Goal: Task Accomplishment & Management: Use online tool/utility

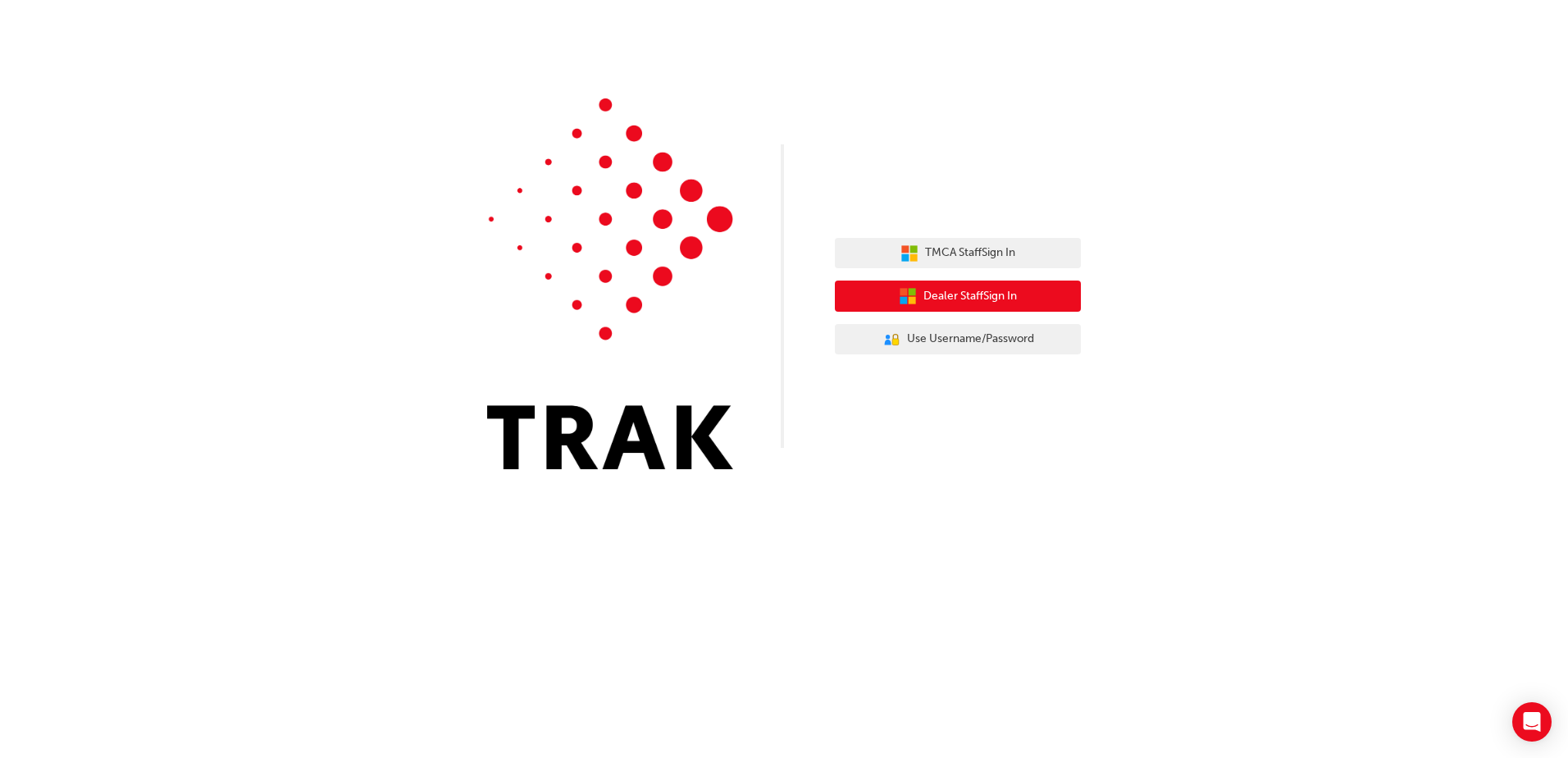
click at [959, 299] on span "Dealer Staff Sign In" at bounding box center [970, 296] width 93 height 19
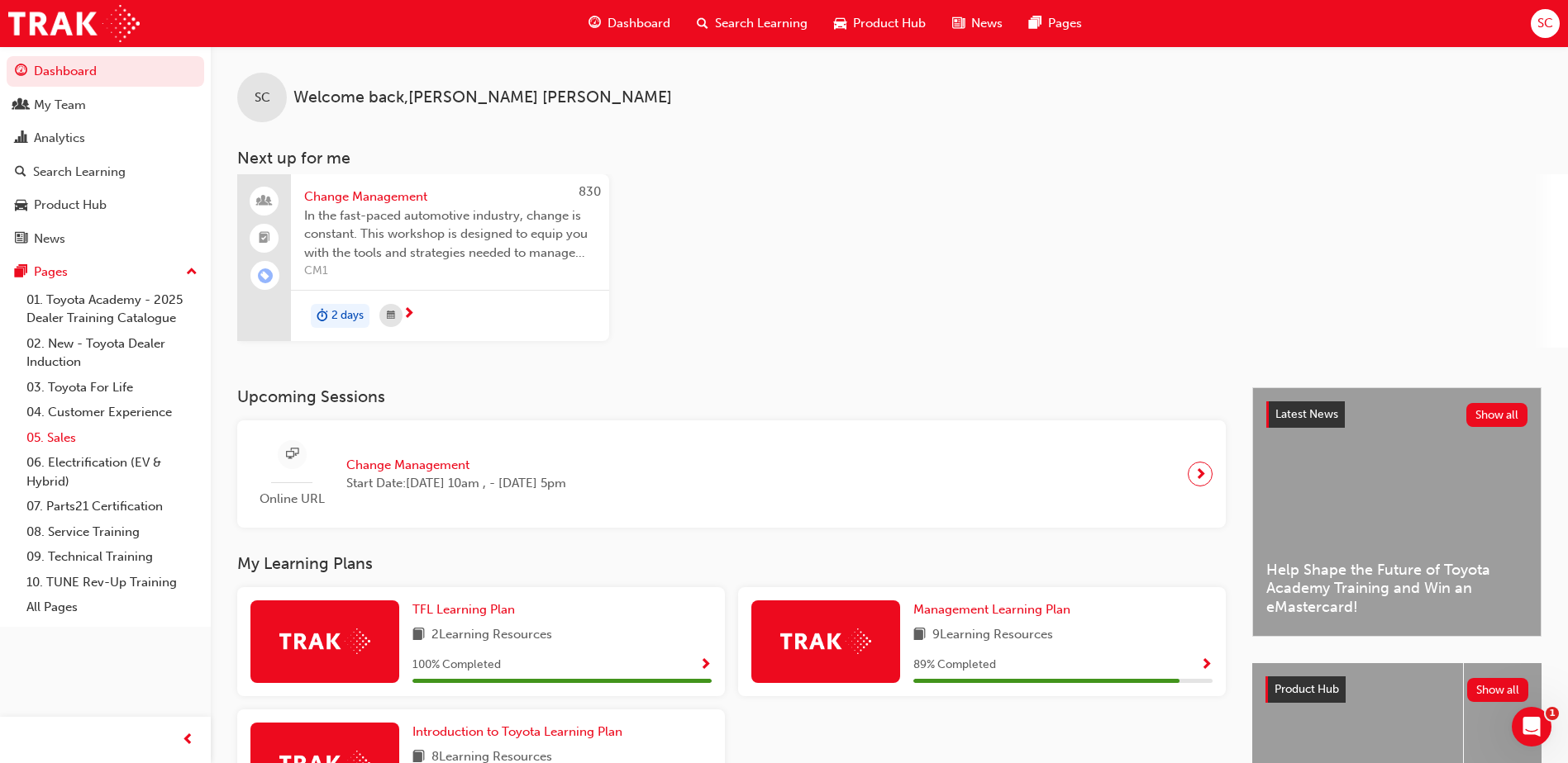
click at [55, 436] on link "05. Sales" at bounding box center [112, 438] width 184 height 26
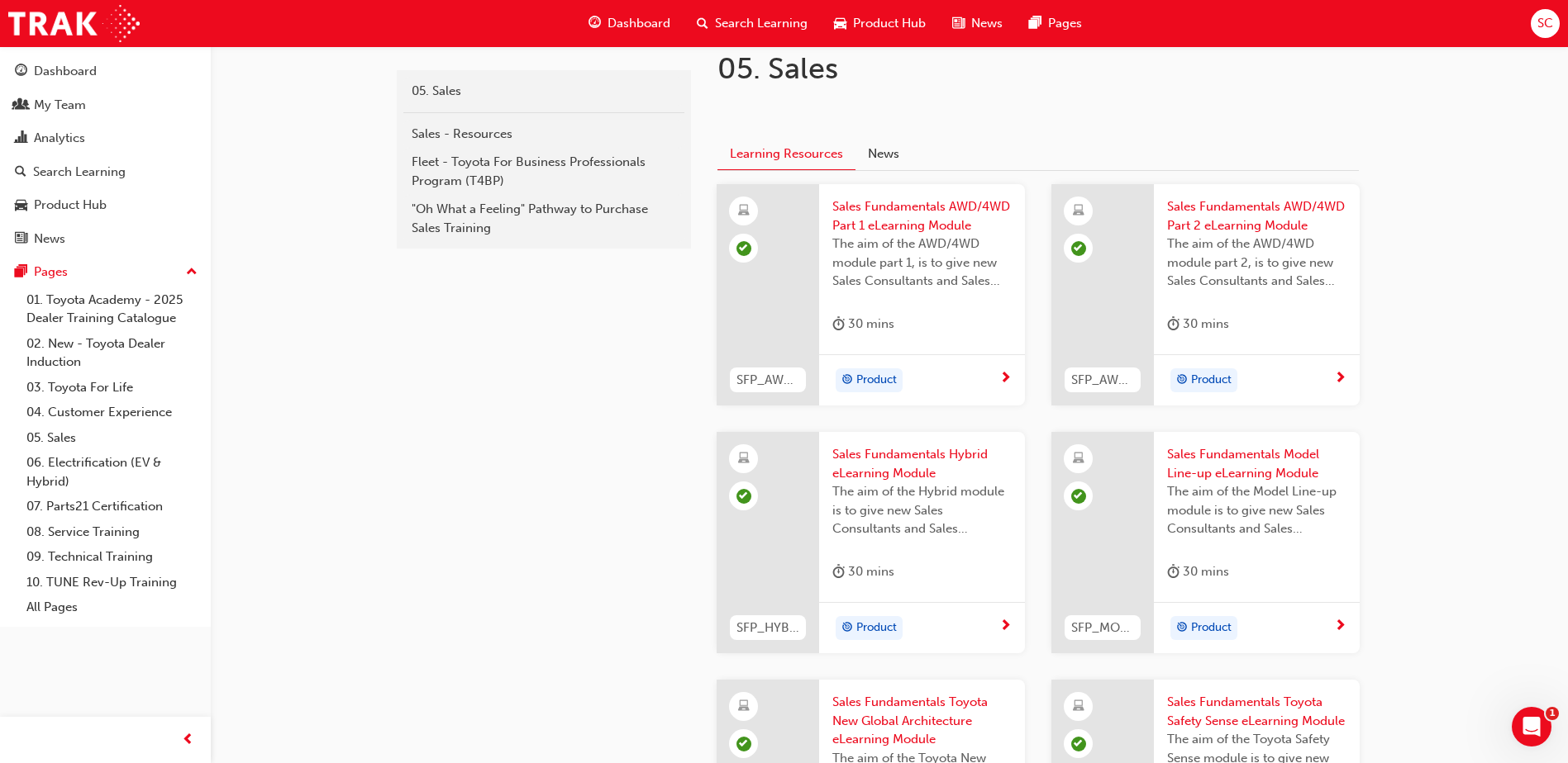
scroll to position [112, 0]
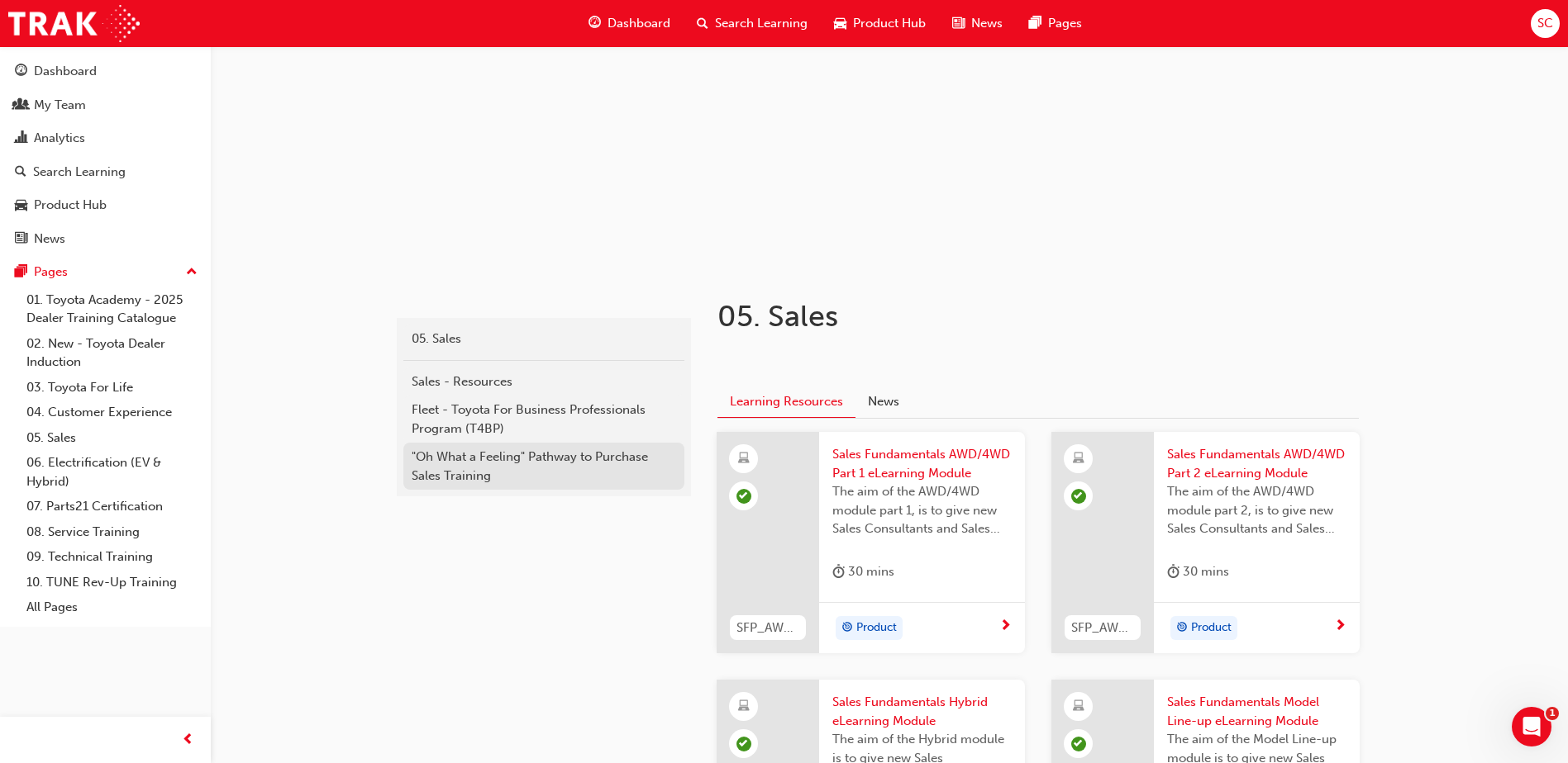
click at [491, 465] on div ""Oh What a Feeling" Pathway to Purchase Sales Training" at bounding box center [543, 466] width 265 height 37
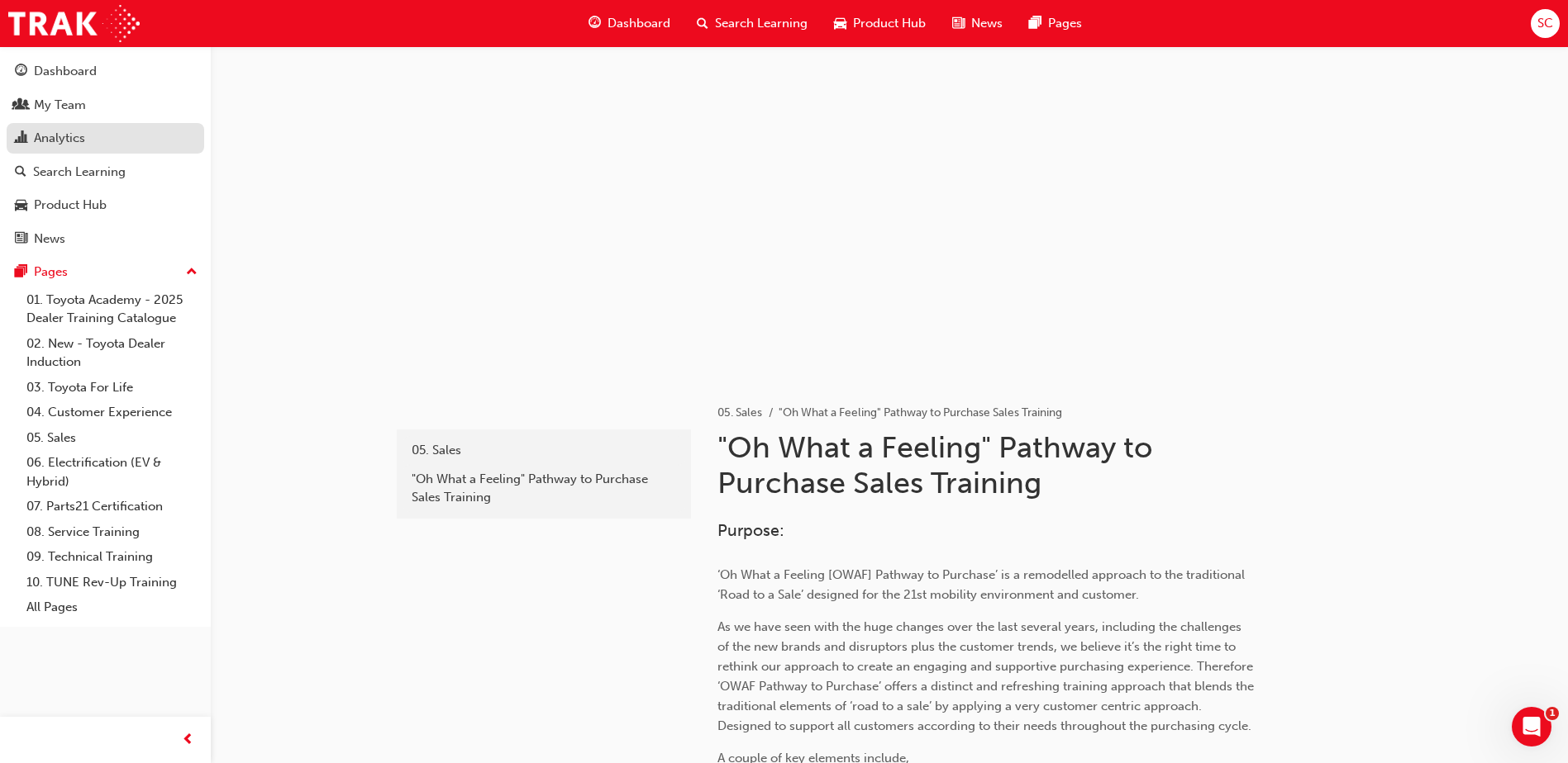
click at [55, 134] on div "Analytics" at bounding box center [59, 138] width 51 height 19
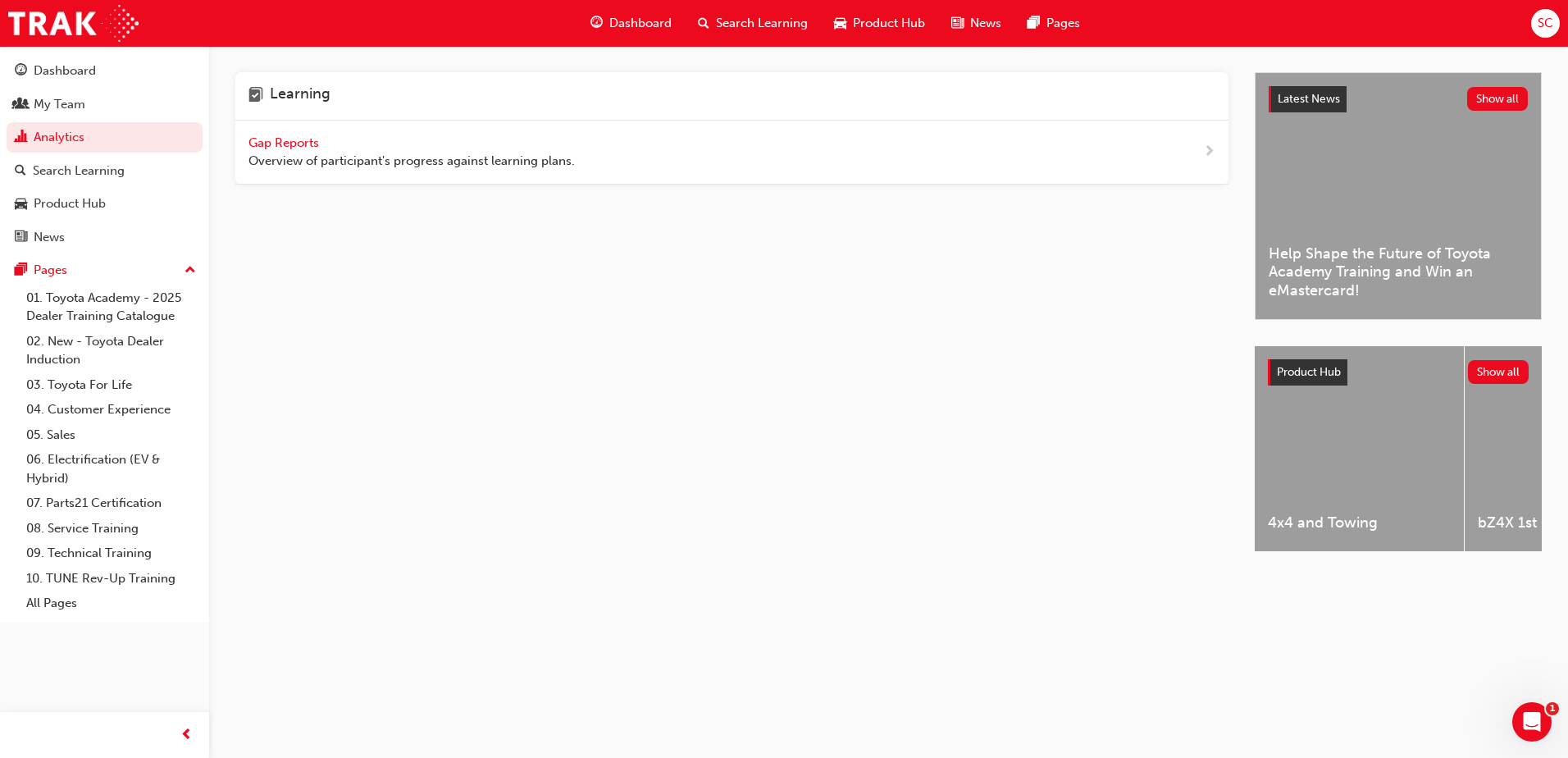
click at [268, 142] on span "Gap Reports" at bounding box center [285, 143] width 74 height 15
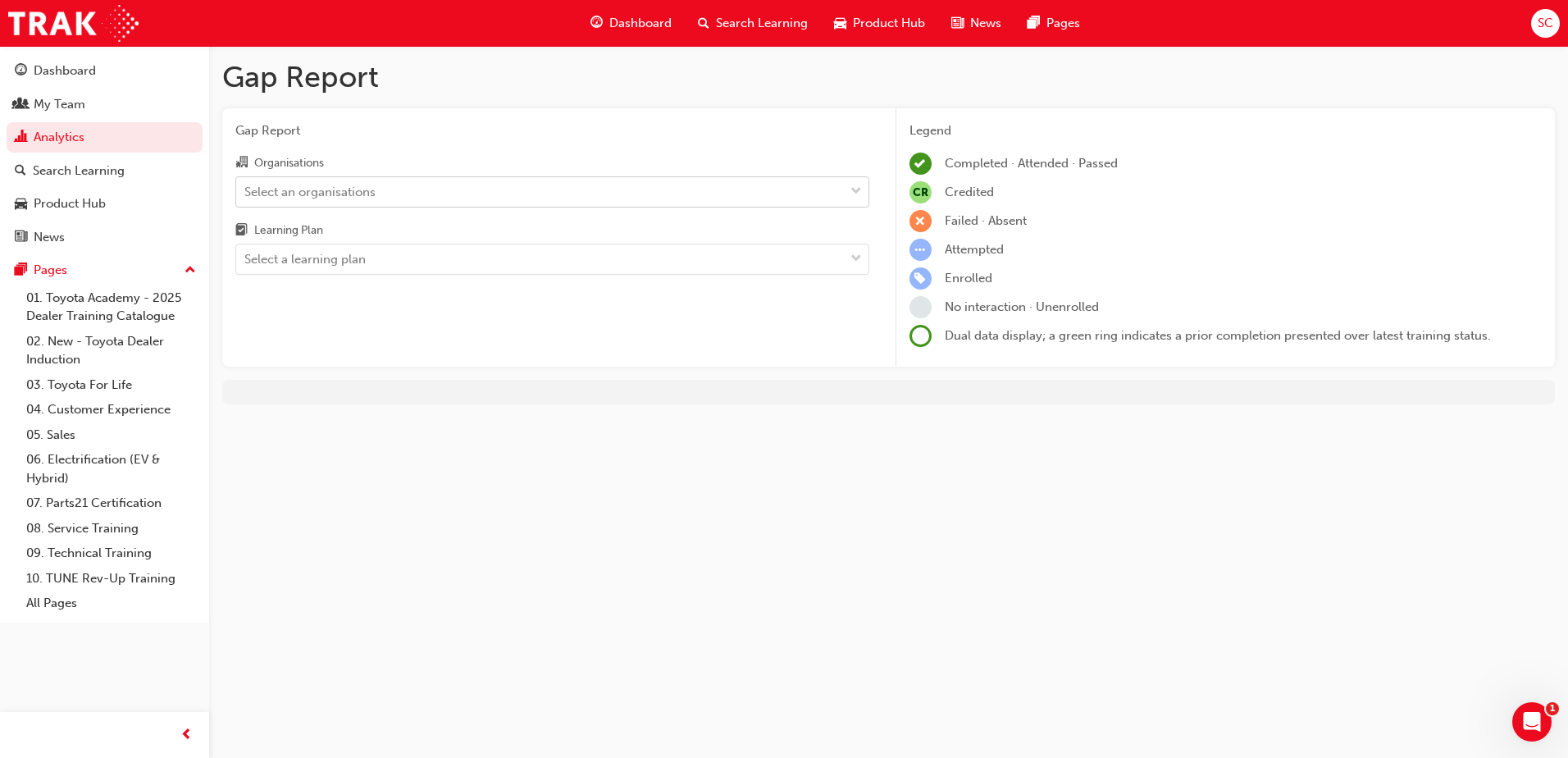
click at [351, 196] on div "Select an organisations" at bounding box center [309, 191] width 131 height 19
click at [246, 196] on input "Organisations Select an organisations" at bounding box center [245, 190] width 2 height 14
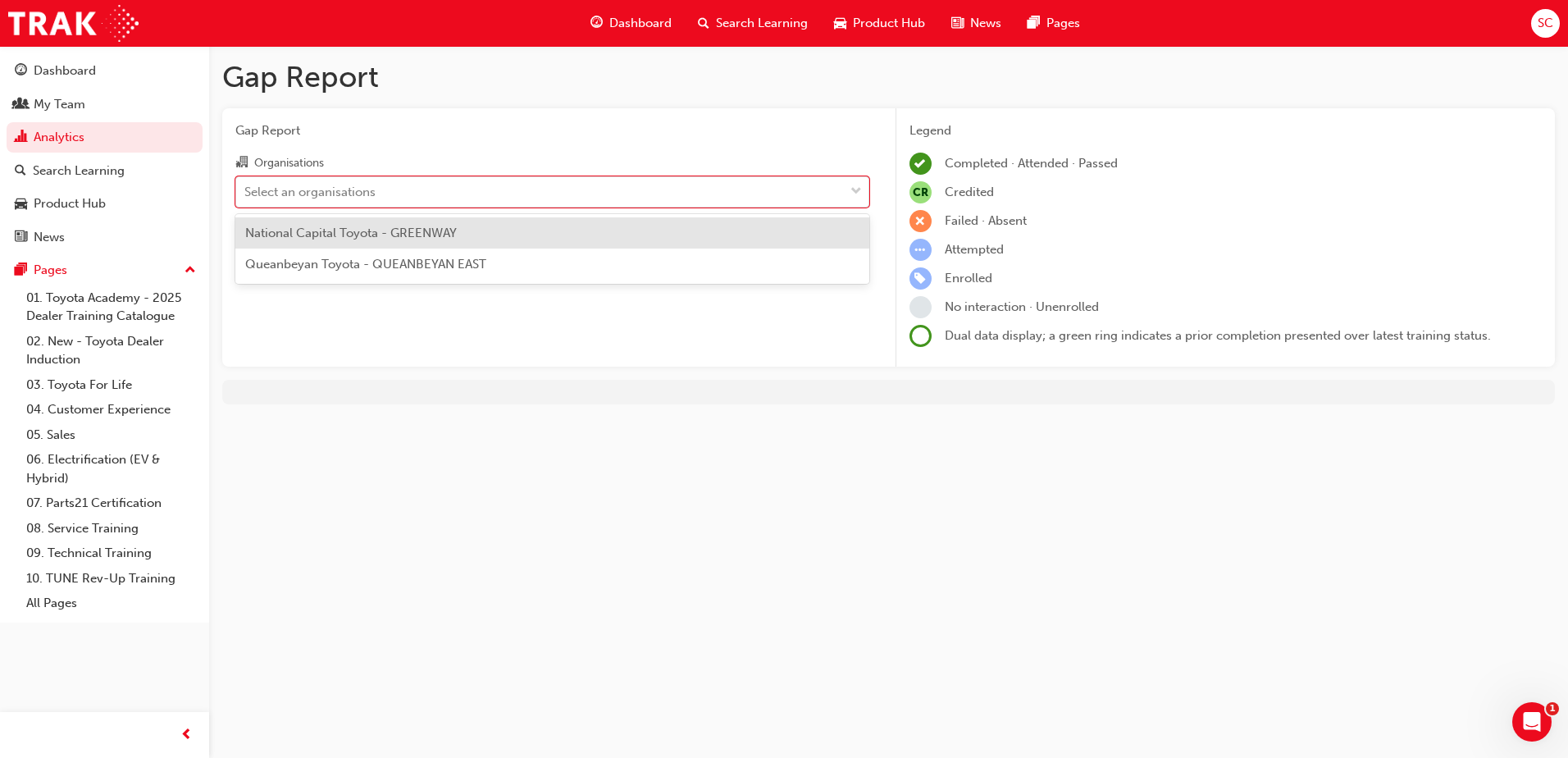
click at [361, 232] on span "National Capital Toyota - GREENWAY" at bounding box center [351, 233] width 212 height 15
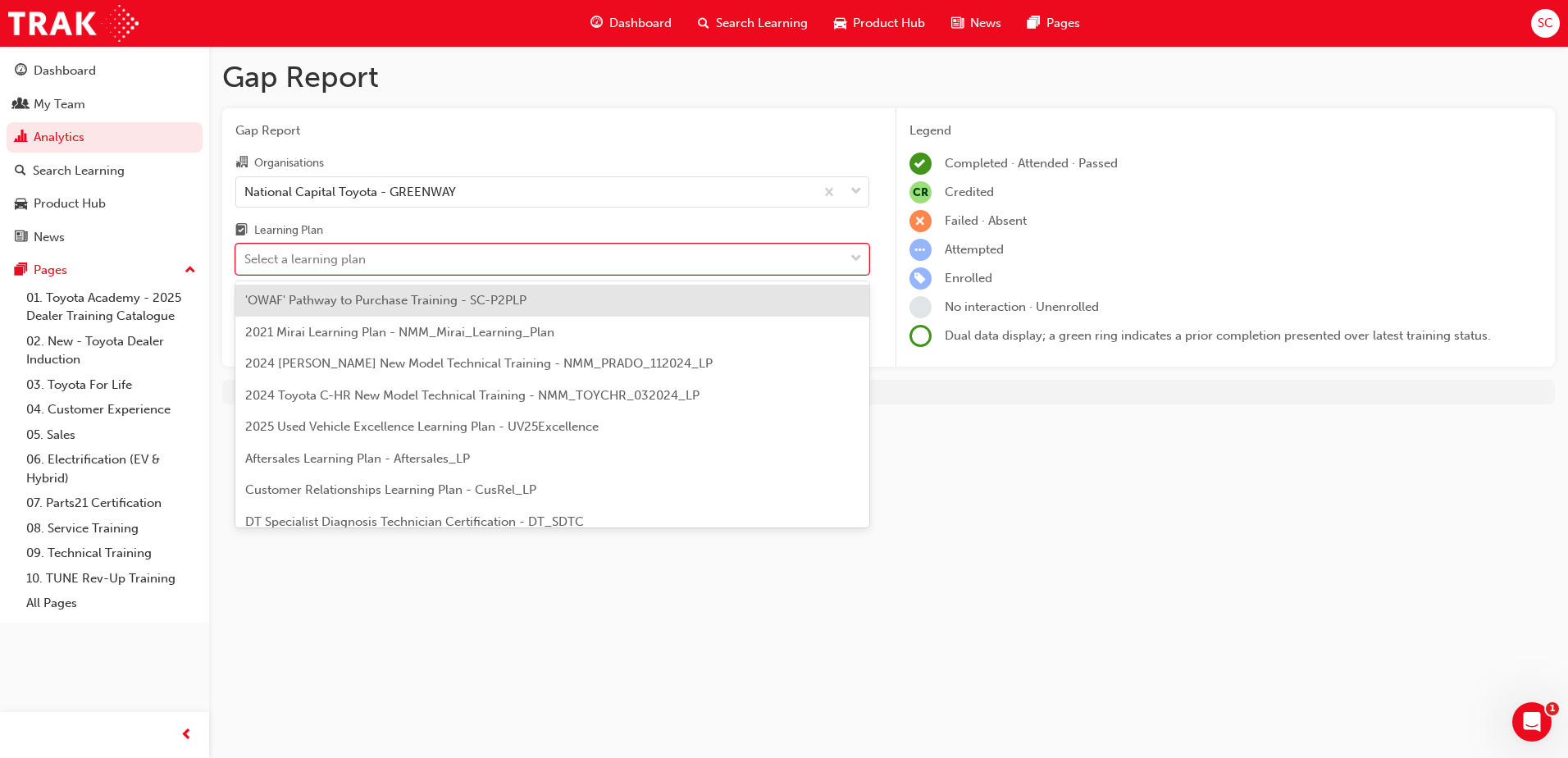
click at [368, 254] on div "Select a learning plan" at bounding box center [539, 259] width 608 height 28
click at [246, 254] on input "Learning Plan option 'OWAF' Pathway to Purchase Training - SC-P2PLP focused, 1 …" at bounding box center [245, 259] width 2 height 14
click at [468, 303] on span "'OWAF' Pathway to Purchase Training - SC-P2PLP" at bounding box center [386, 300] width 282 height 15
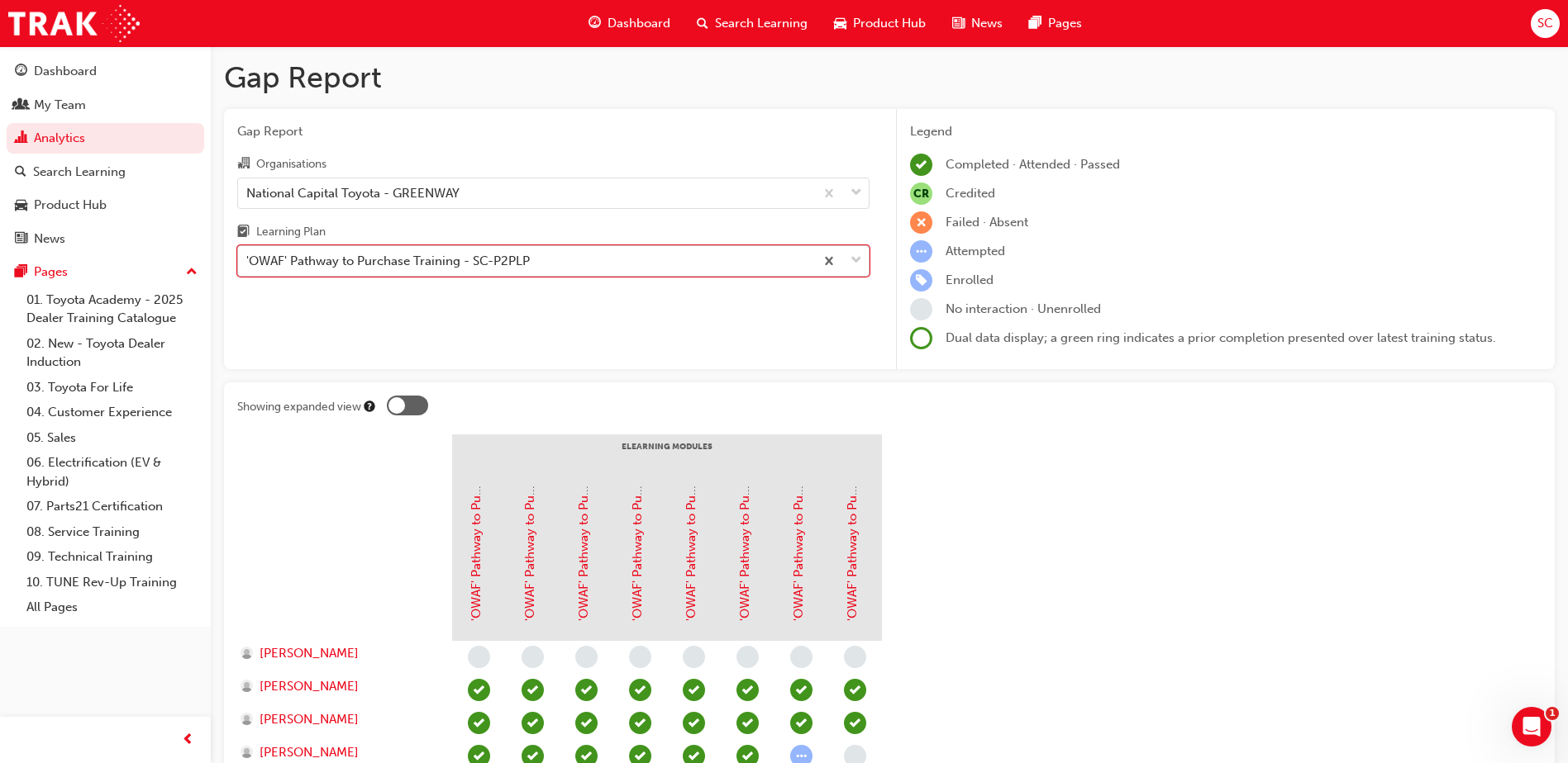
click at [373, 260] on div "'OWAF' Pathway to Purchase Training - SC-P2PLP" at bounding box center [388, 261] width 284 height 19
click at [248, 260] on input "Learning Plan option 'OWAF' Pathway to Purchase Training - SC-P2PLP, selected. …" at bounding box center [247, 260] width 2 height 14
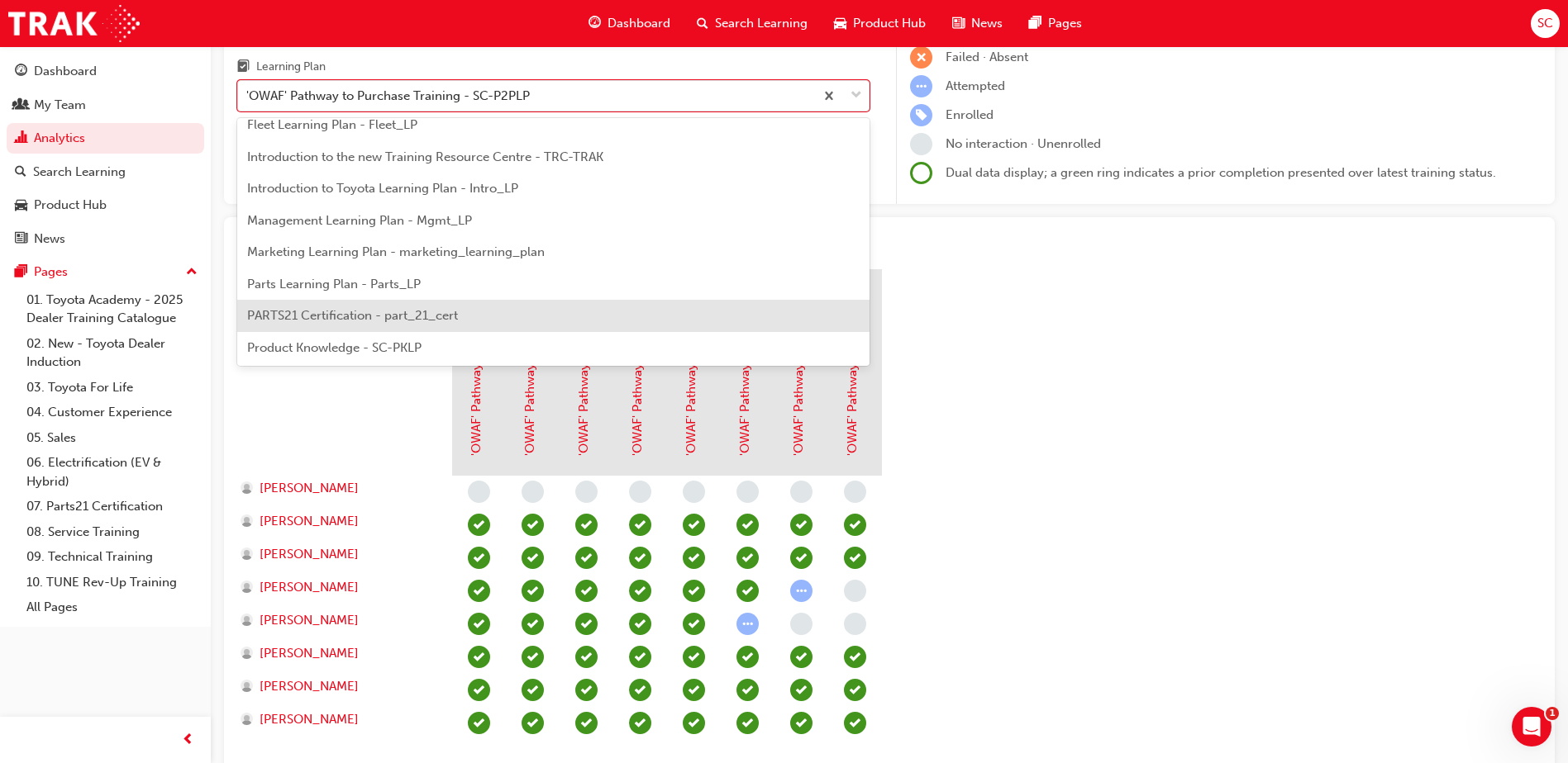
scroll to position [82, 0]
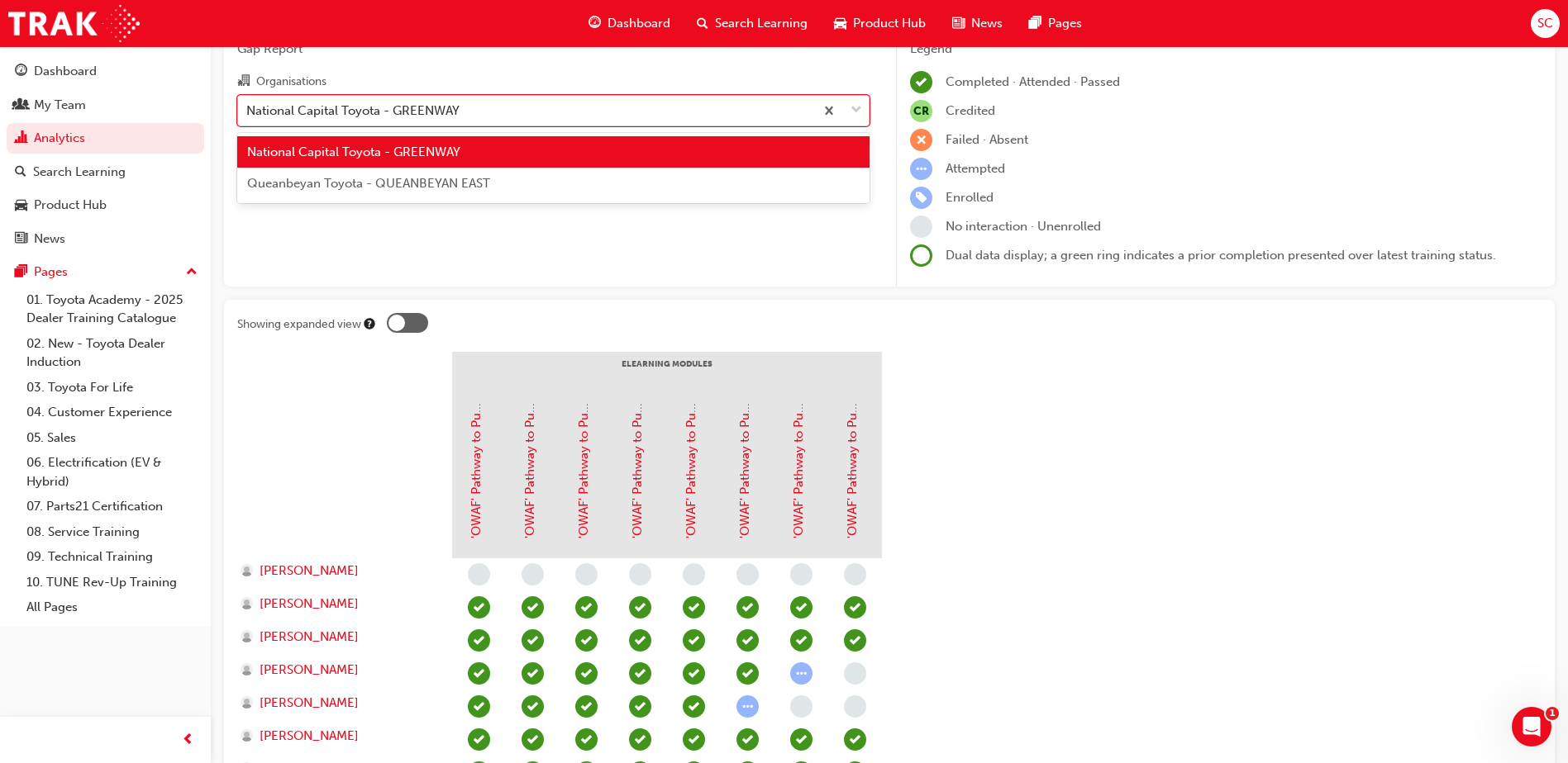
click at [438, 108] on div "National Capital Toyota - GREENWAY" at bounding box center [353, 110] width 213 height 19
click at [248, 108] on input "Organisations option National Capital Toyota - GREENWAY, selected. option Natio…" at bounding box center [247, 109] width 2 height 14
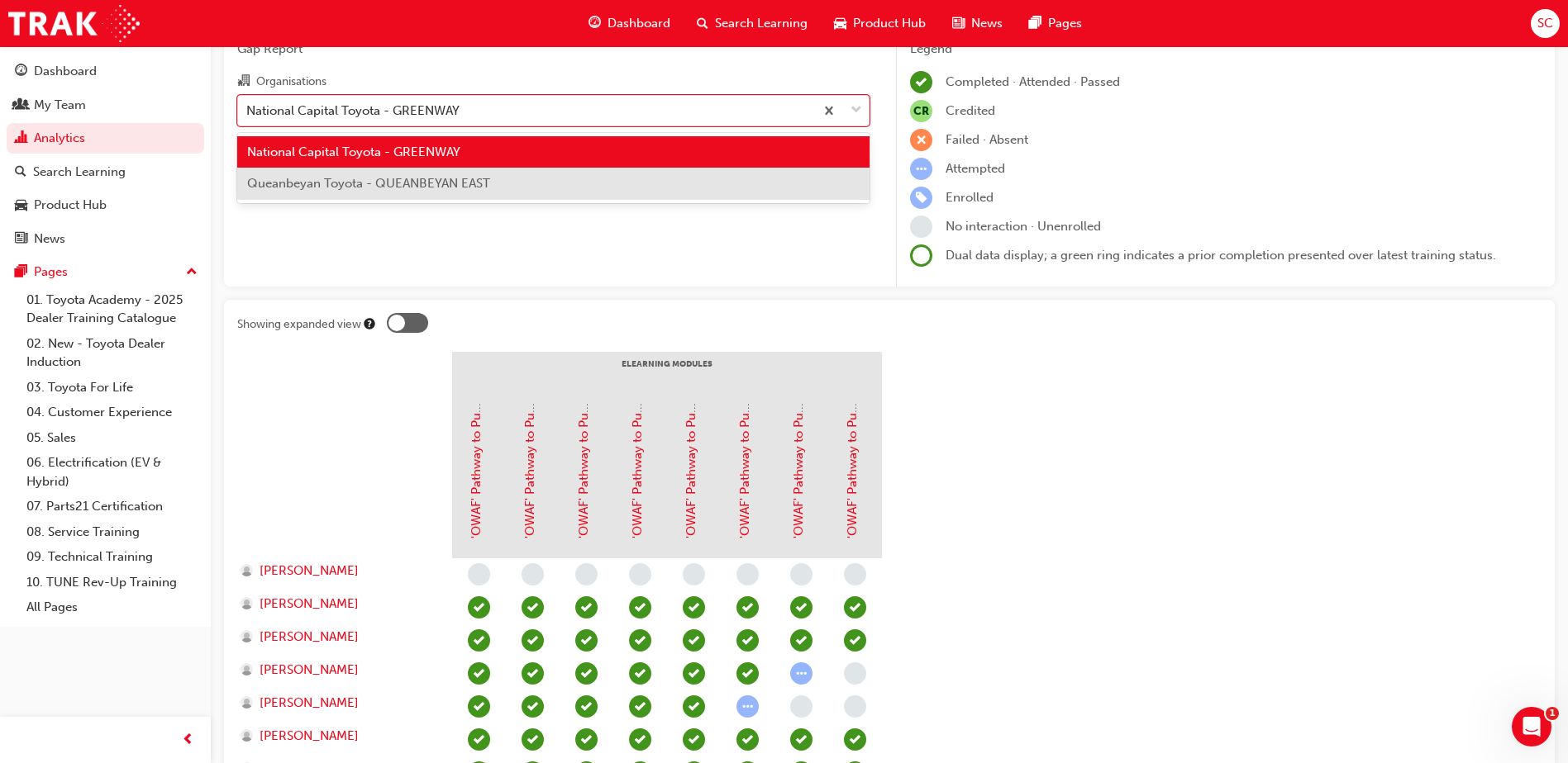
click at [446, 195] on div "Queanbeyan Toyota - QUEANBEYAN EAST" at bounding box center [553, 184] width 632 height 32
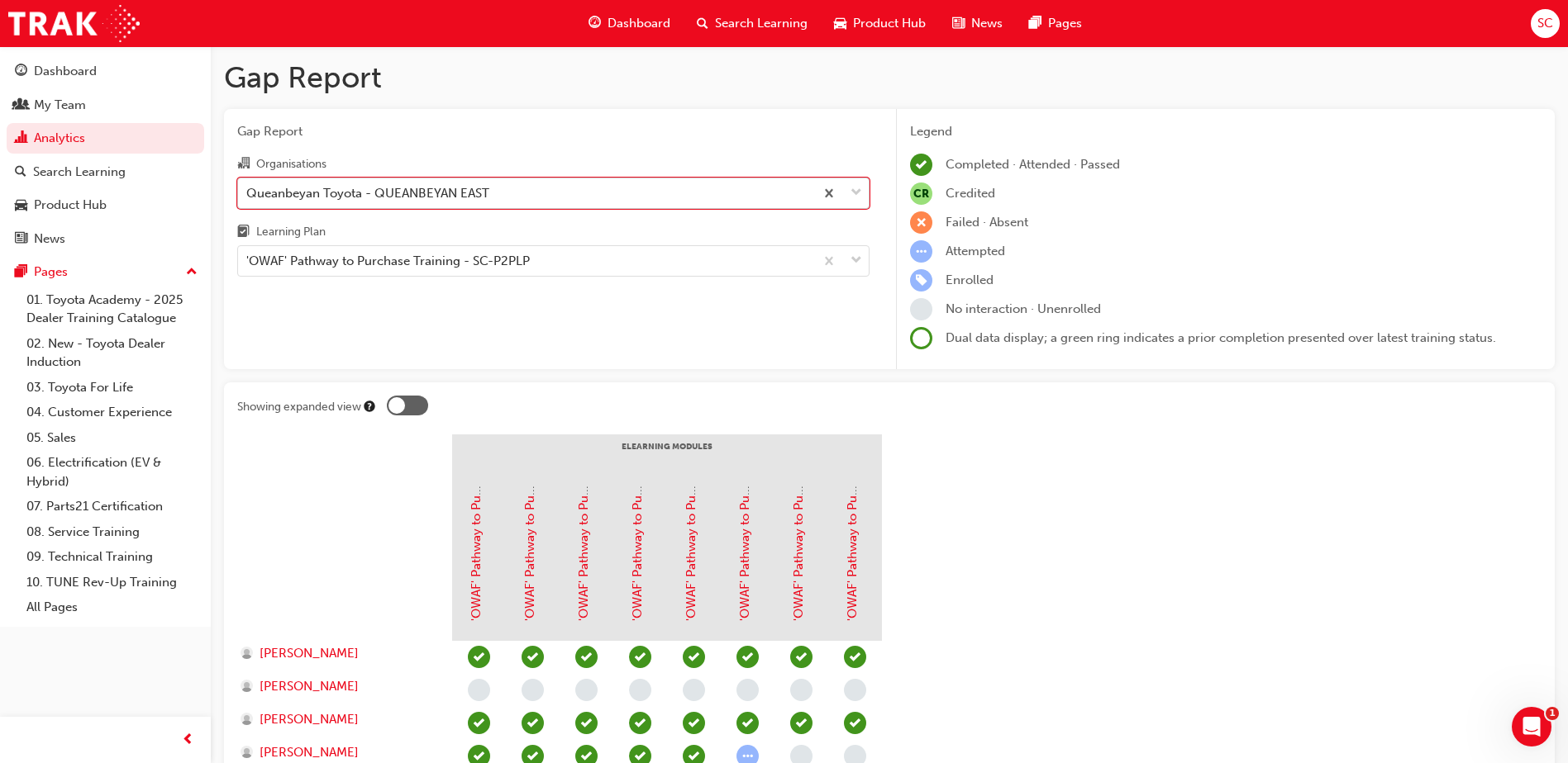
click at [394, 203] on div "Queanbeyan Toyota - QUEANBEYAN EAST" at bounding box center [526, 193] width 576 height 29
click at [248, 199] on input "Organisations option Queanbeyan Toyota - QUEANBEYAN EAST, selected. 0 results a…" at bounding box center [247, 191] width 2 height 14
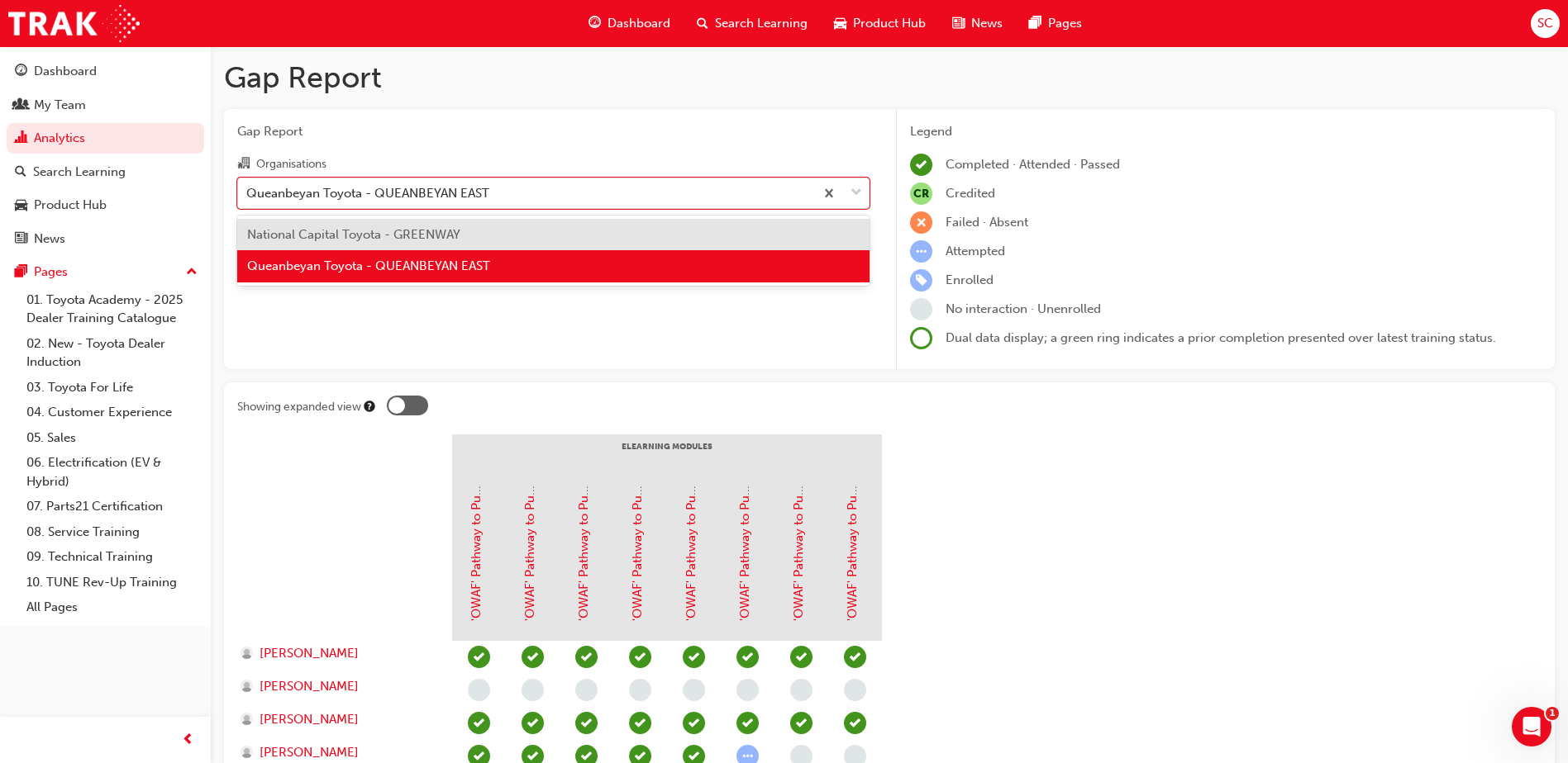
click at [391, 233] on span "National Capital Toyota - GREENWAY" at bounding box center [354, 235] width 213 height 15
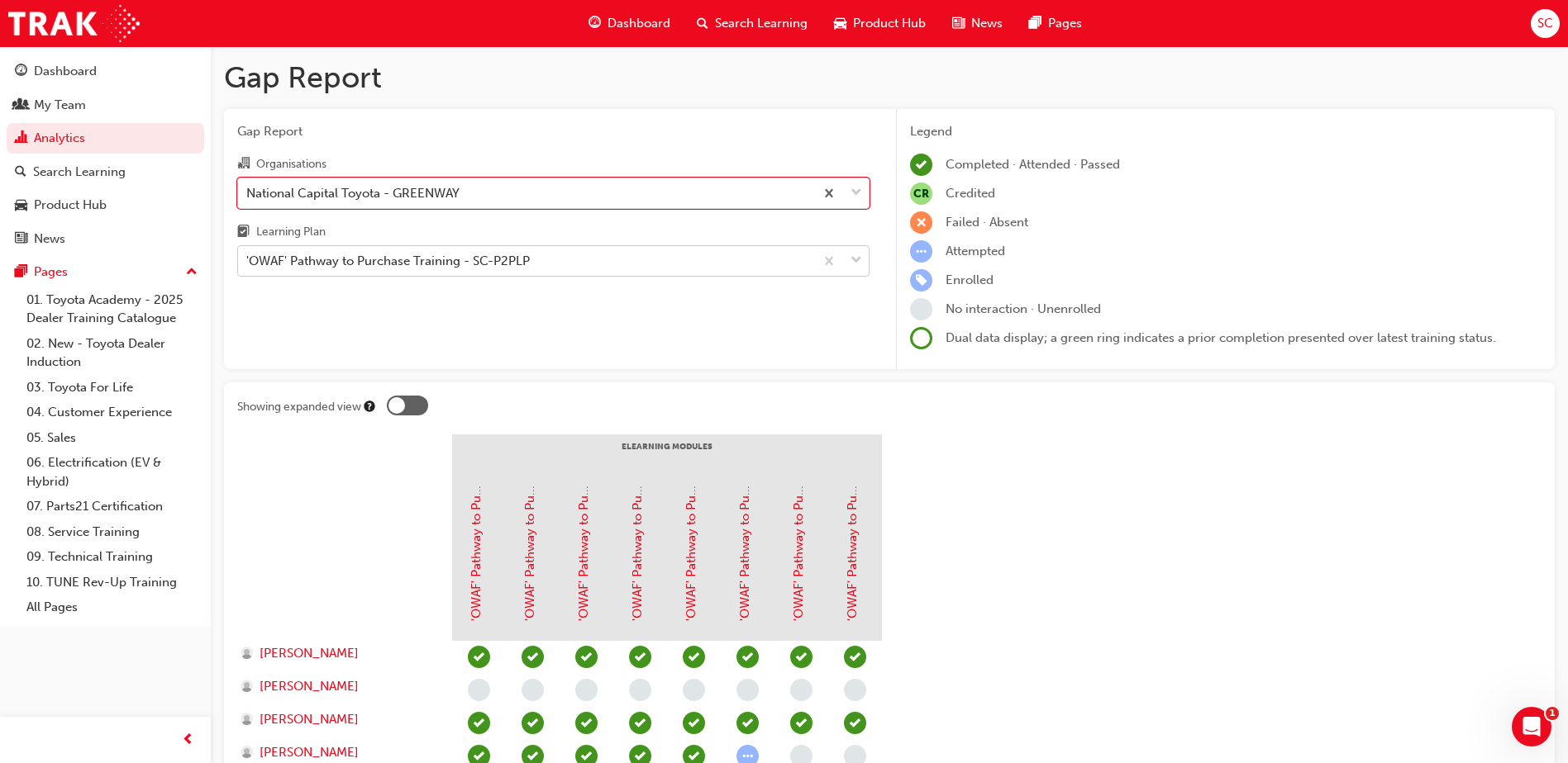
click at [402, 261] on div "'OWAF' Pathway to Purchase Training - SC-P2PLP" at bounding box center [388, 261] width 284 height 19
click at [248, 261] on input "Learning Plan 'OWAF' Pathway to Purchase Training - SC-P2PLP" at bounding box center [247, 260] width 2 height 14
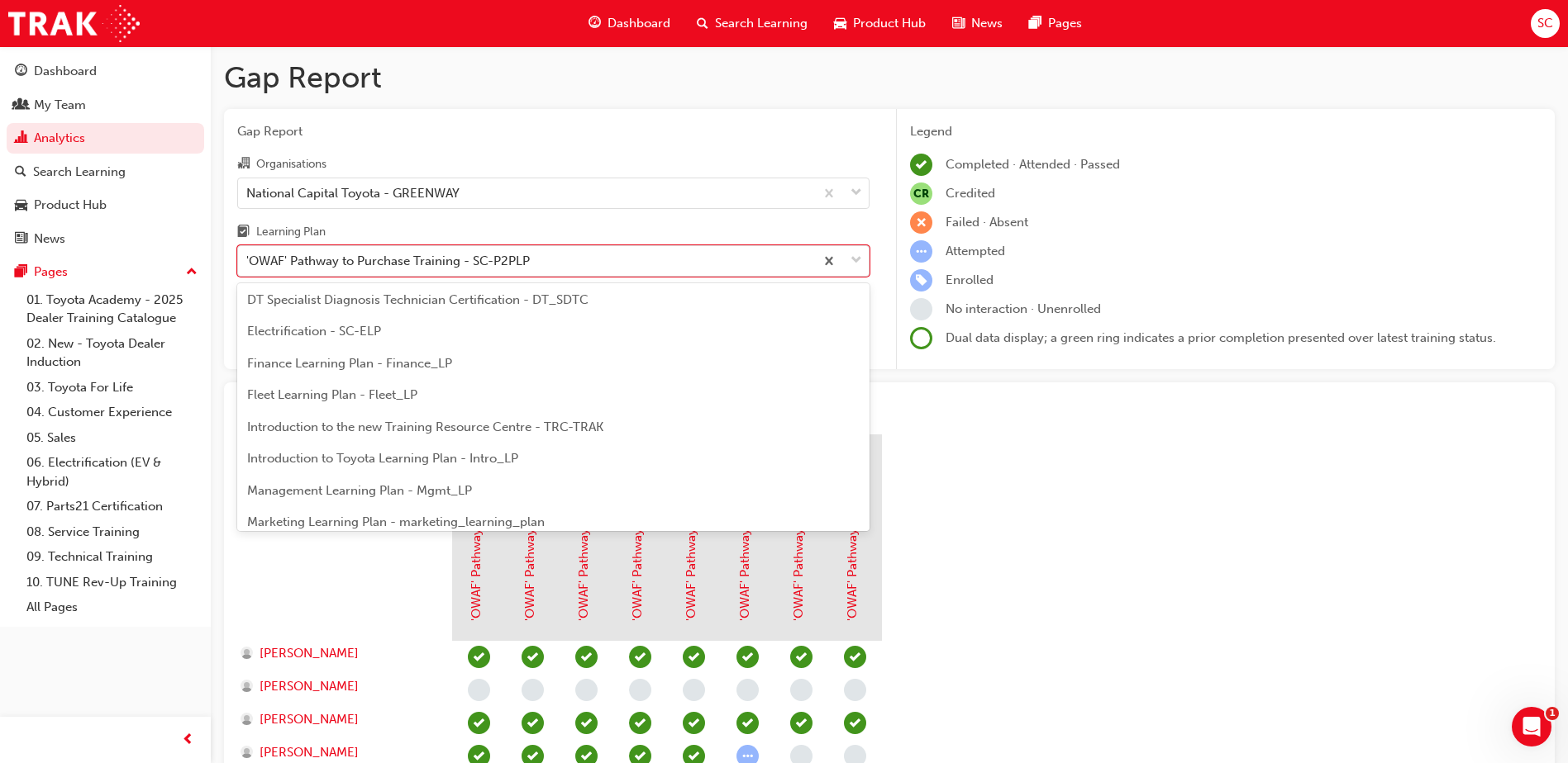
scroll to position [248, 0]
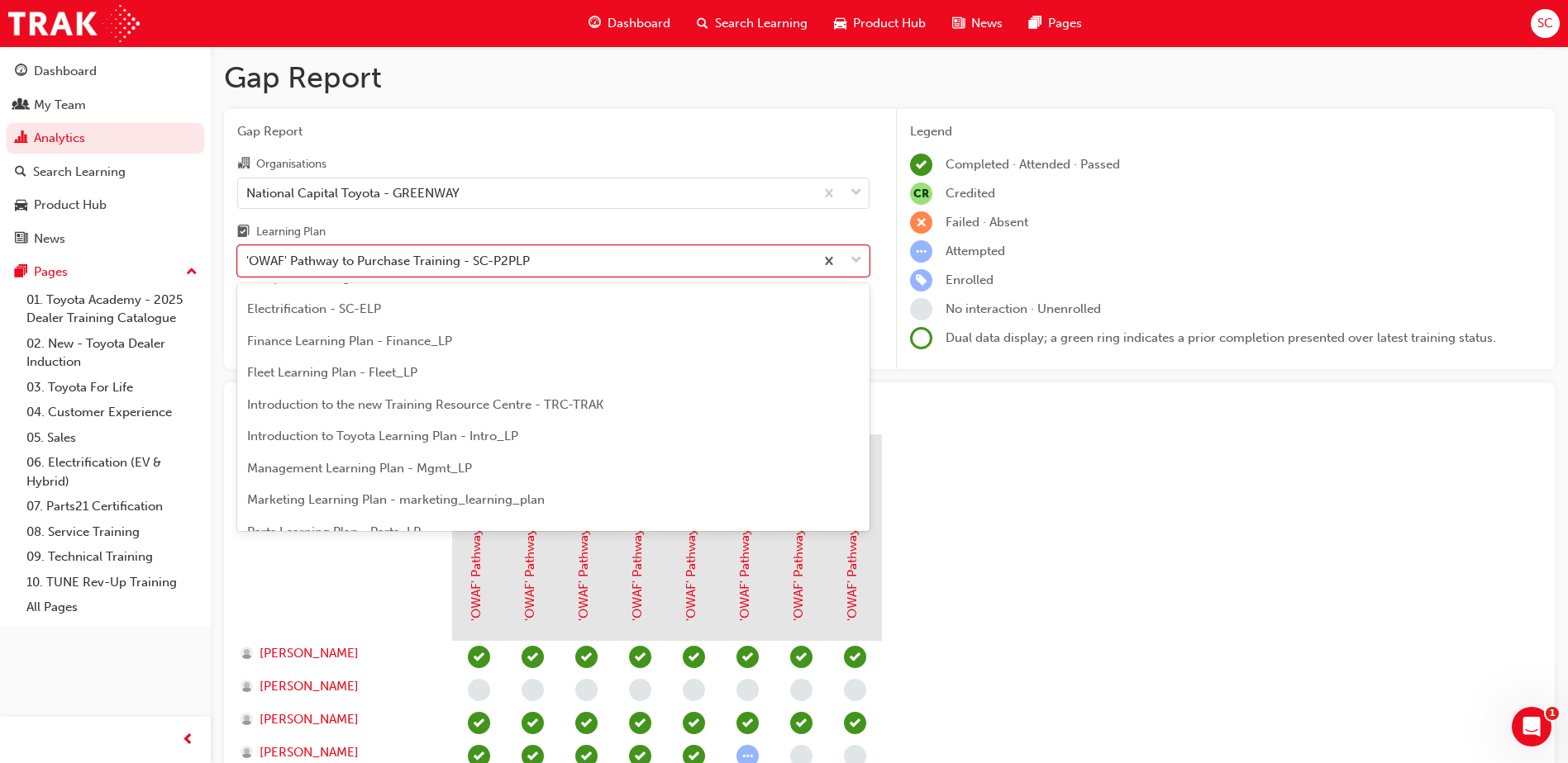
click at [350, 468] on span "Management Learning Plan - Mgmt_LP" at bounding box center [359, 468] width 225 height 15
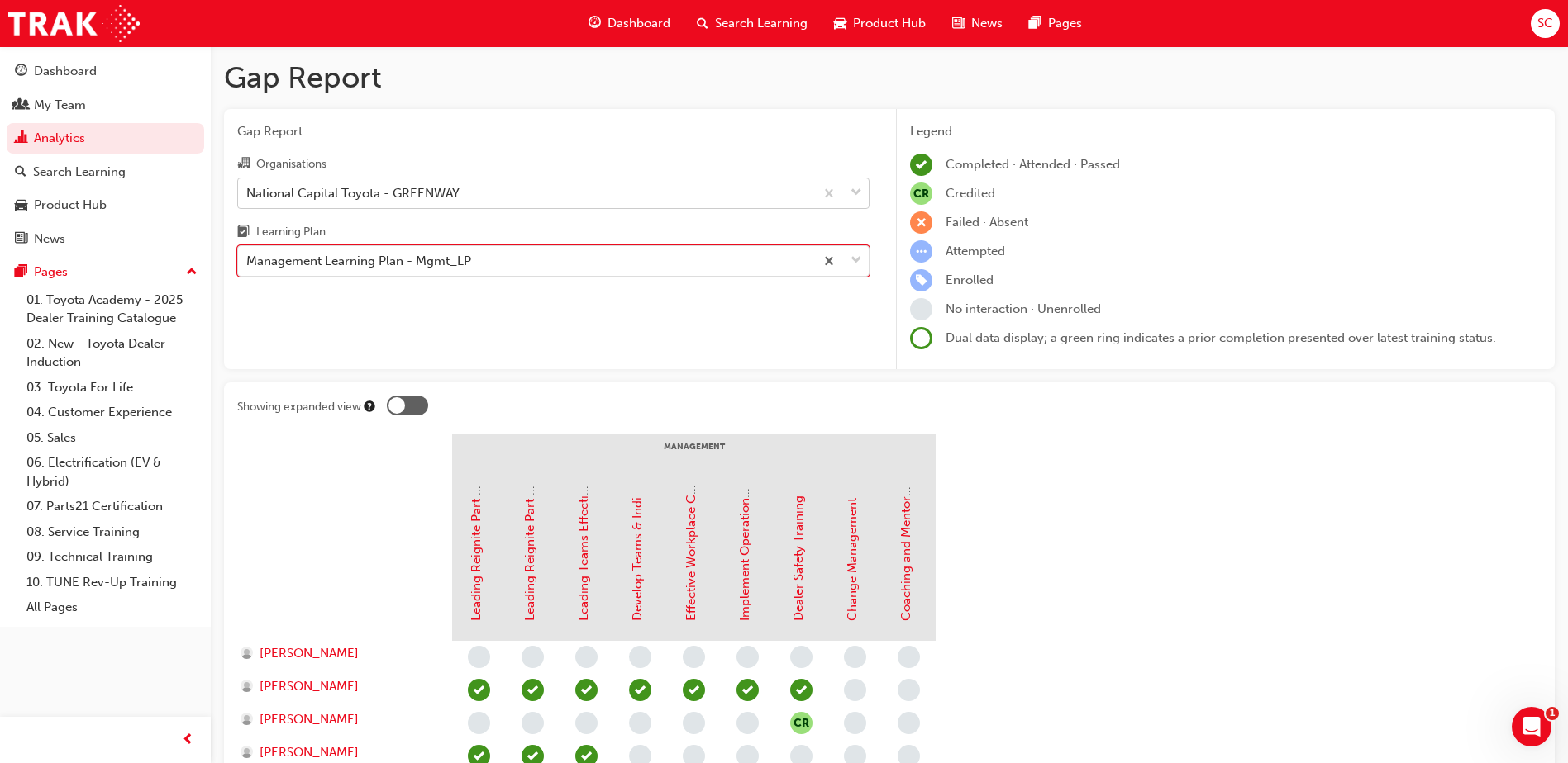
click at [411, 196] on div "National Capital Toyota - GREENWAY" at bounding box center [353, 192] width 213 height 19
click at [248, 196] on input "Organisations National Capital Toyota - GREENWAY" at bounding box center [247, 191] width 2 height 14
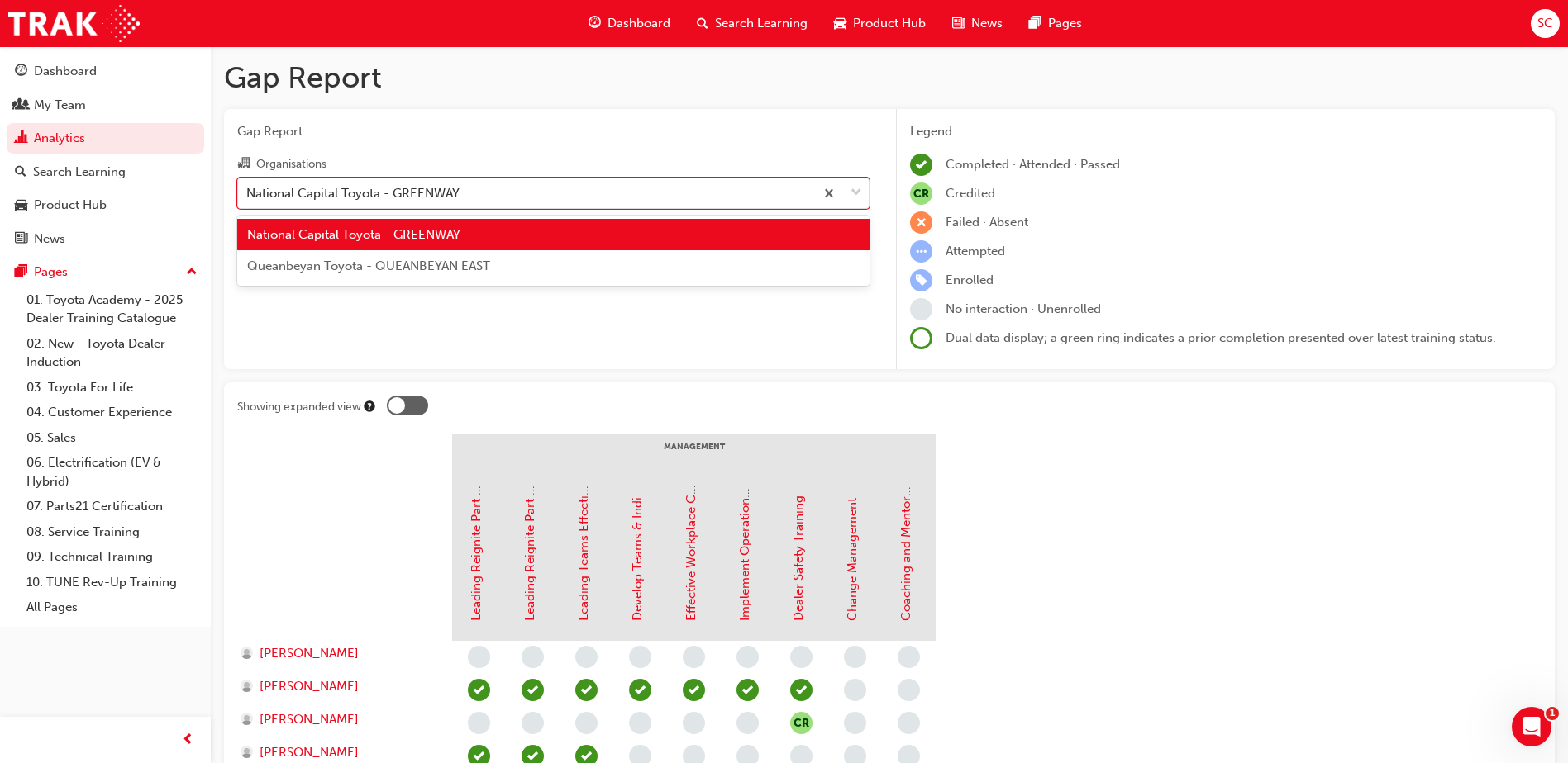
click at [422, 263] on span "Queanbeyan Toyota - QUEANBEYAN EAST" at bounding box center [368, 266] width 243 height 15
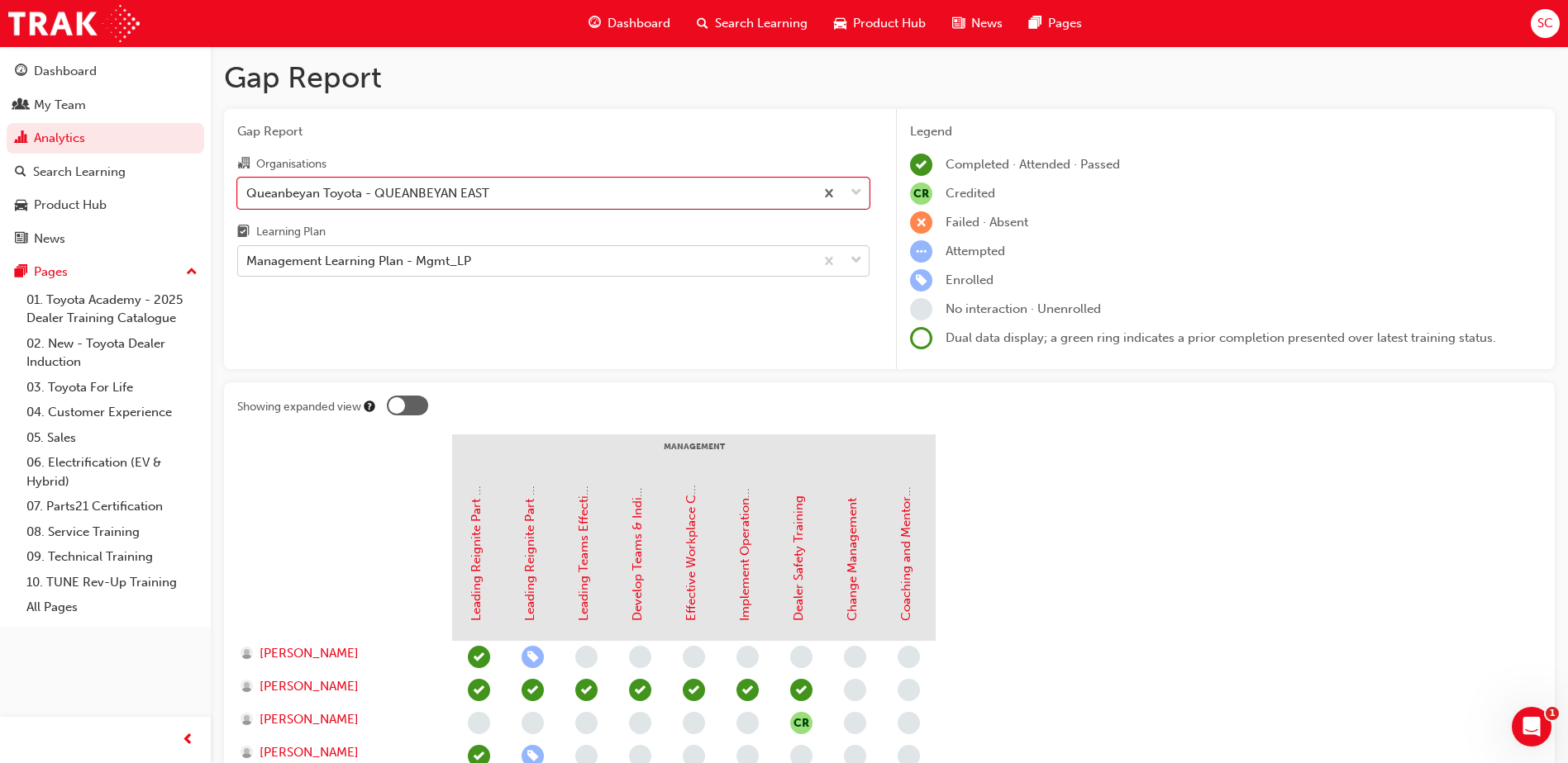
click at [458, 264] on div "Management Learning Plan - Mgmt_LP" at bounding box center [359, 261] width 225 height 19
click at [248, 264] on input "Learning Plan Management Learning Plan - Mgmt_LP" at bounding box center [247, 260] width 2 height 14
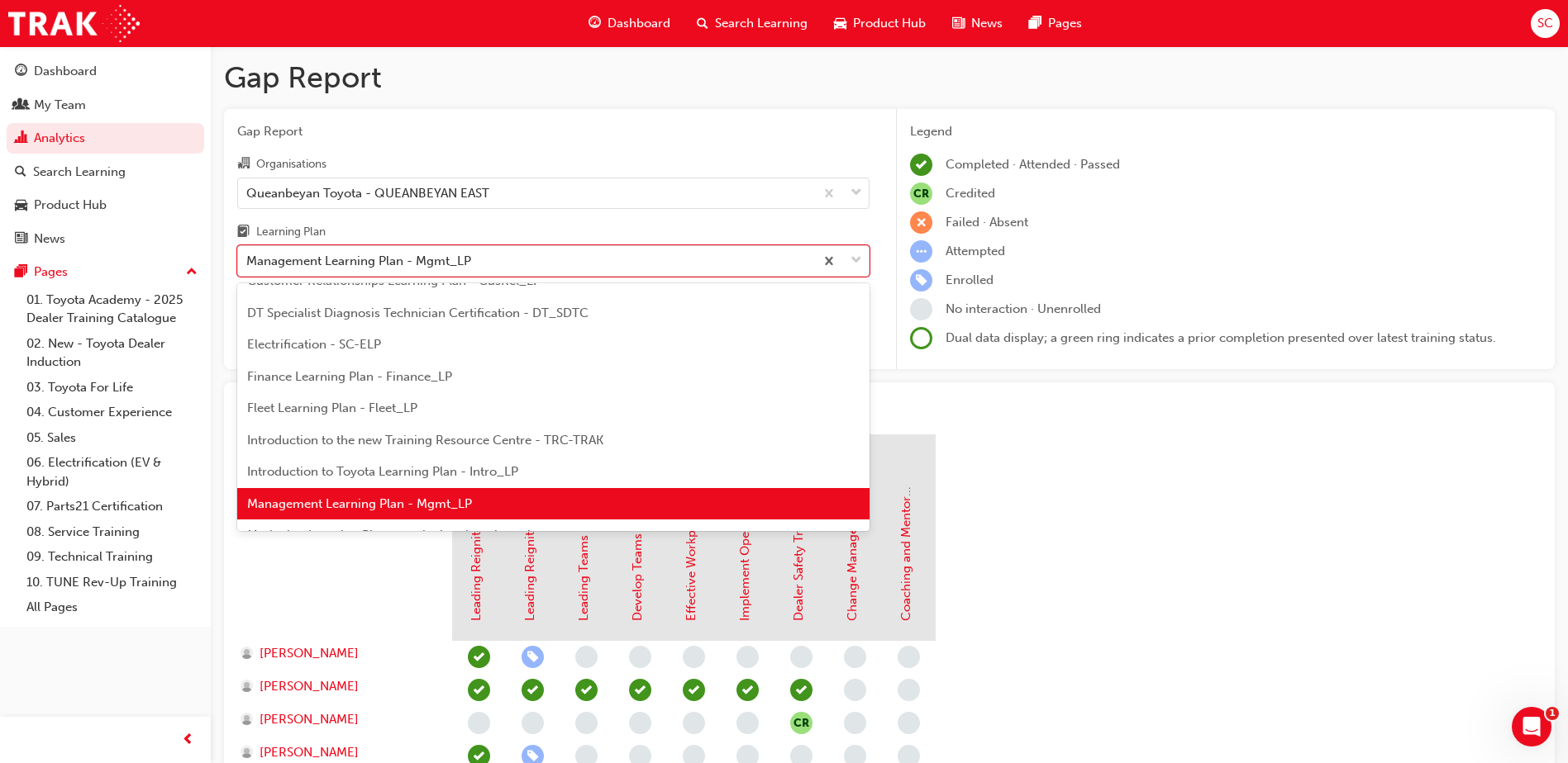
scroll to position [295, 0]
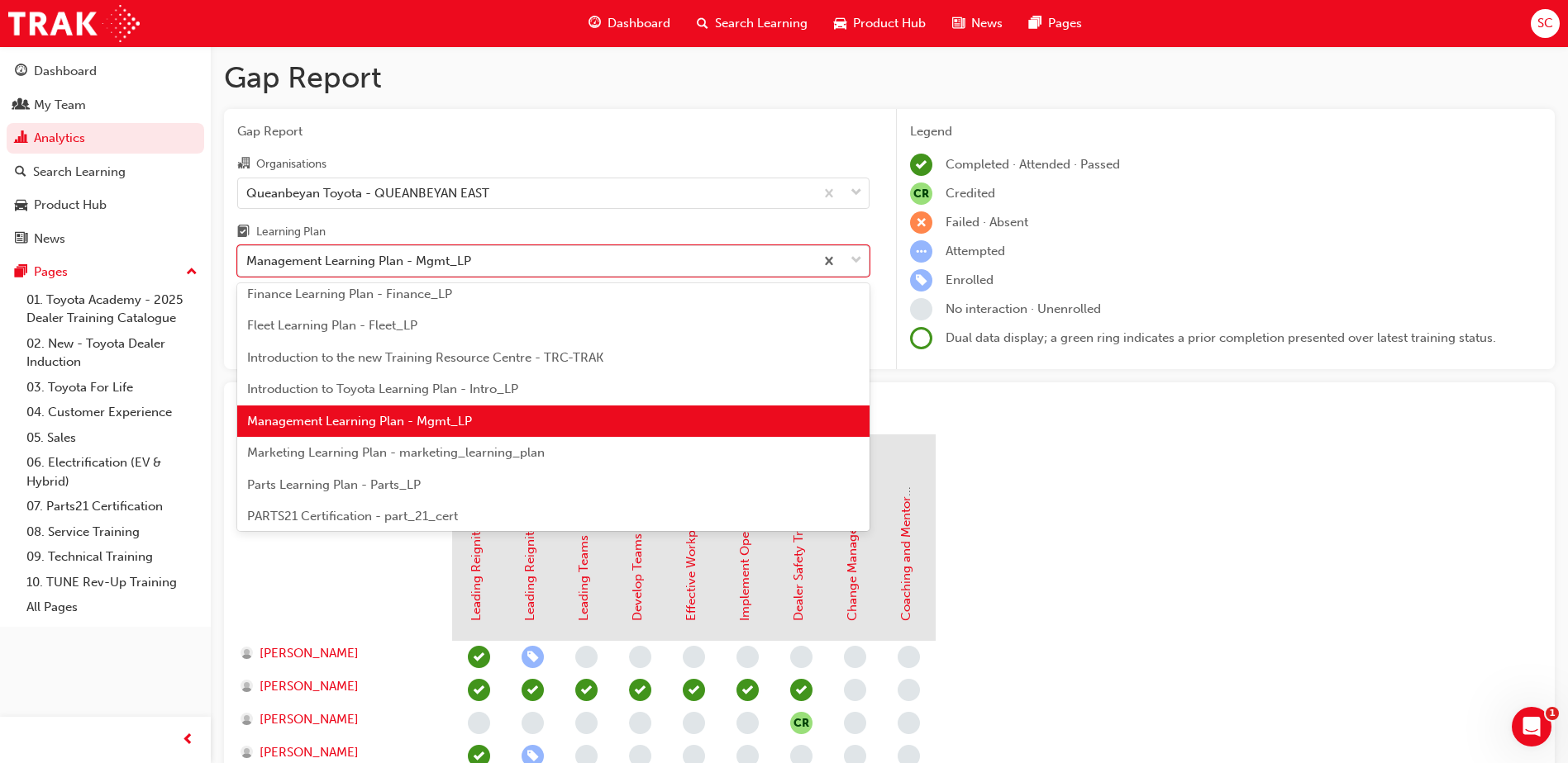
click at [444, 456] on span "Marketing Learning Plan - marketing_learning_plan" at bounding box center [396, 452] width 297 height 15
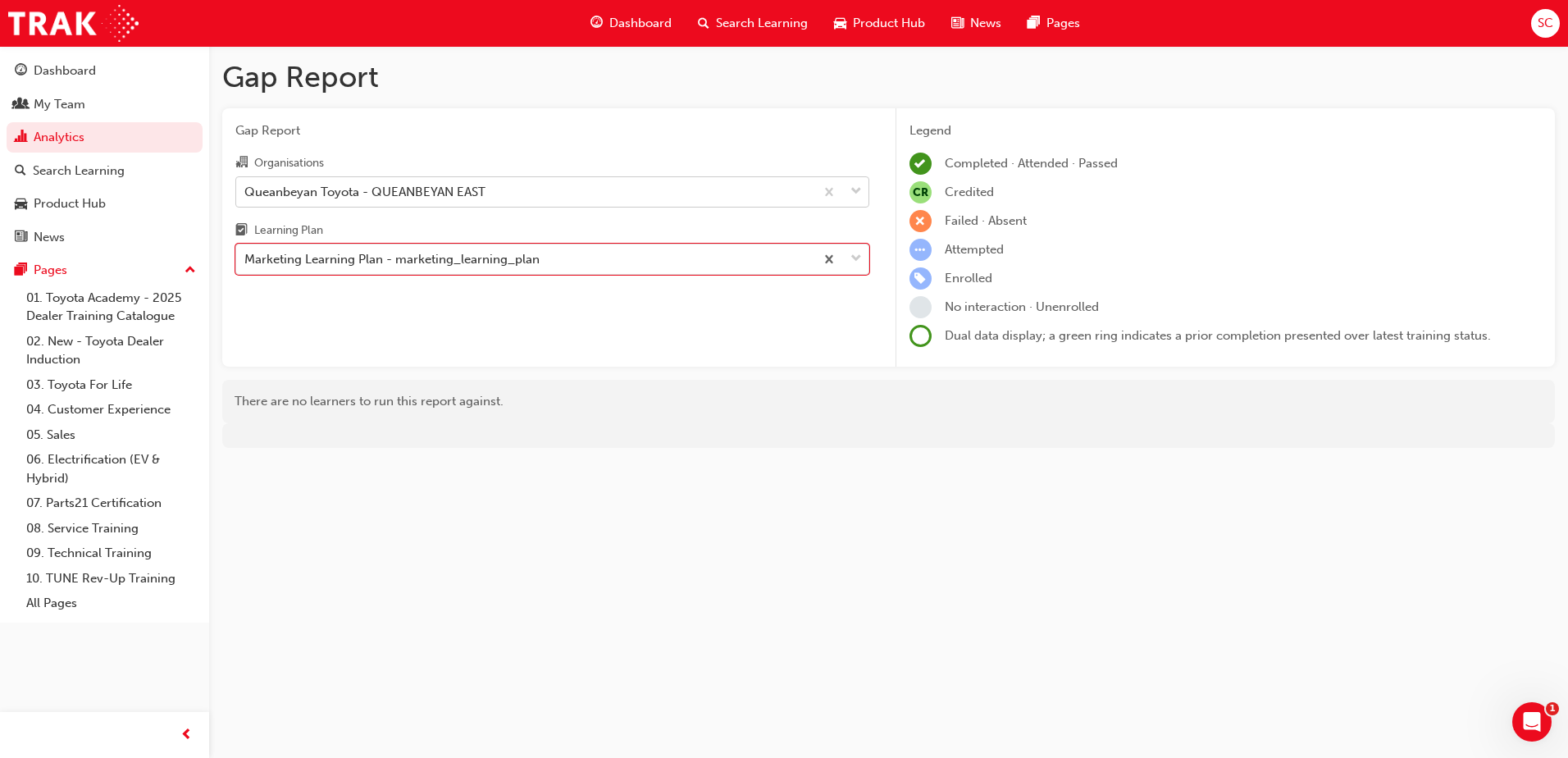
click at [430, 188] on div "Queanbeyan Toyota - QUEANBEYAN EAST" at bounding box center [364, 191] width 241 height 19
click at [246, 188] on input "Organisations Queanbeyan Toyota - [GEOGRAPHIC_DATA] EAST" at bounding box center [245, 190] width 2 height 14
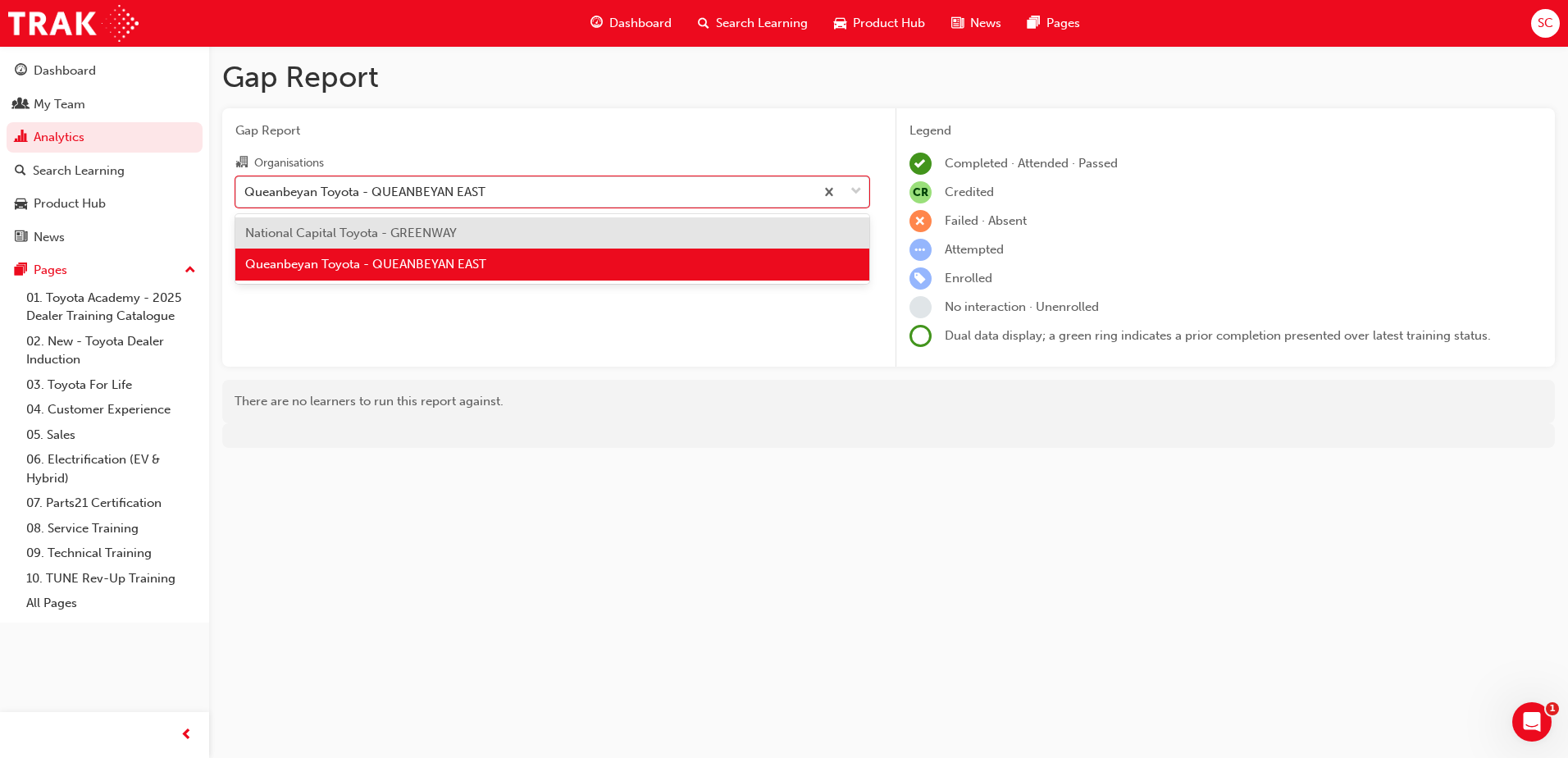
click at [437, 239] on span "National Capital Toyota - GREENWAY" at bounding box center [351, 233] width 212 height 15
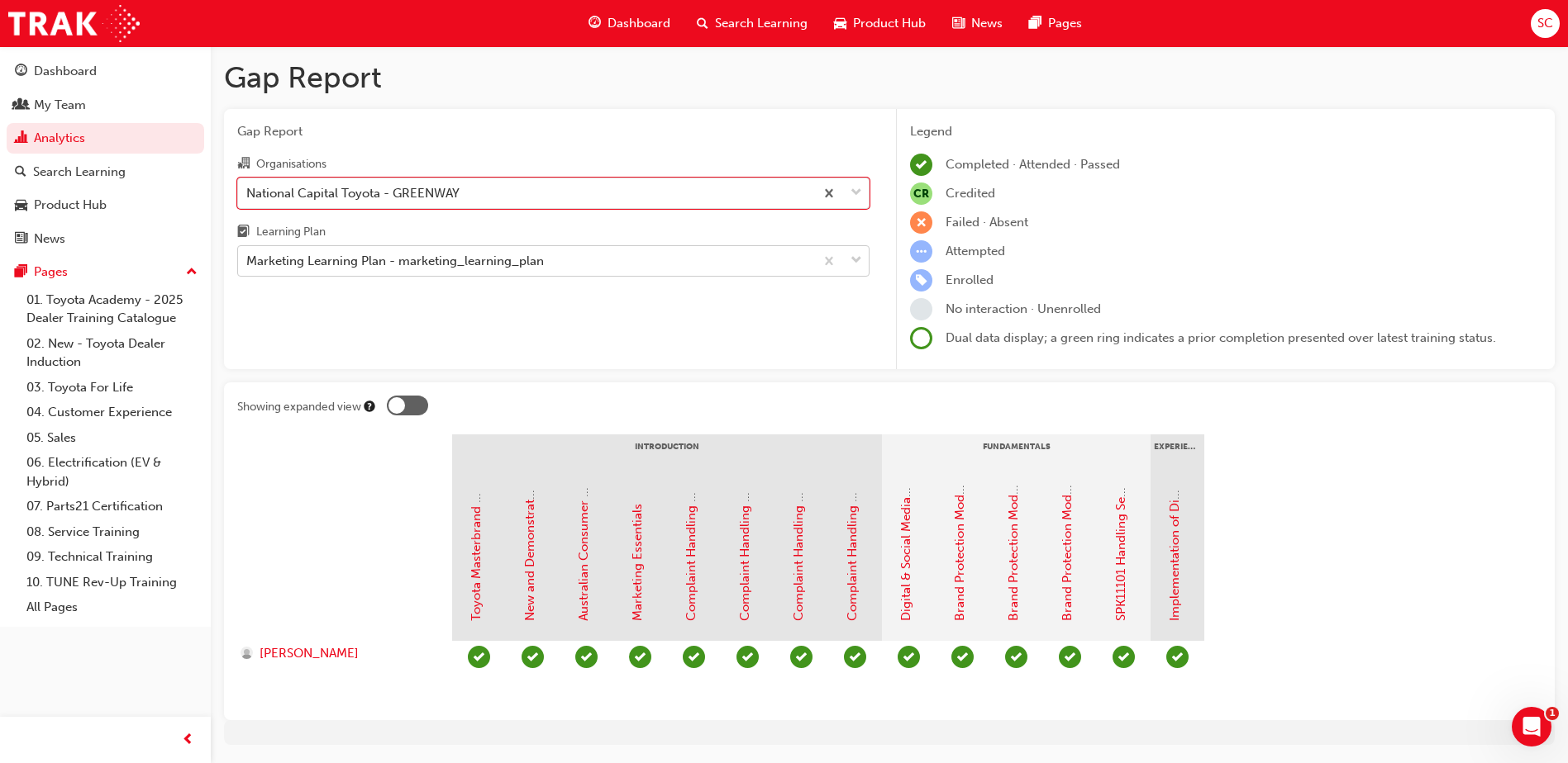
click at [424, 269] on div "Marketing Learning Plan - marketing_learning_plan" at bounding box center [395, 261] width 297 height 19
click at [248, 268] on input "Learning Plan Marketing Learning Plan - marketing_learning_plan" at bounding box center [247, 260] width 2 height 14
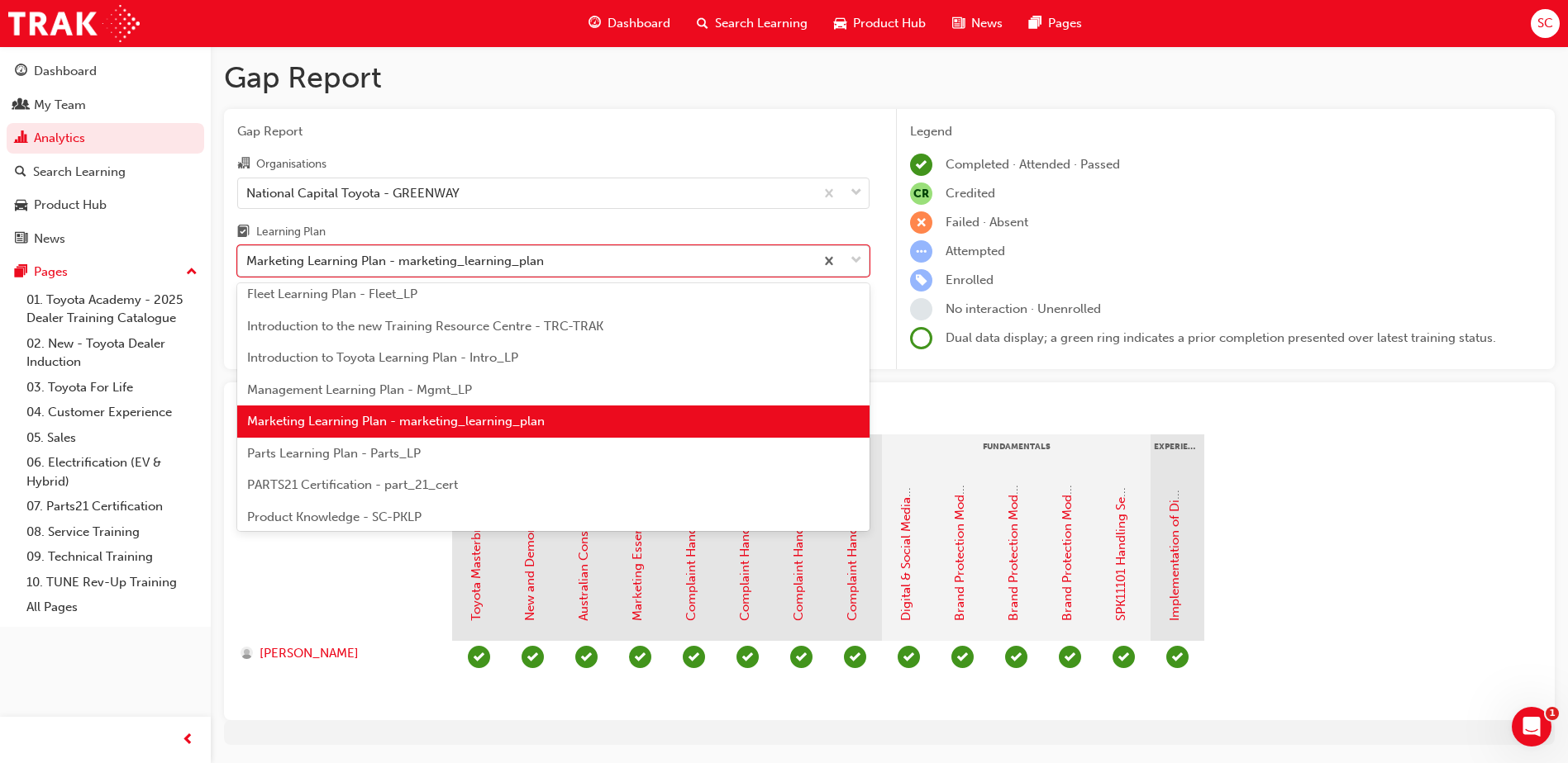
scroll to position [409, 0]
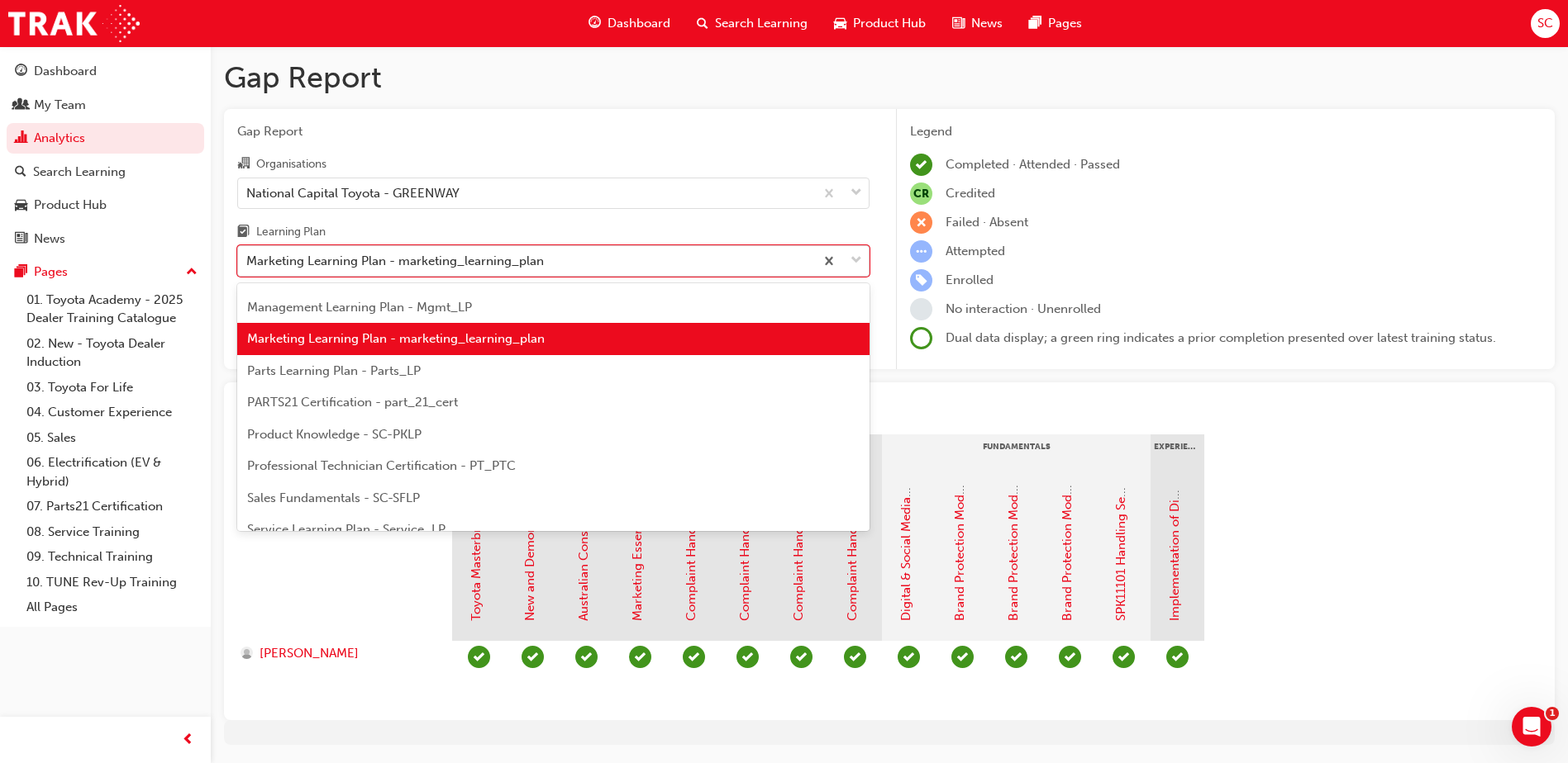
click at [385, 435] on span "Product Knowledge - SC-PKLP" at bounding box center [334, 435] width 175 height 15
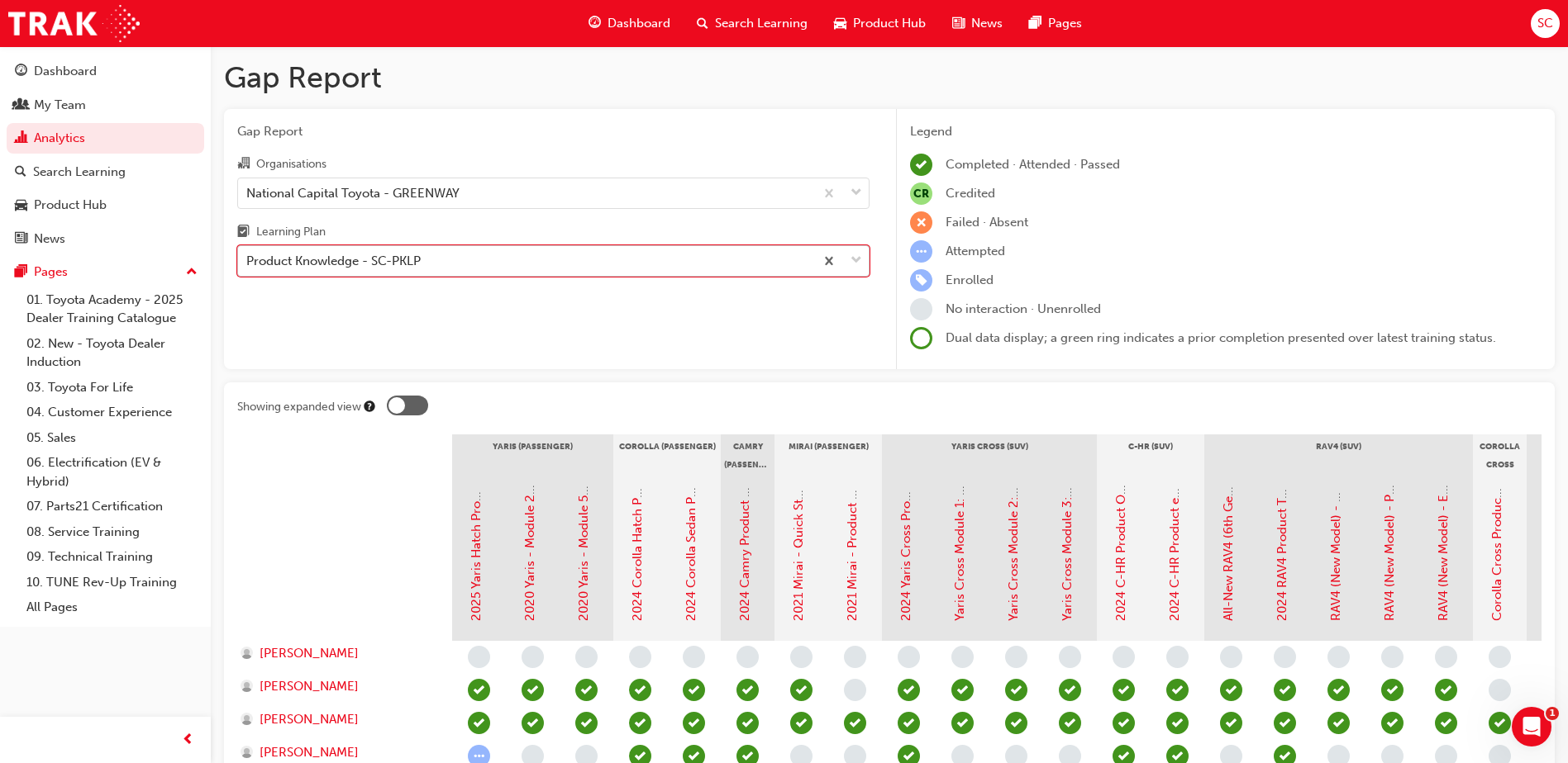
click at [445, 251] on div "Product Knowledge - SC-PKLP" at bounding box center [526, 261] width 576 height 29
click at [248, 253] on input "Learning Plan option Product Knowledge - SC-PKLP, selected. 0 results available…" at bounding box center [247, 260] width 2 height 14
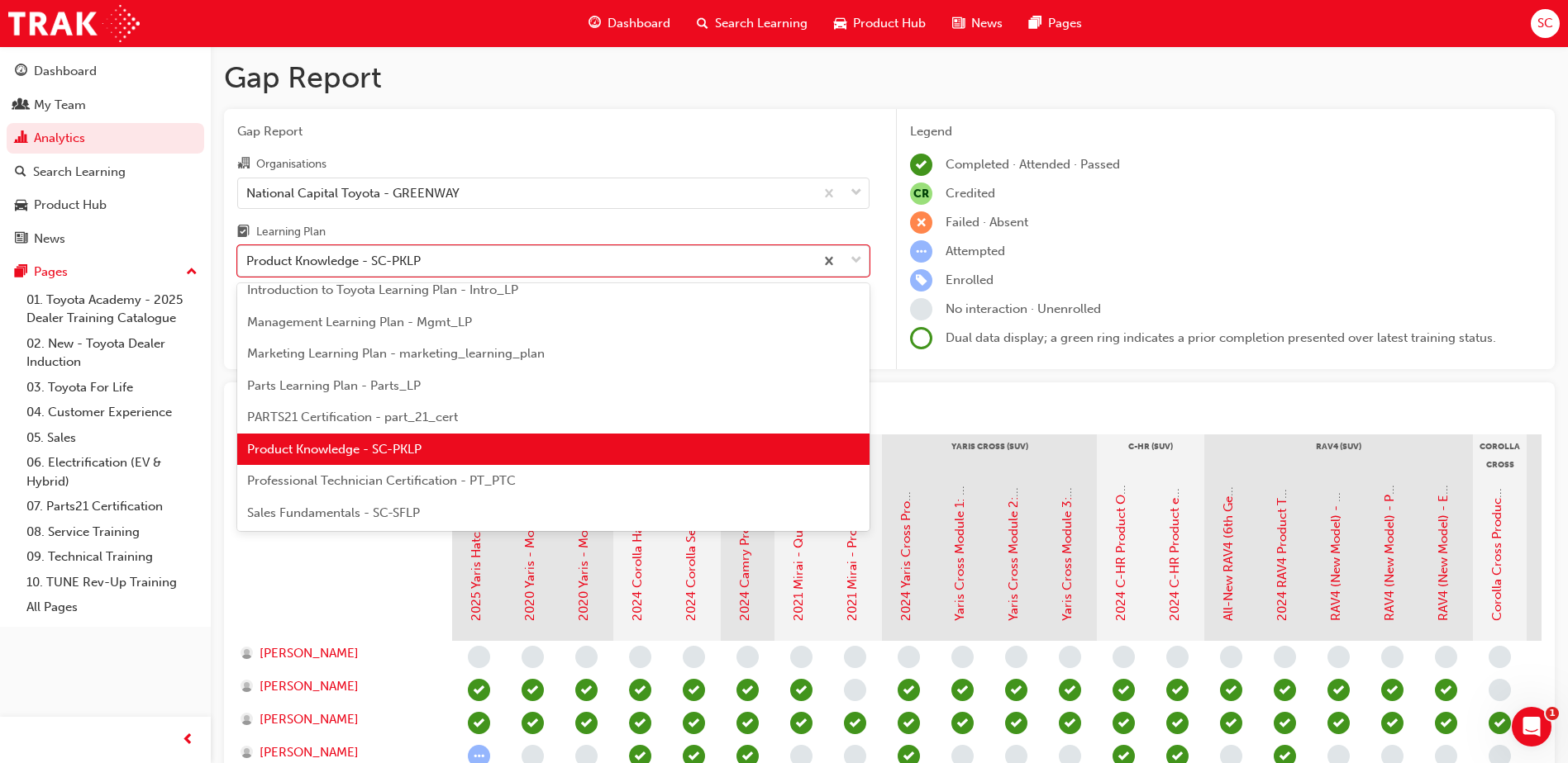
scroll to position [422, 0]
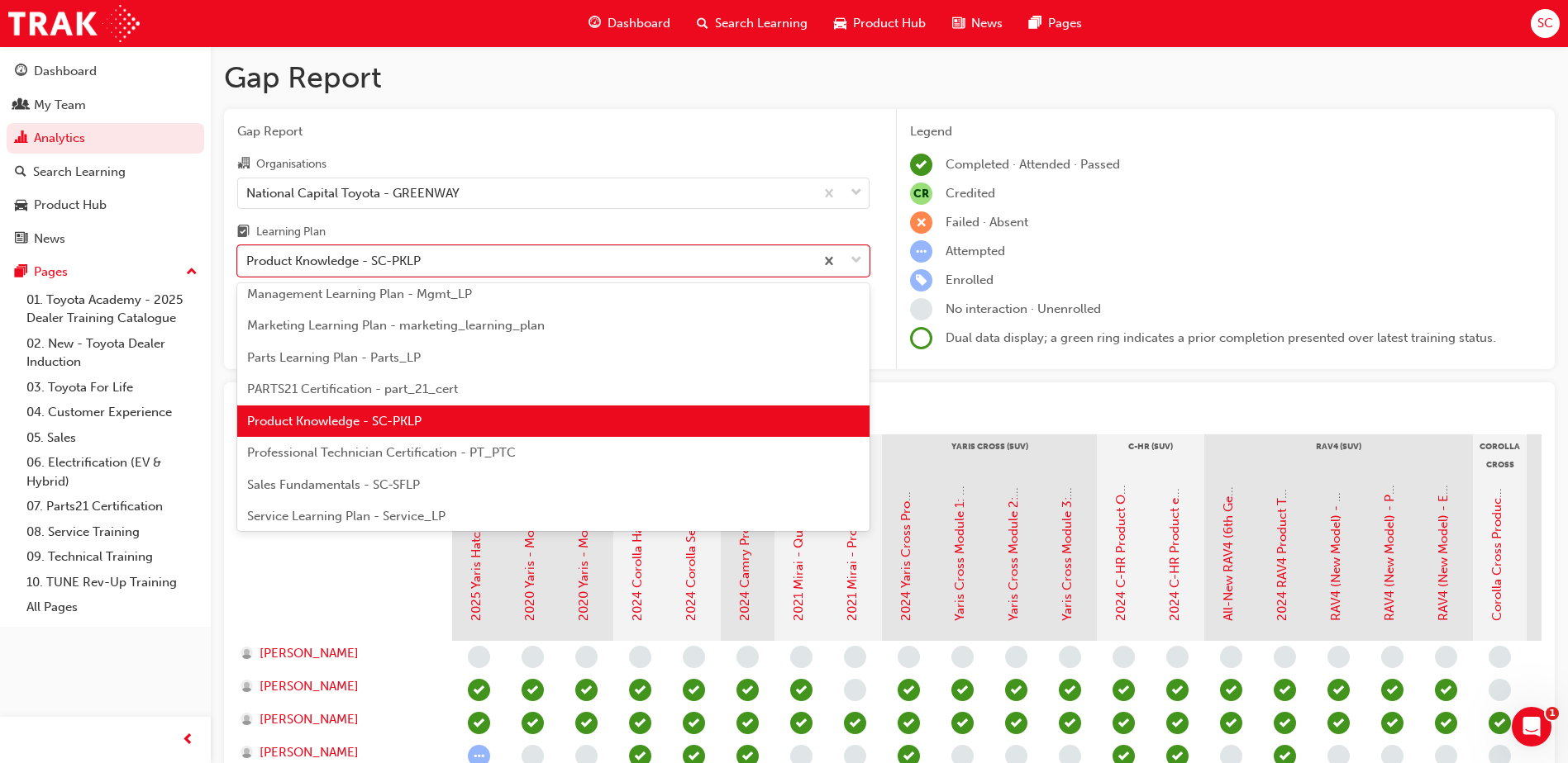
click at [441, 391] on span "PARTS21 Certification - part_21_cert" at bounding box center [352, 389] width 211 height 15
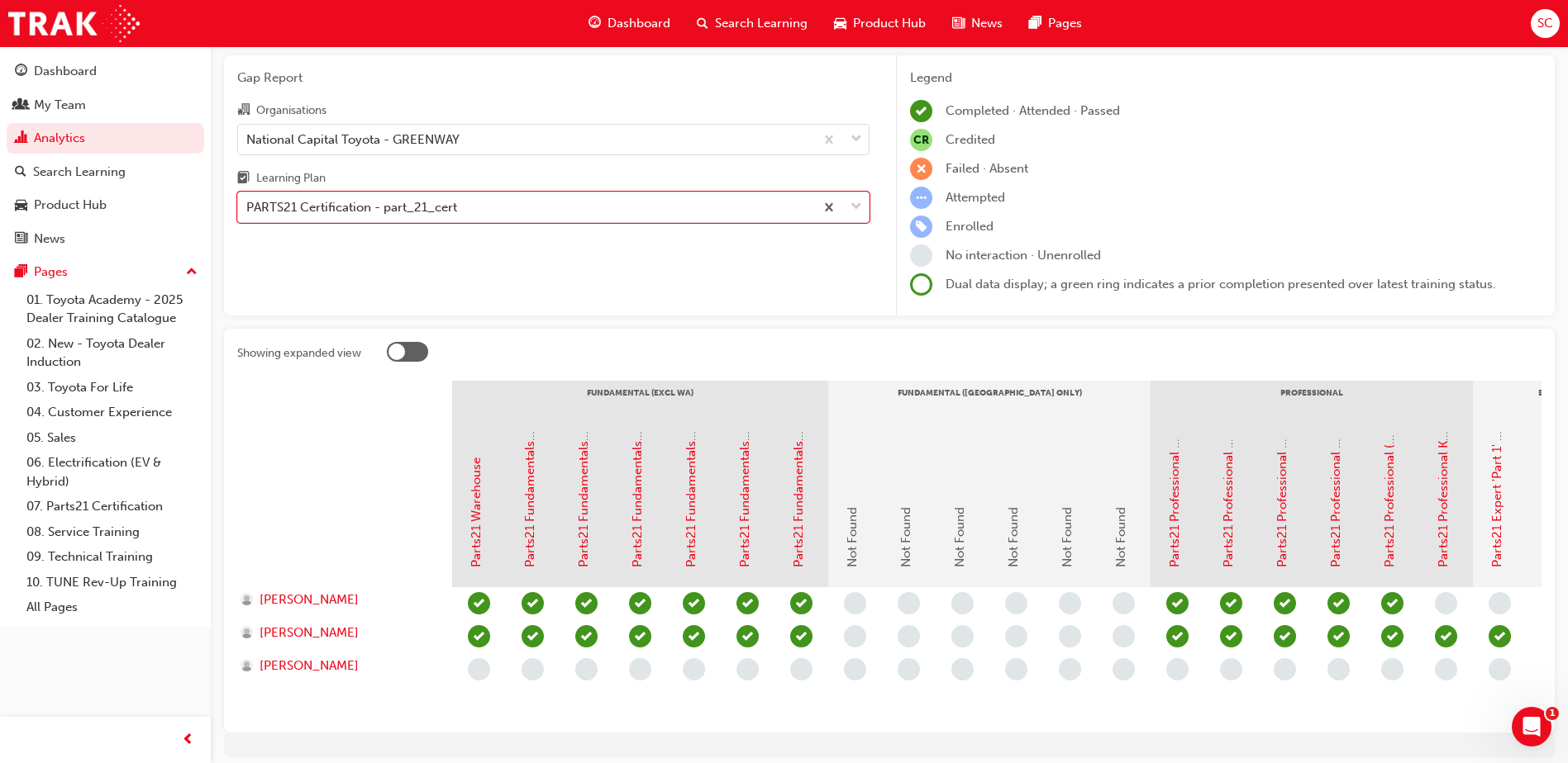
scroll to position [82, 0]
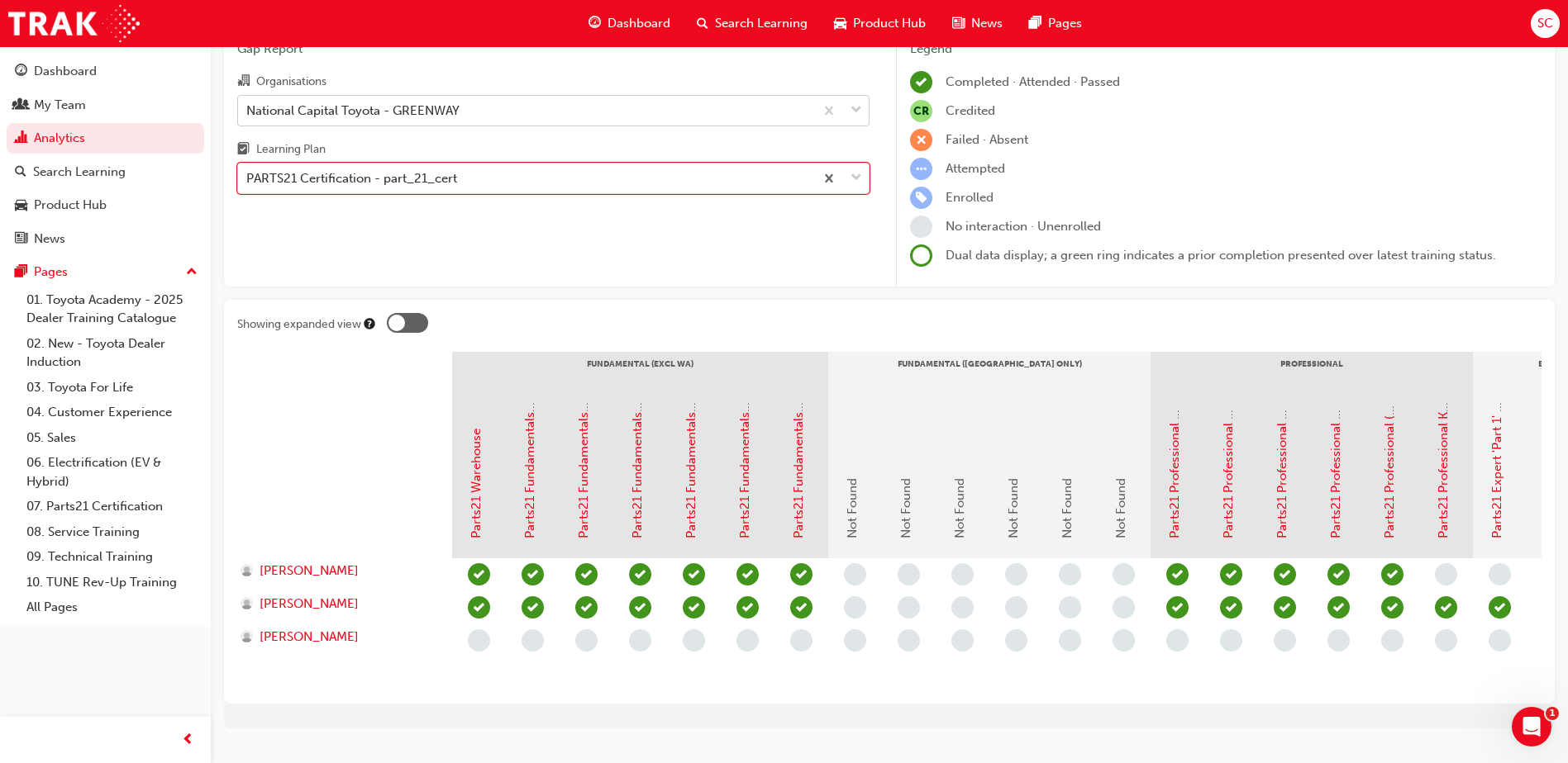
click at [440, 122] on div "National Capital Toyota - GREENWAY" at bounding box center [526, 110] width 576 height 29
click at [248, 117] on input "Organisations National Capital Toyota - GREENWAY" at bounding box center [247, 109] width 2 height 14
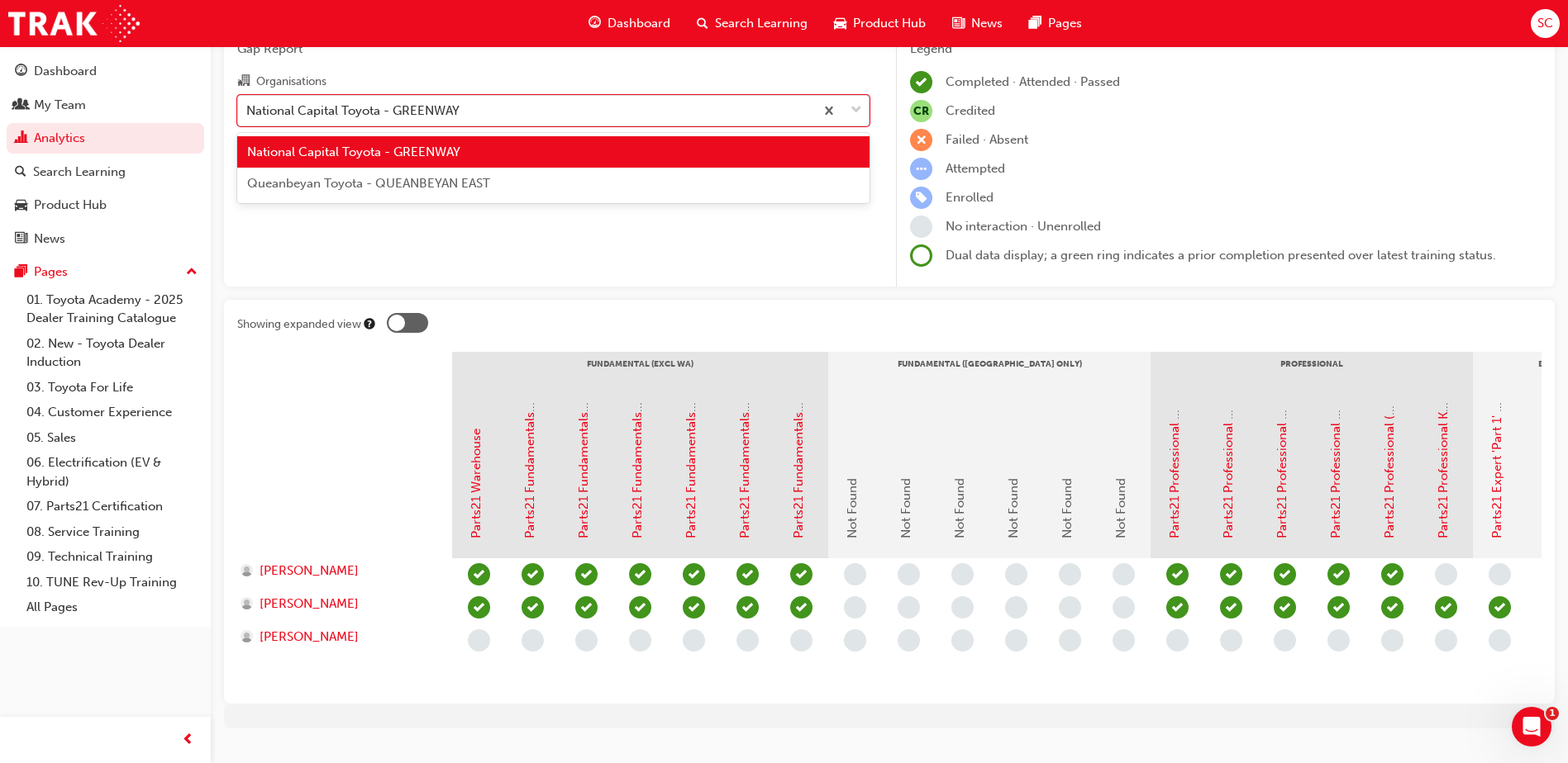
click at [440, 181] on span "Queanbeyan Toyota - QUEANBEYAN EAST" at bounding box center [368, 184] width 243 height 15
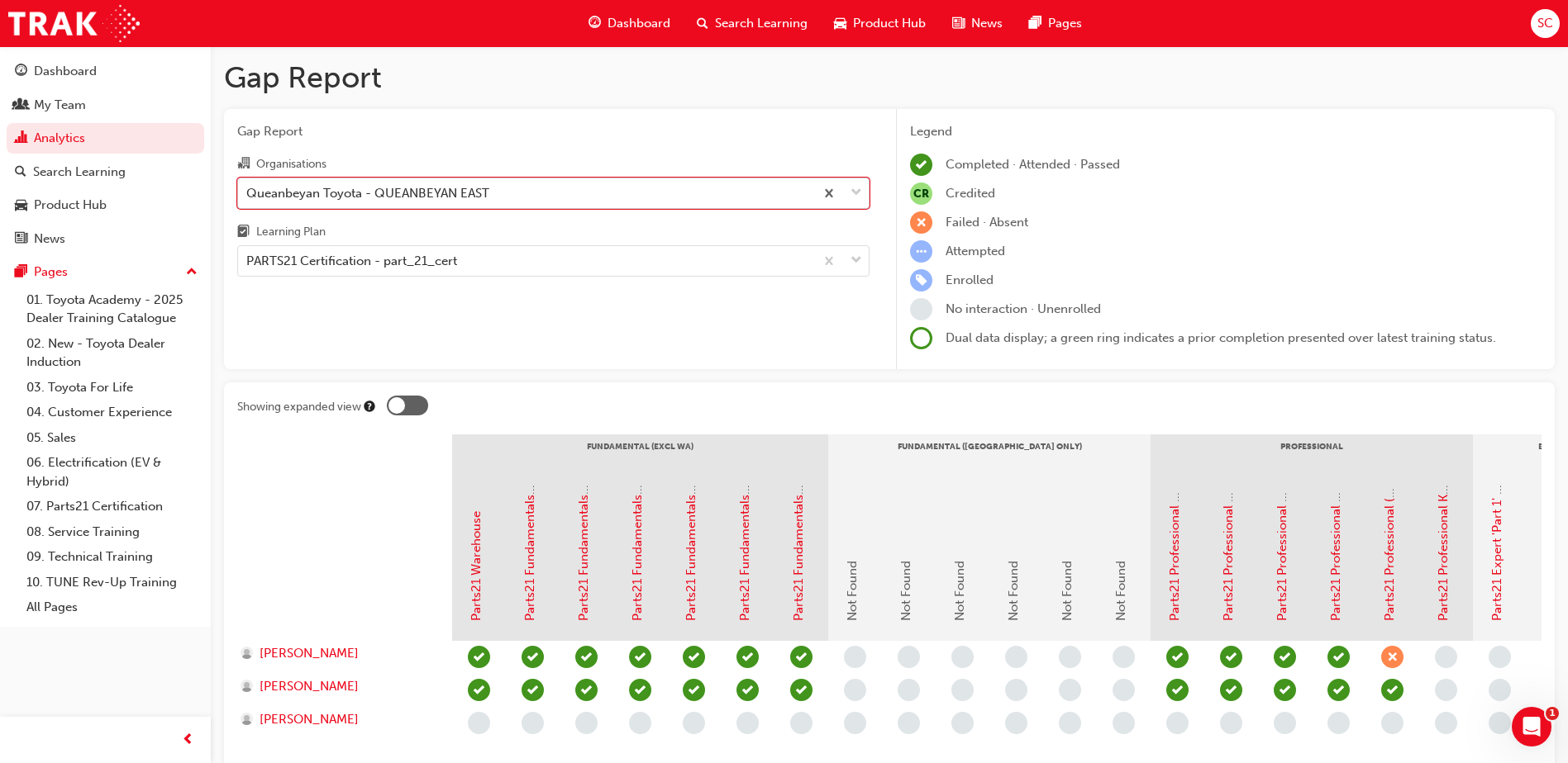
click at [436, 204] on div "Queanbeyan Toyota - QUEANBEYAN EAST" at bounding box center [526, 193] width 576 height 29
click at [248, 199] on input "Organisations option Queanbeyan Toyota - QUEANBEYAN EAST, selected. 0 results a…" at bounding box center [247, 191] width 2 height 14
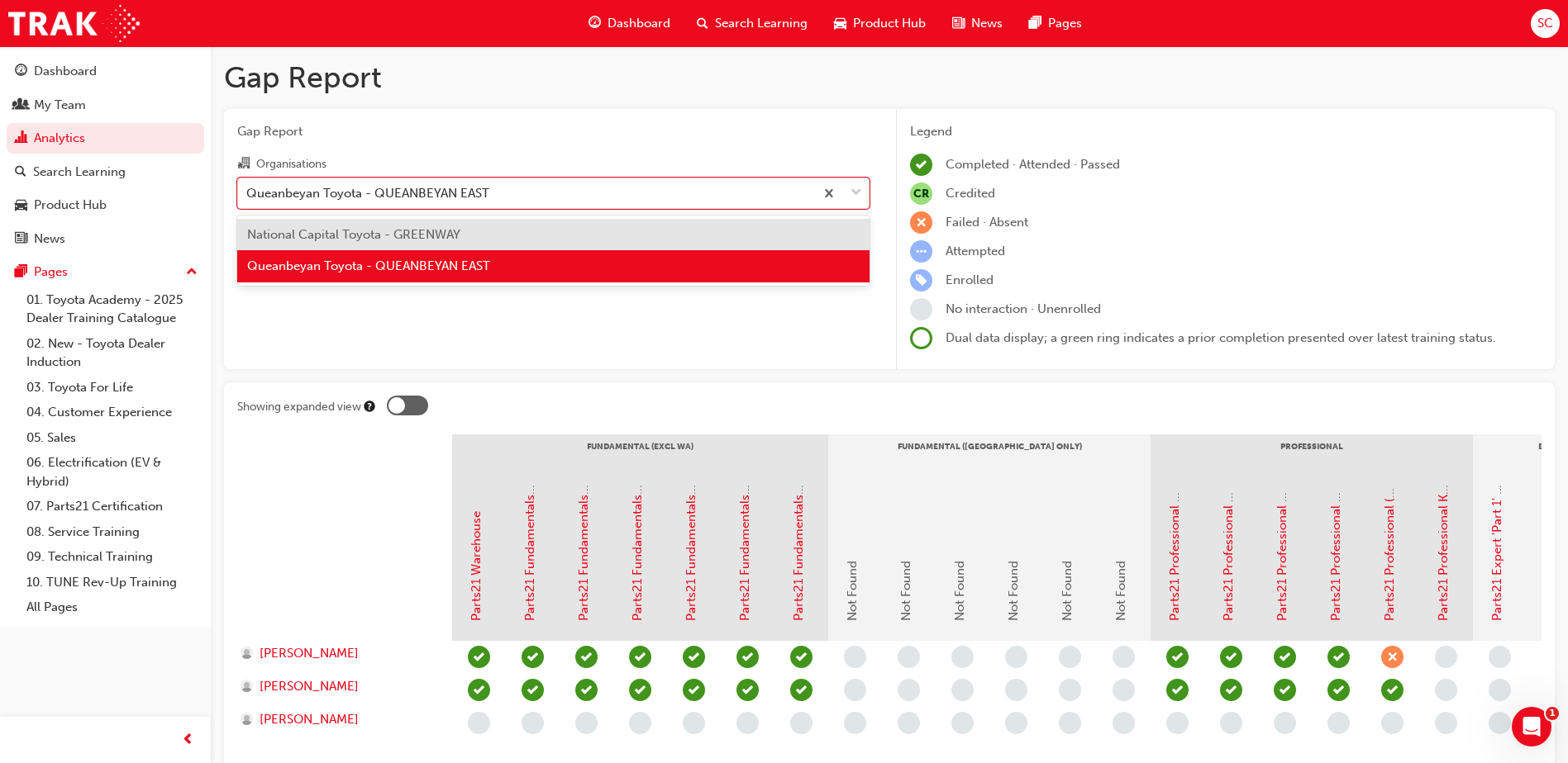
click at [440, 233] on span "National Capital Toyota - GREENWAY" at bounding box center [354, 235] width 213 height 15
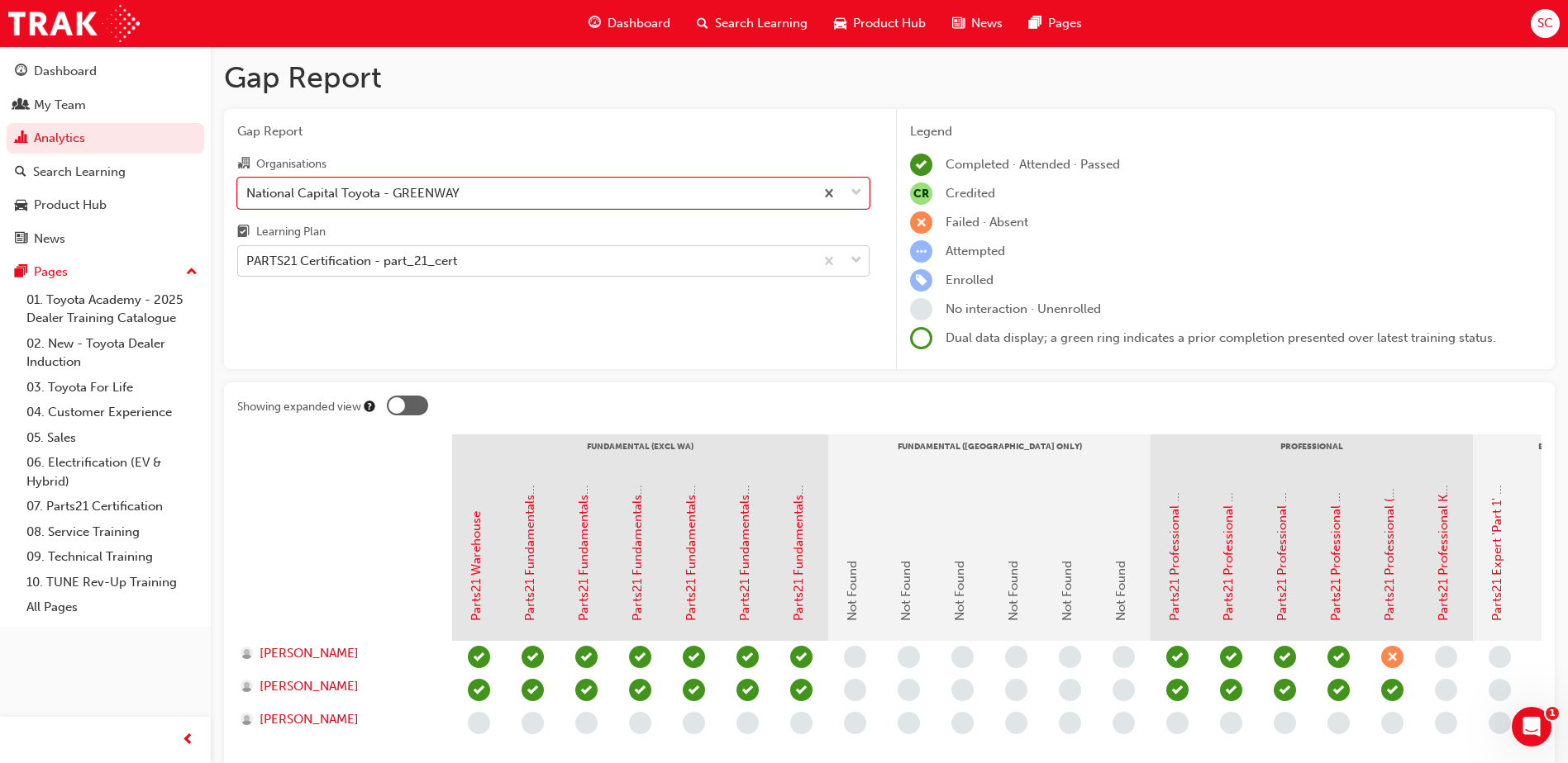
click at [440, 258] on div "PARTS21 Certification - part_21_cert" at bounding box center [351, 261] width 211 height 19
click at [248, 258] on input "Learning Plan PARTS21 Certification - part_21_cert" at bounding box center [247, 260] width 2 height 14
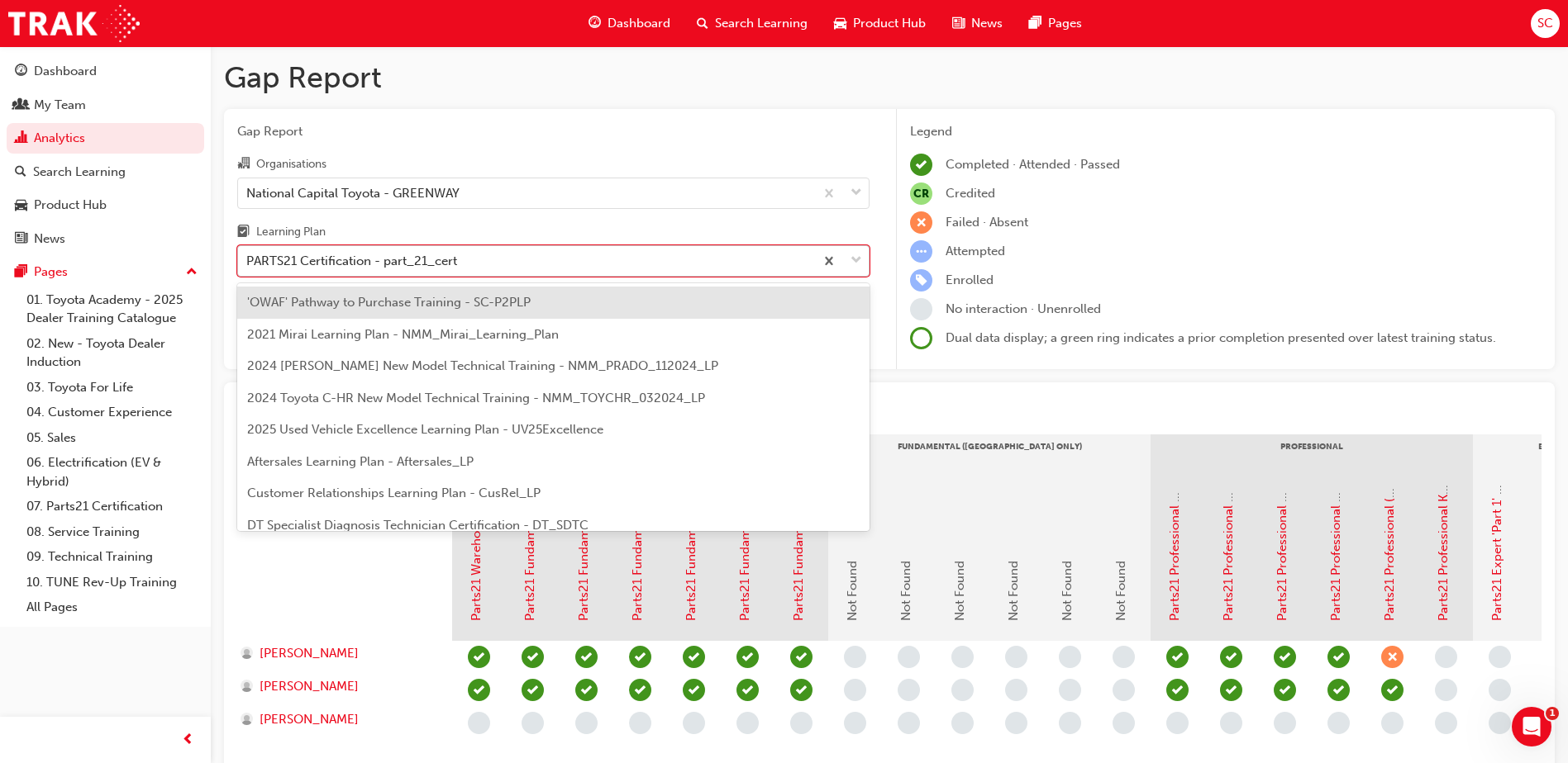
scroll to position [307, 0]
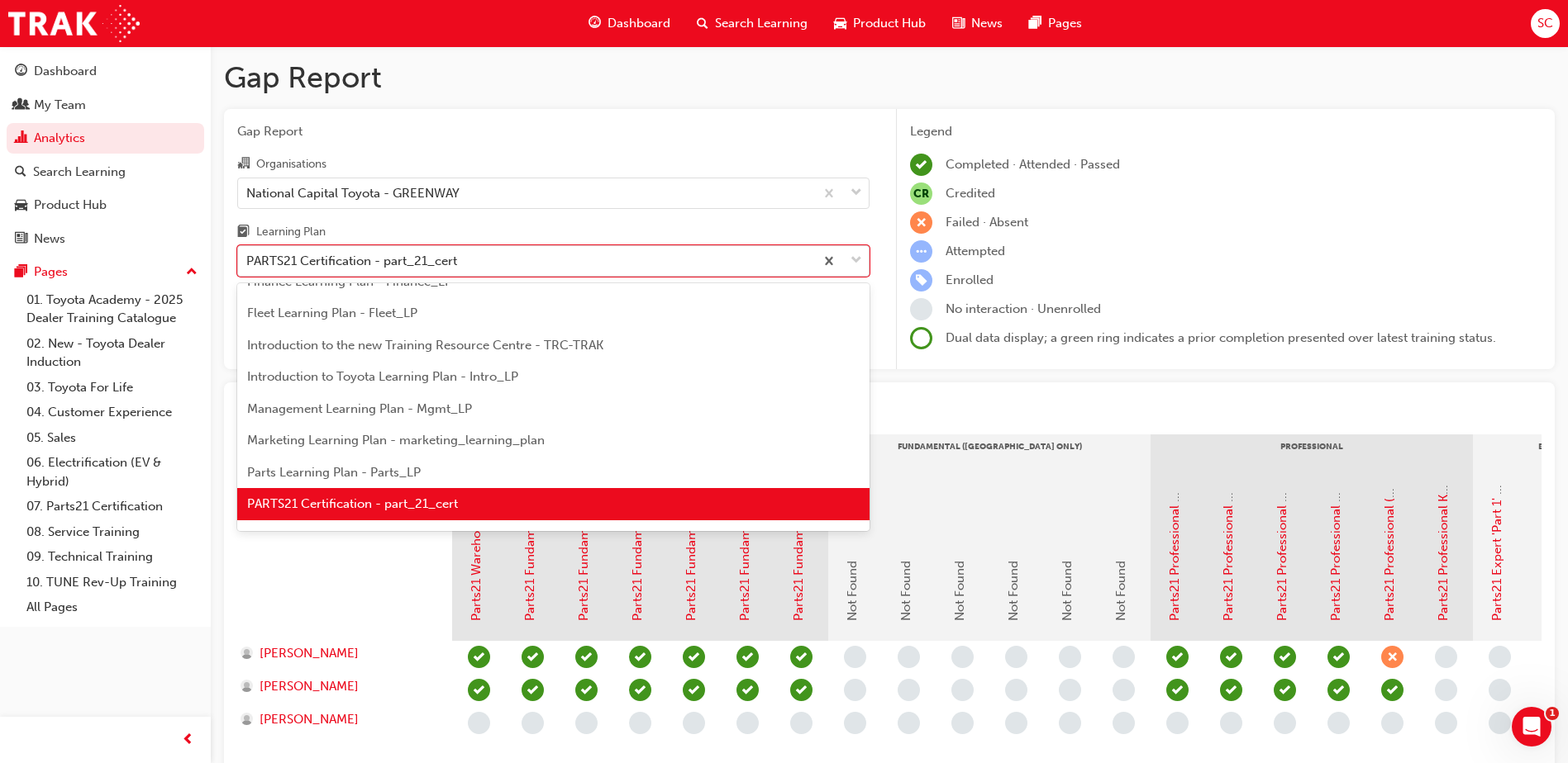
click at [431, 465] on div "Parts Learning Plan - Parts_LP" at bounding box center [553, 473] width 632 height 32
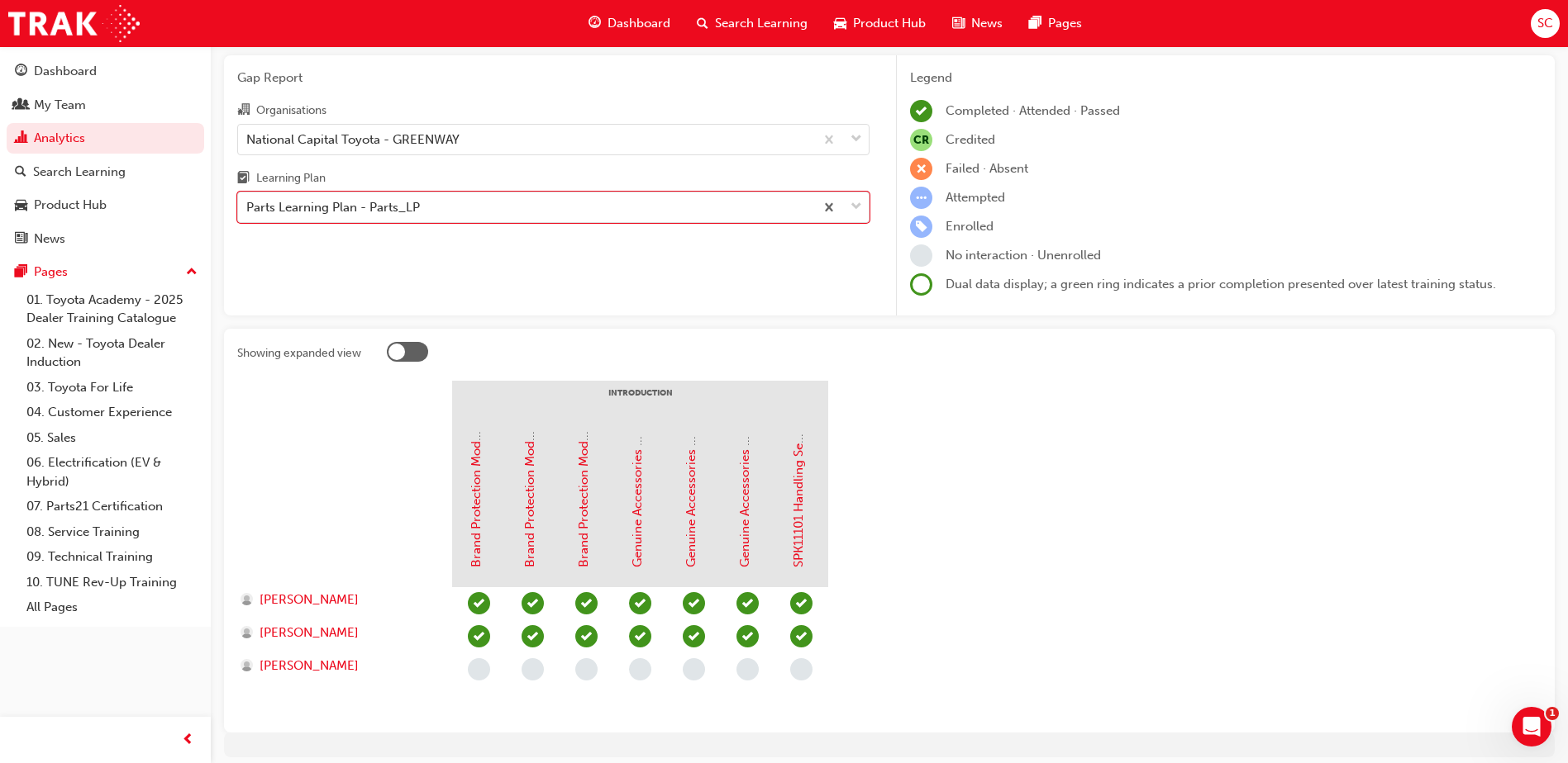
scroll to position [82, 0]
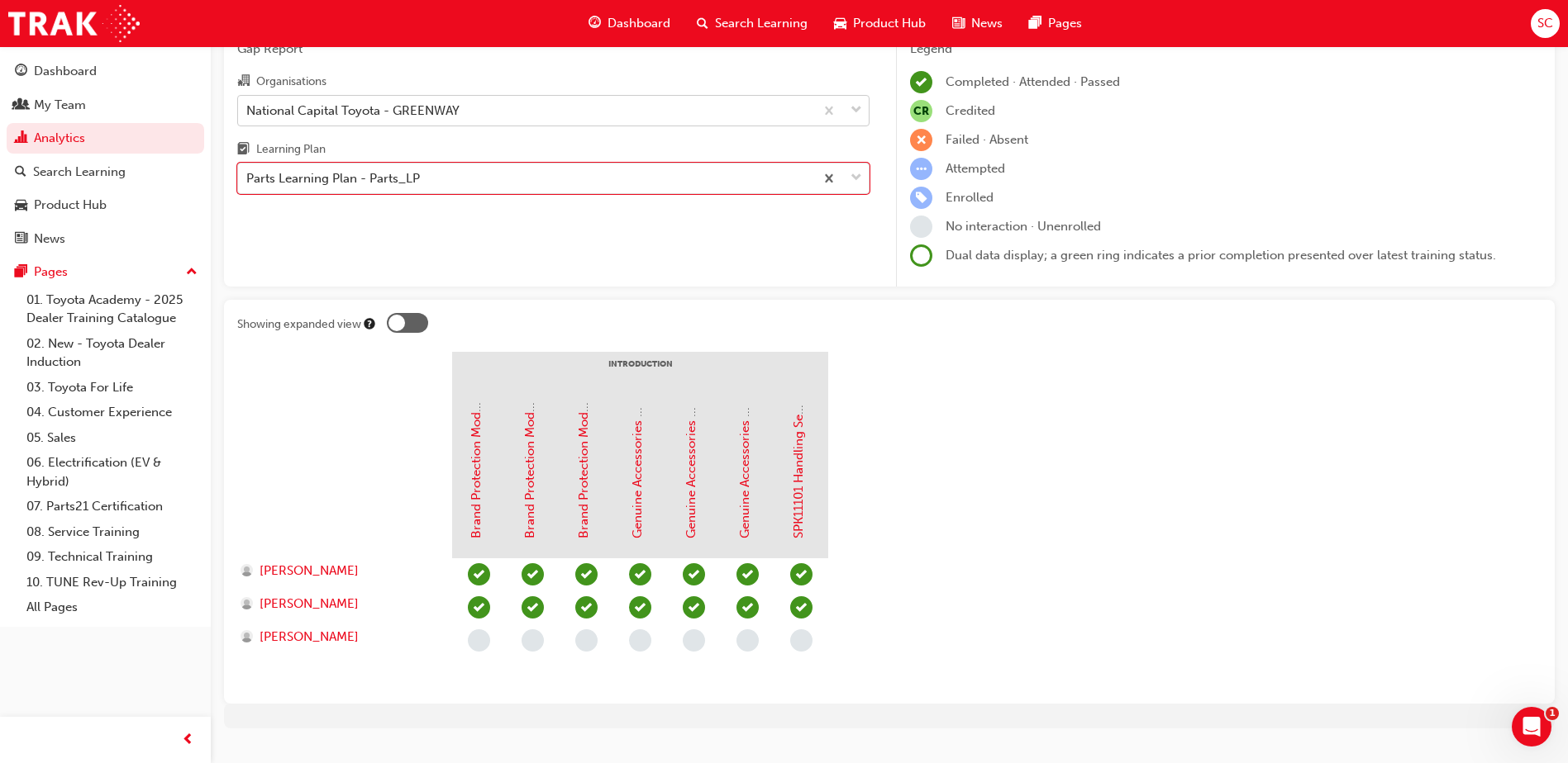
click at [470, 122] on div "National Capital Toyota - GREENWAY" at bounding box center [526, 110] width 576 height 29
click at [248, 117] on input "Organisations National Capital Toyota - GREENWAY" at bounding box center [247, 109] width 2 height 14
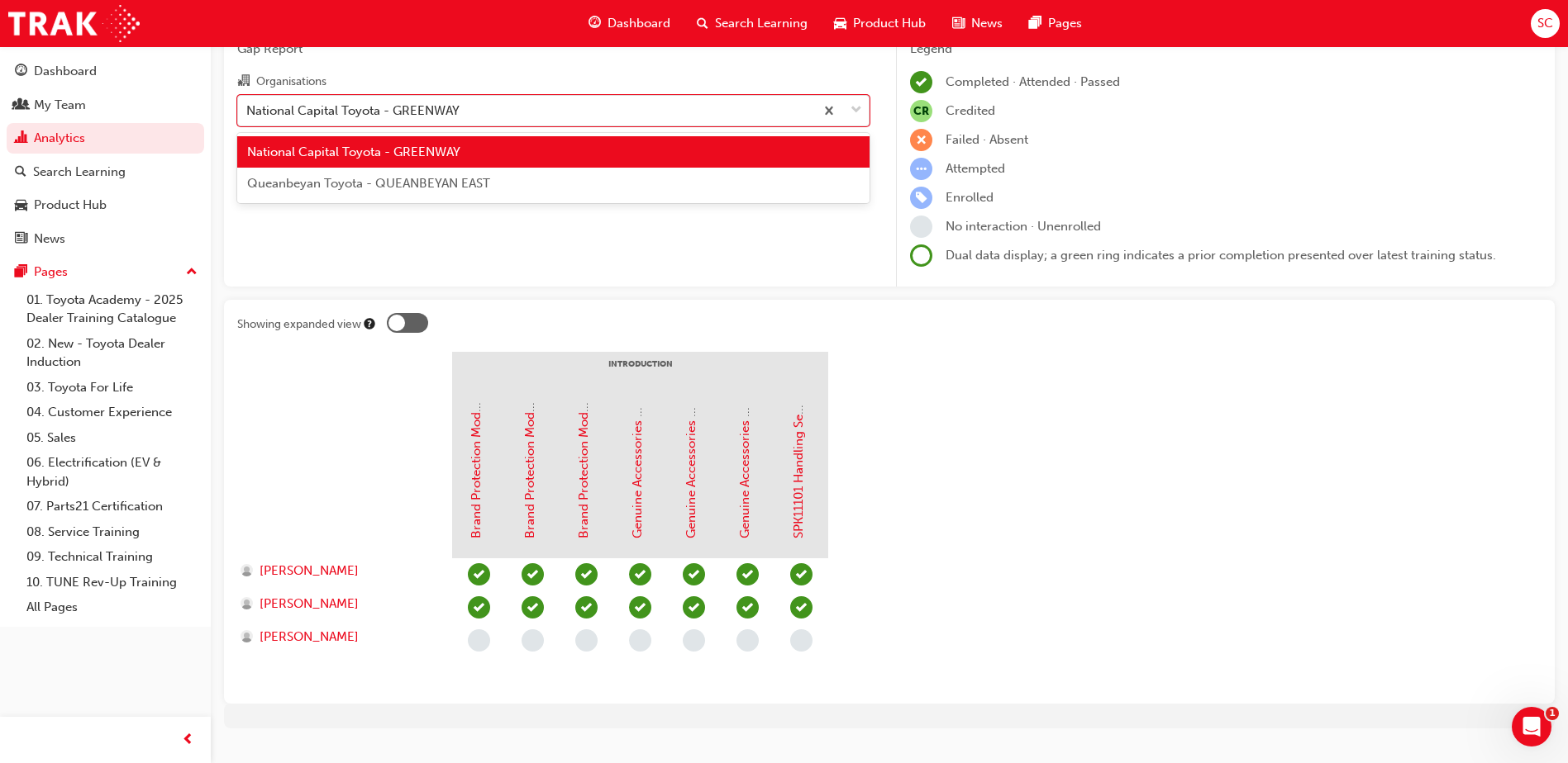
click at [470, 173] on div "Queanbeyan Toyota - QUEANBEYAN EAST" at bounding box center [553, 184] width 632 height 32
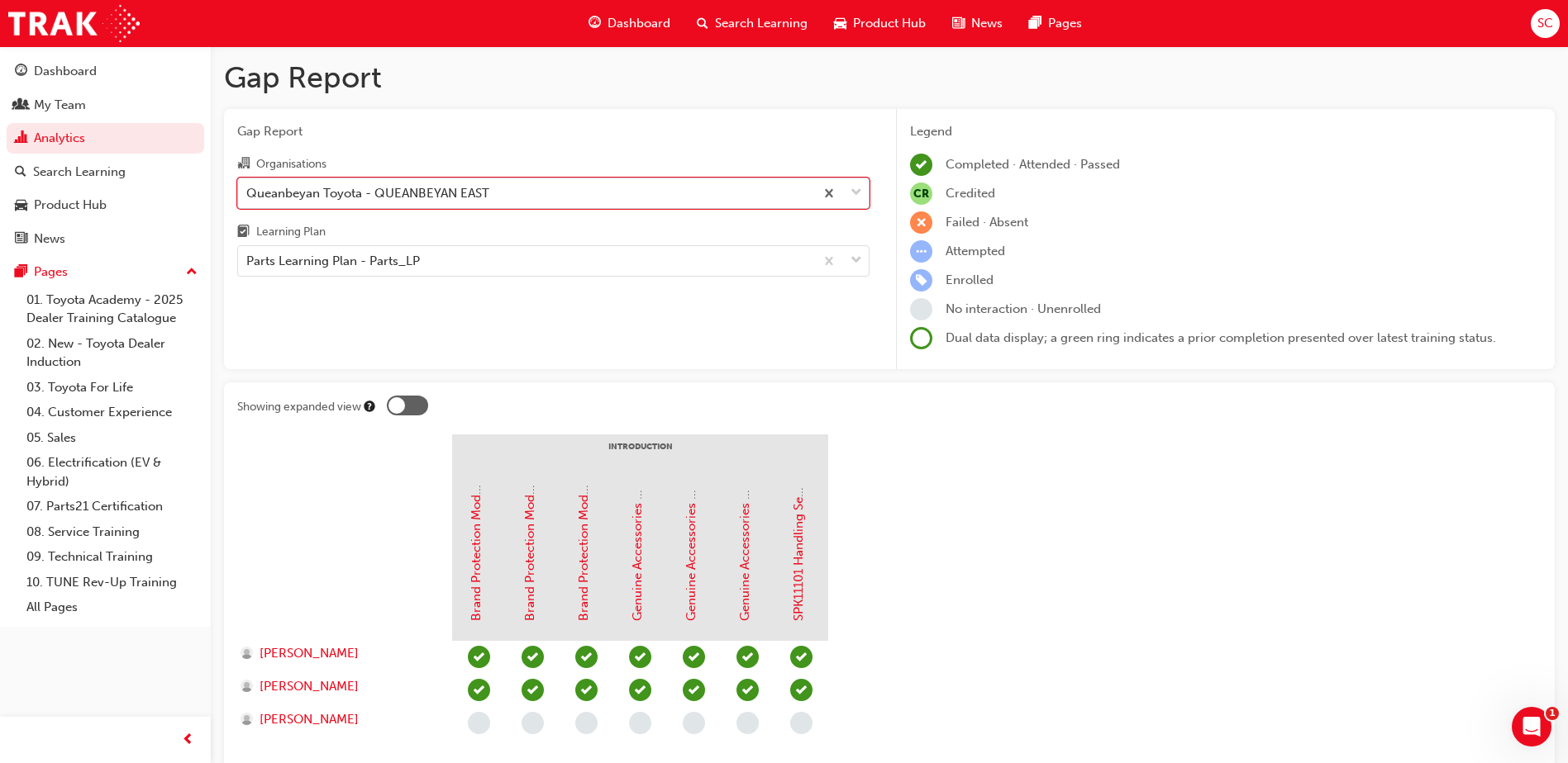
click at [393, 192] on div "Queanbeyan Toyota - QUEANBEYAN EAST" at bounding box center [367, 192] width 243 height 19
click at [248, 192] on input "Organisations option Queanbeyan Toyota - QUEANBEYAN EAST, selected. 0 results a…" at bounding box center [247, 191] width 2 height 14
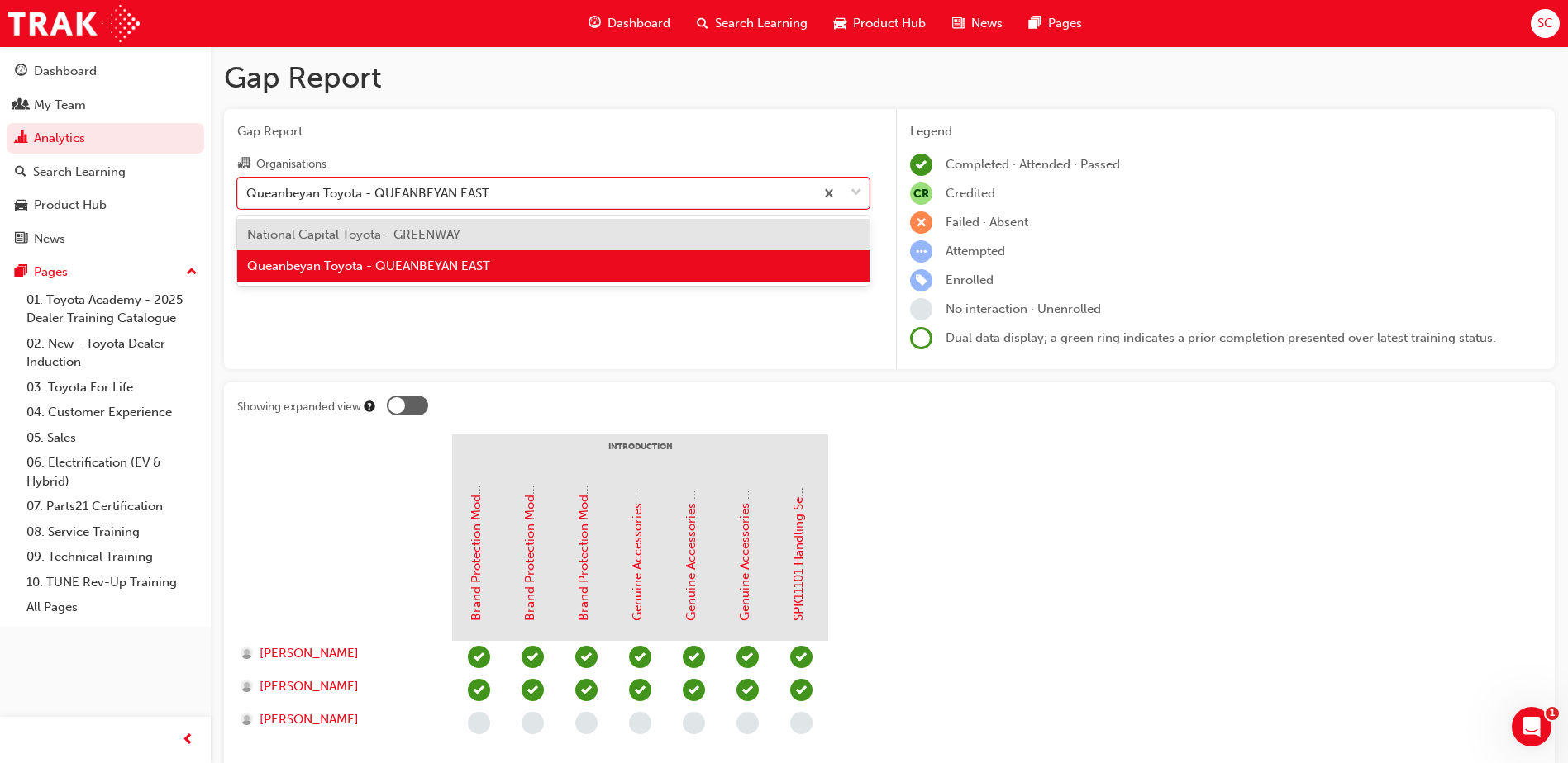
click at [405, 231] on span "National Capital Toyota - GREENWAY" at bounding box center [354, 235] width 213 height 15
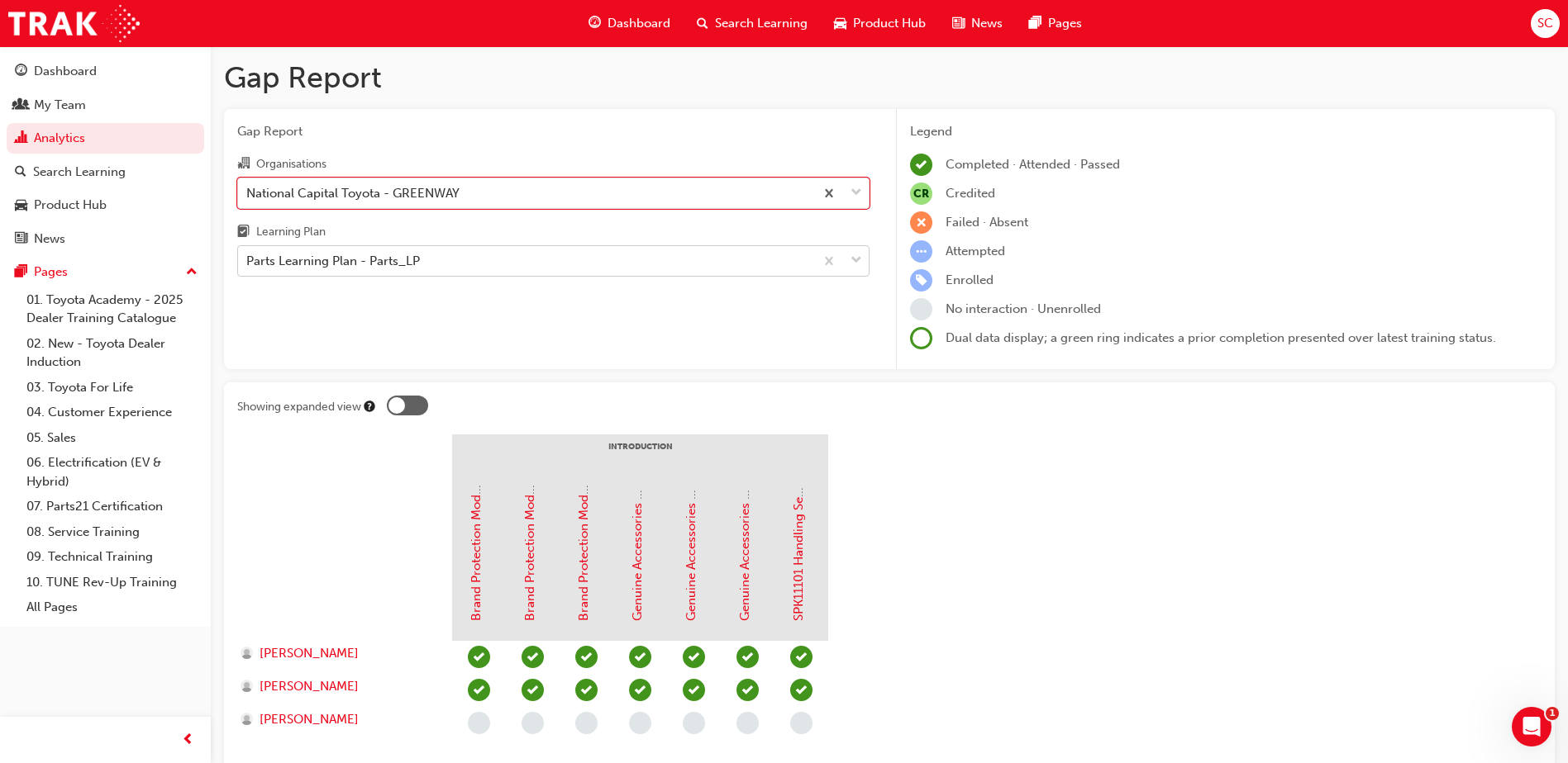
click at [409, 257] on div "Parts Learning Plan - Parts_LP" at bounding box center [333, 261] width 174 height 19
click at [248, 257] on input "Learning Plan Parts Learning Plan - Parts_LP" at bounding box center [247, 260] width 2 height 14
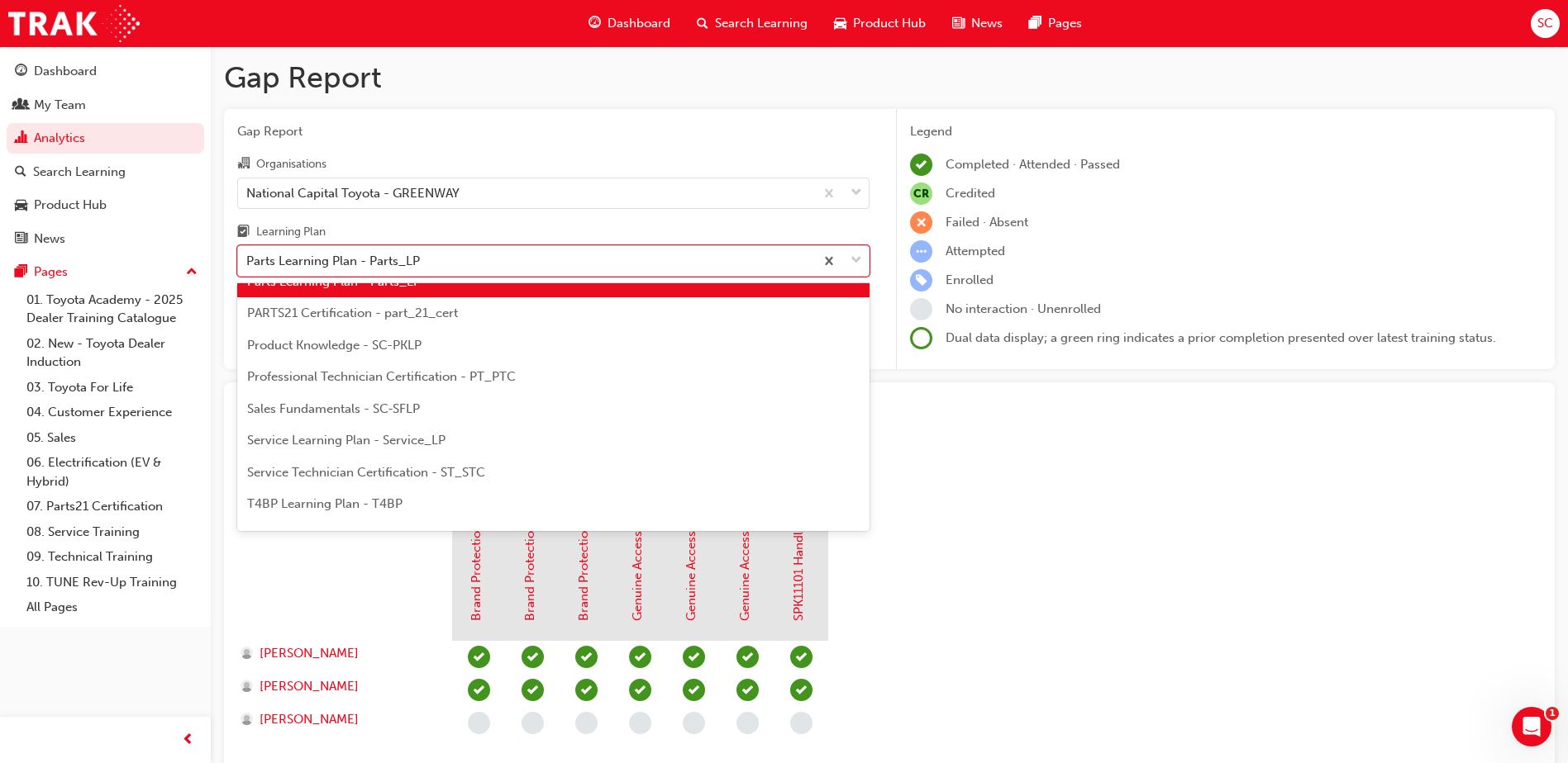
scroll to position [524, 0]
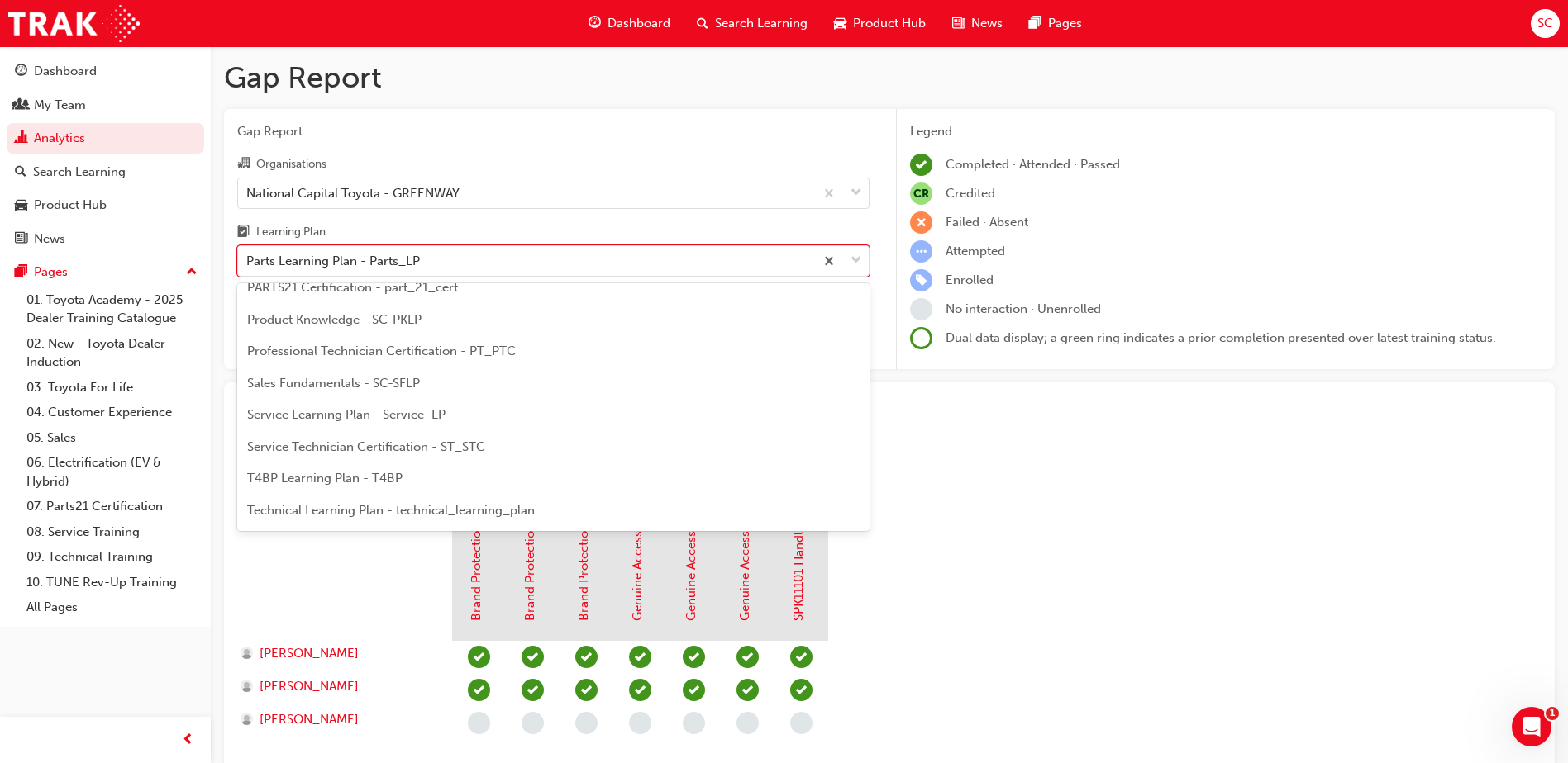
click at [348, 447] on span "Service Technician Certification - ST_STC" at bounding box center [365, 447] width 238 height 15
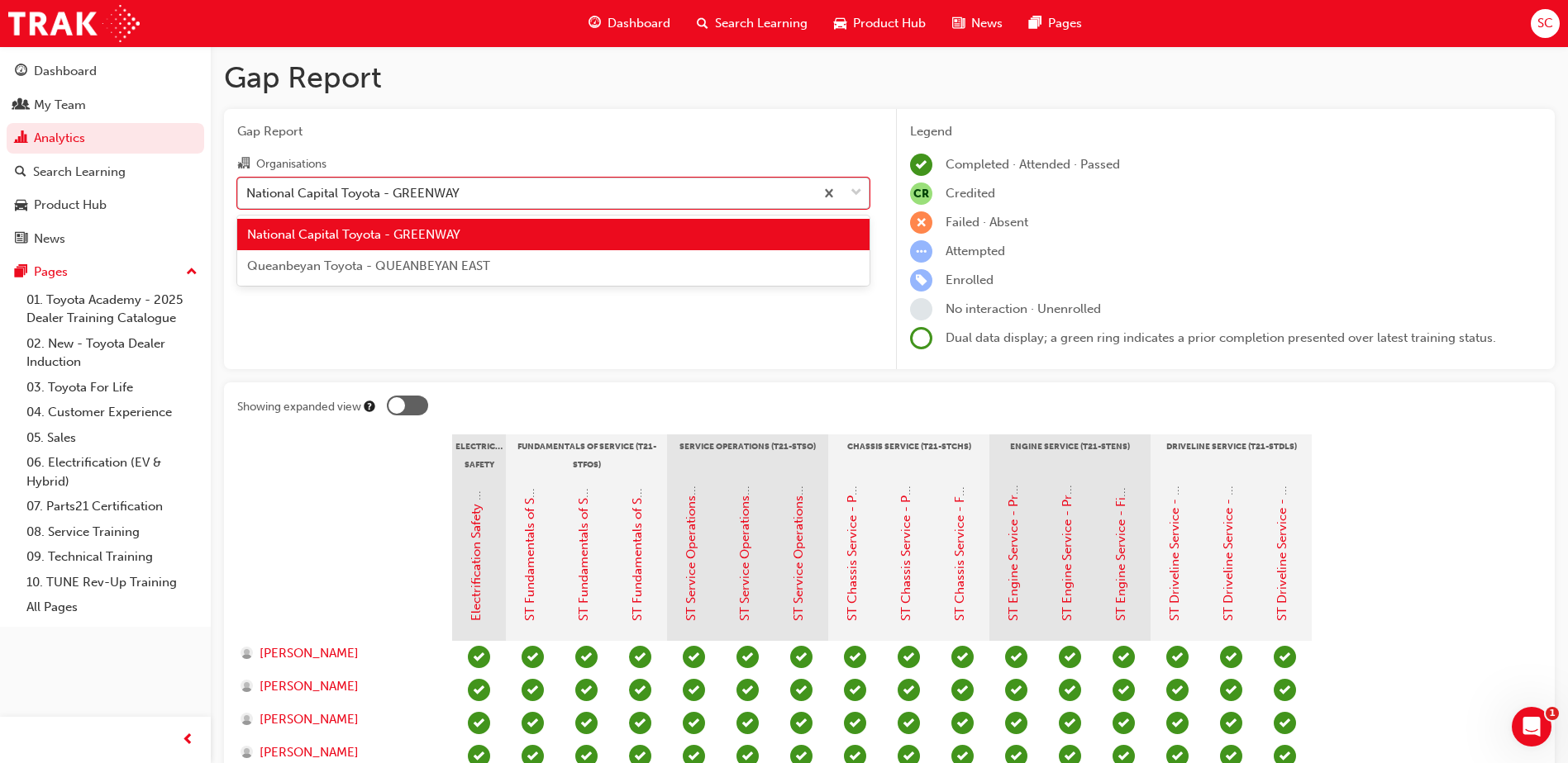
click at [463, 201] on div "National Capital Toyota - GREENWAY" at bounding box center [526, 193] width 576 height 29
click at [248, 199] on input "Organisations option National Capital Toyota - GREENWAY, selected. option Natio…" at bounding box center [247, 191] width 2 height 14
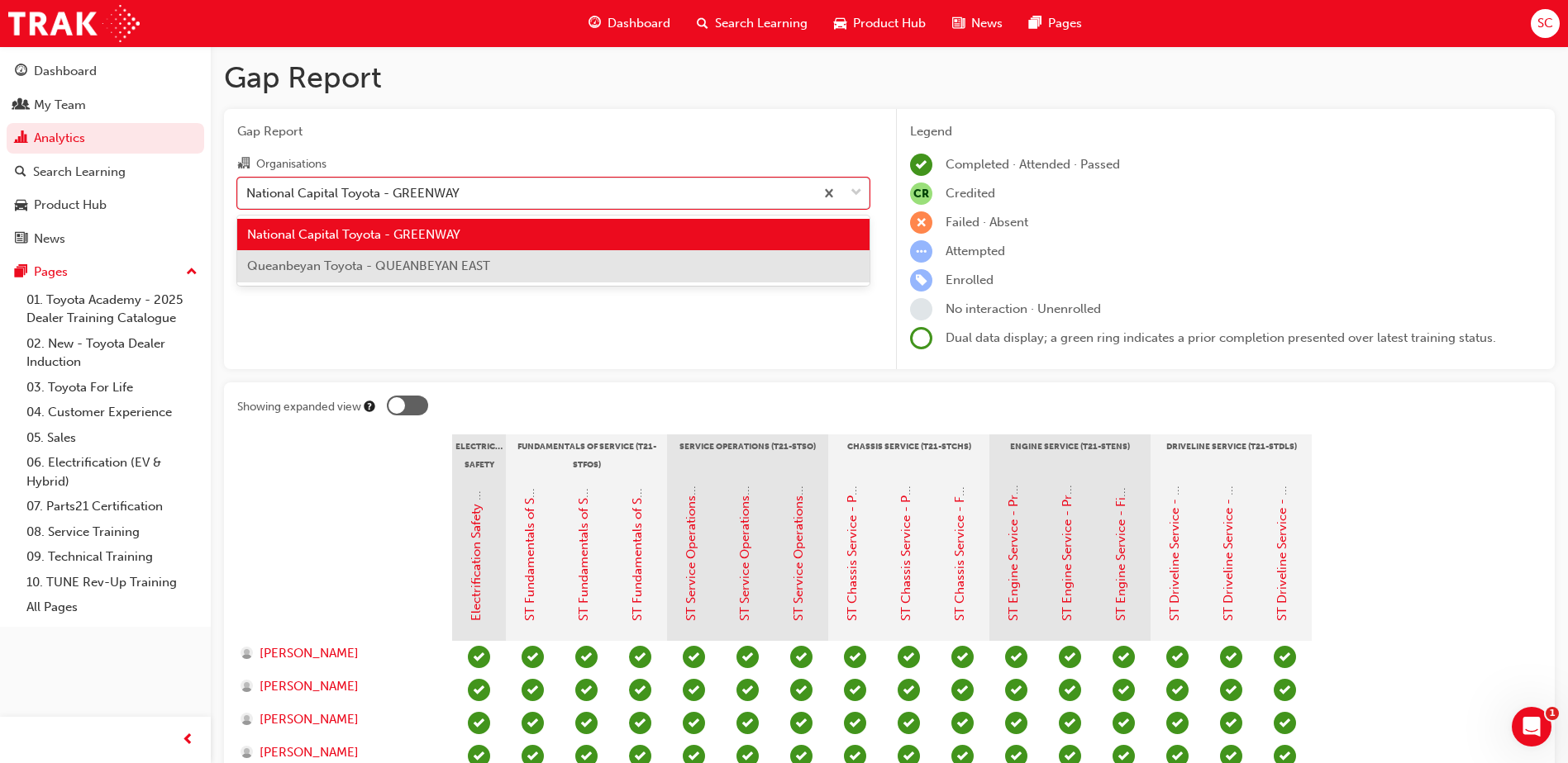
click at [464, 267] on span "Queanbeyan Toyota - QUEANBEYAN EAST" at bounding box center [368, 266] width 243 height 15
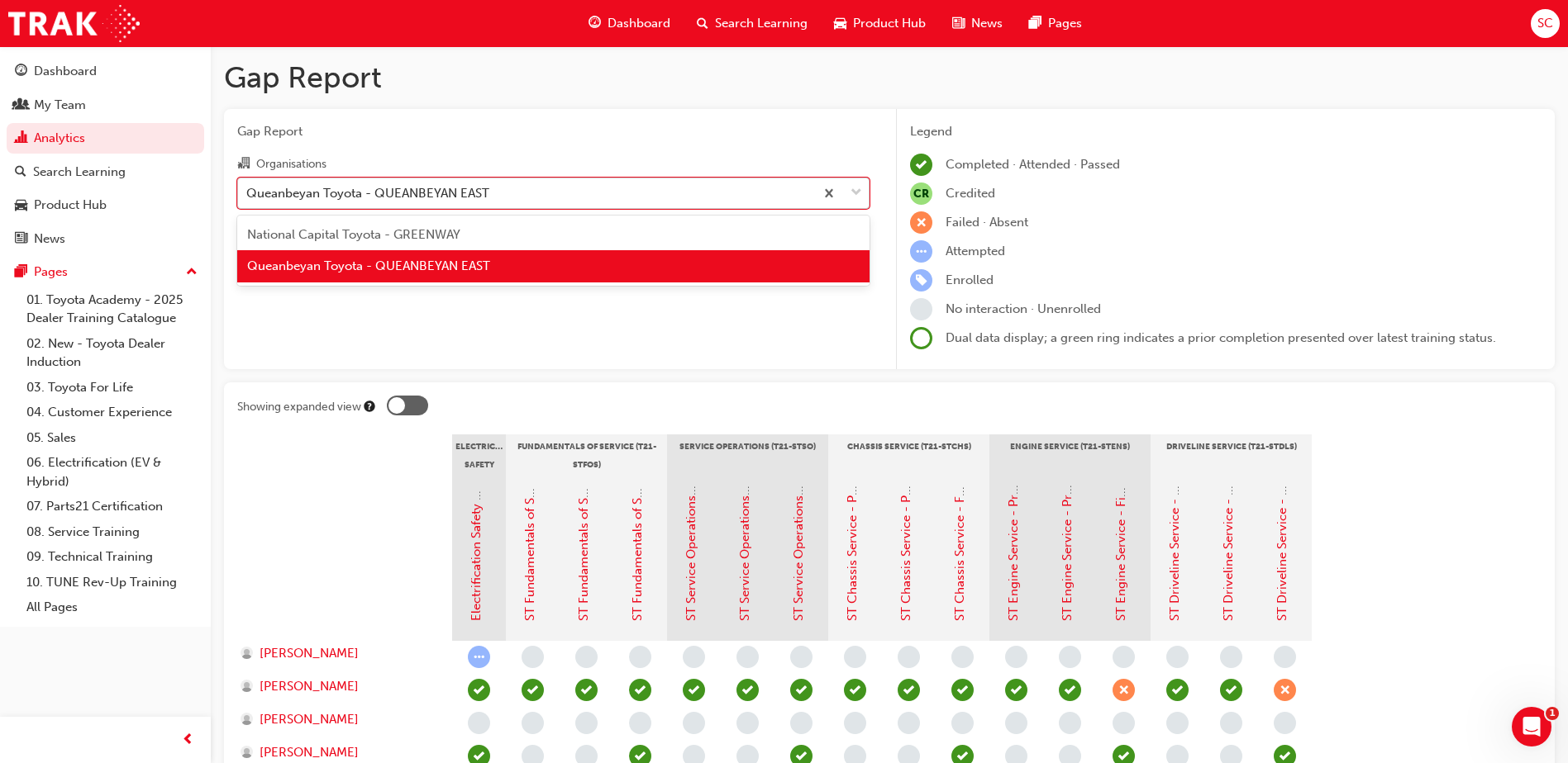
click at [460, 196] on div "Queanbeyan Toyota - QUEANBEYAN EAST" at bounding box center [367, 192] width 243 height 19
click at [248, 196] on input "Organisations option Queanbeyan Toyota - QUEANBEYAN EAST, selected. option Quea…" at bounding box center [247, 191] width 2 height 14
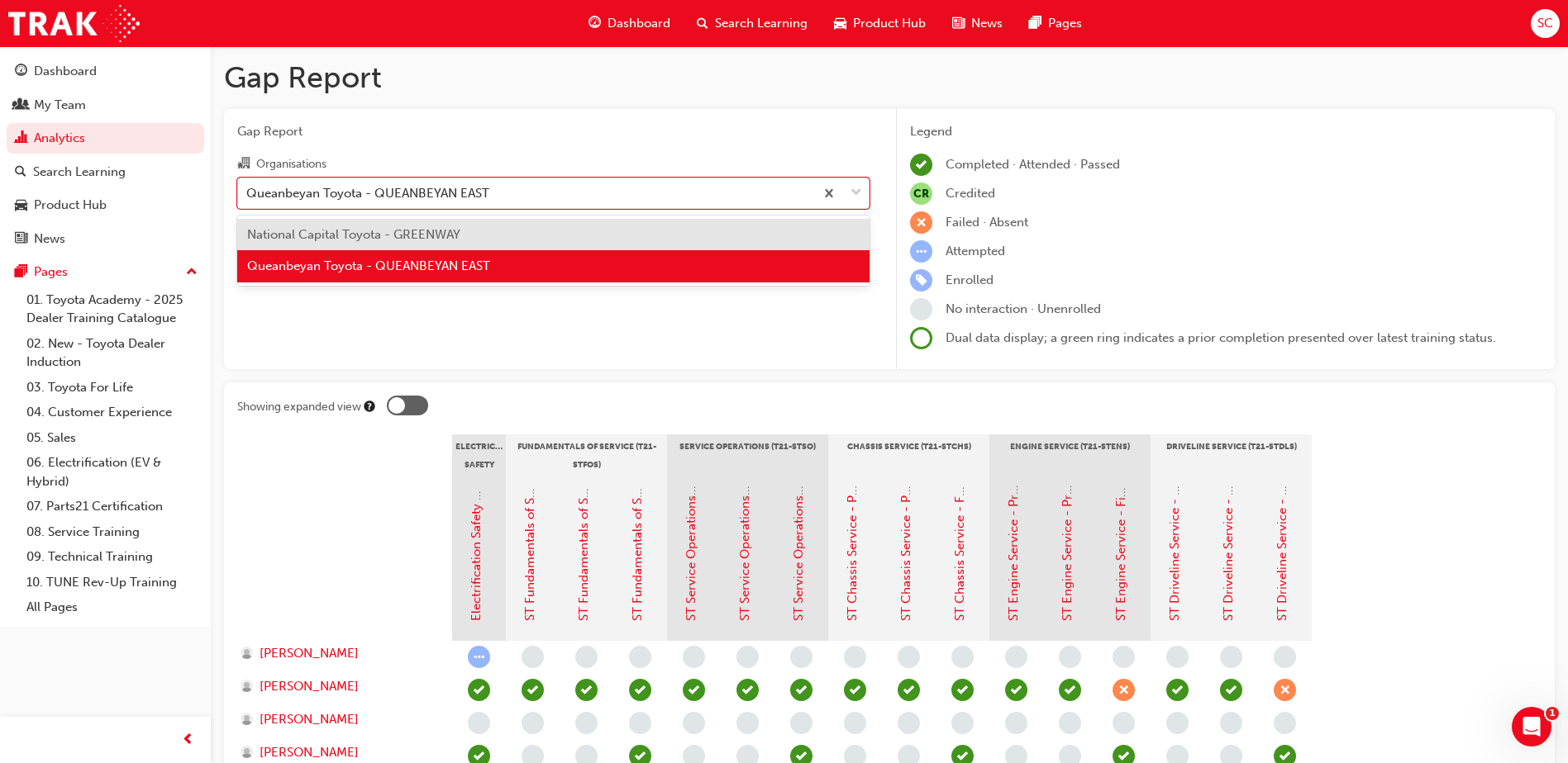
click at [477, 240] on div "National Capital Toyota - GREENWAY" at bounding box center [553, 235] width 632 height 32
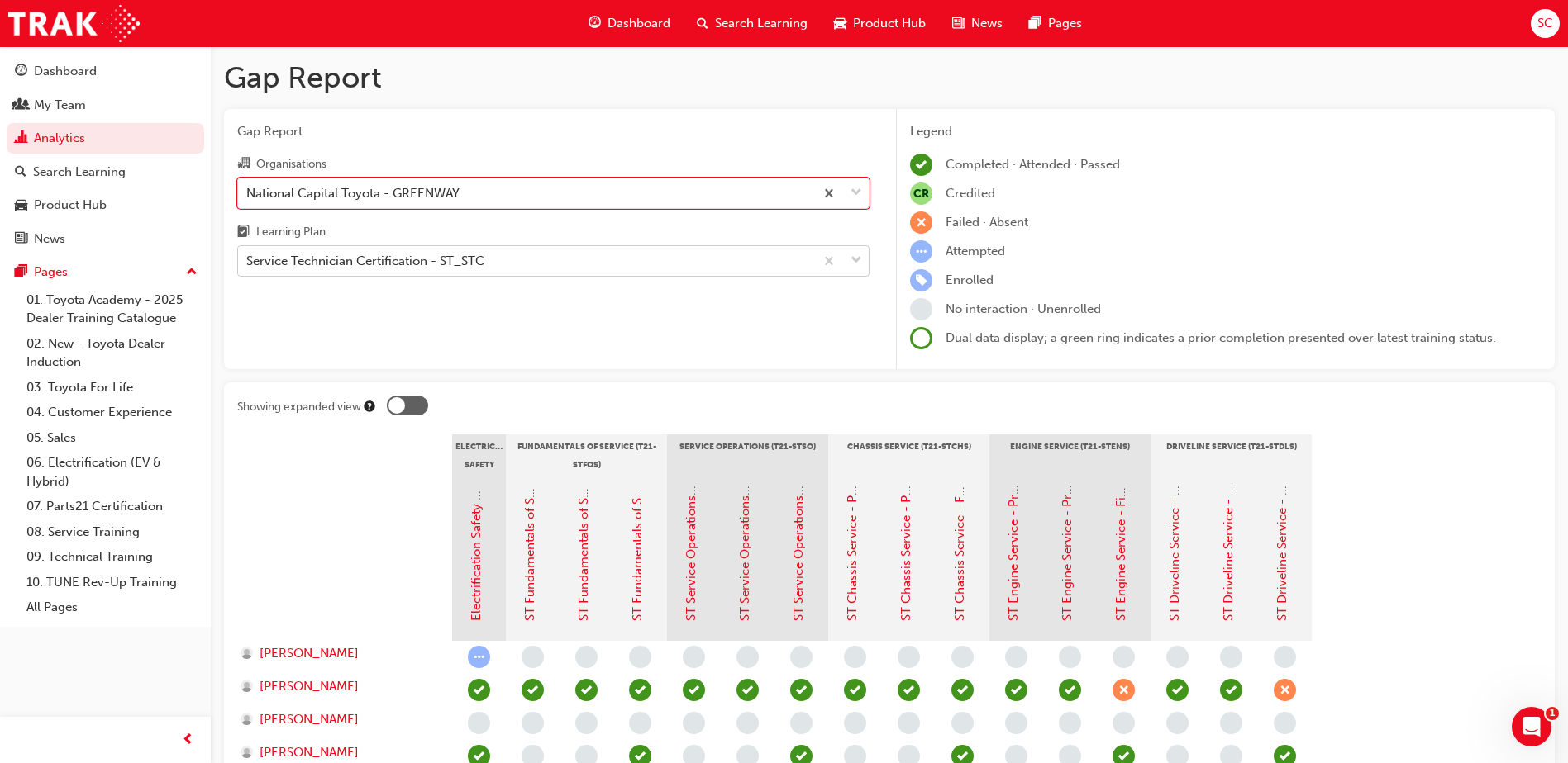
click at [486, 255] on div "Service Technician Certification - ST_STC" at bounding box center [526, 261] width 576 height 29
click at [248, 255] on input "Learning Plan Service Technician Certification - ST_STC" at bounding box center [247, 260] width 2 height 14
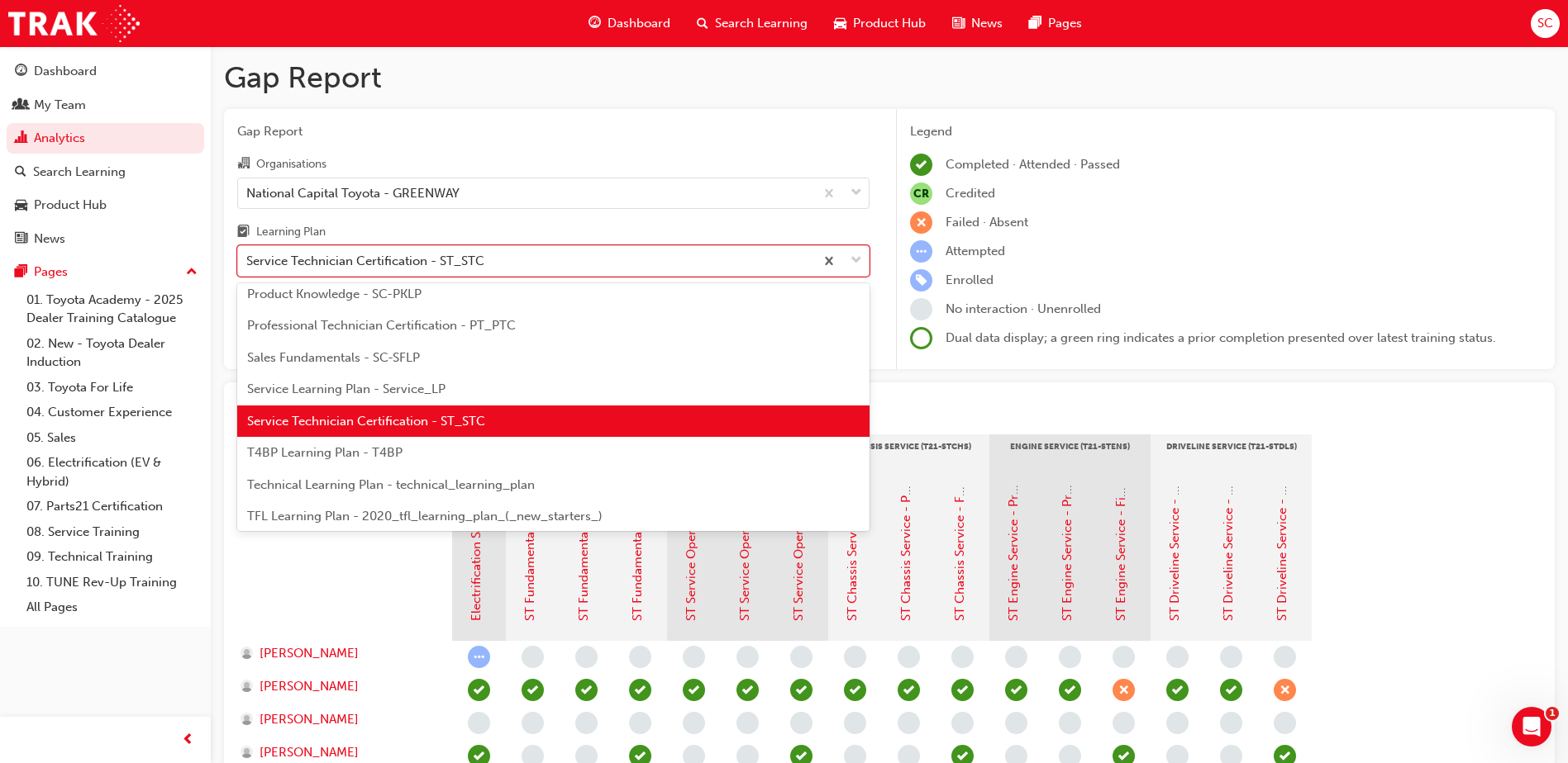
scroll to position [632, 0]
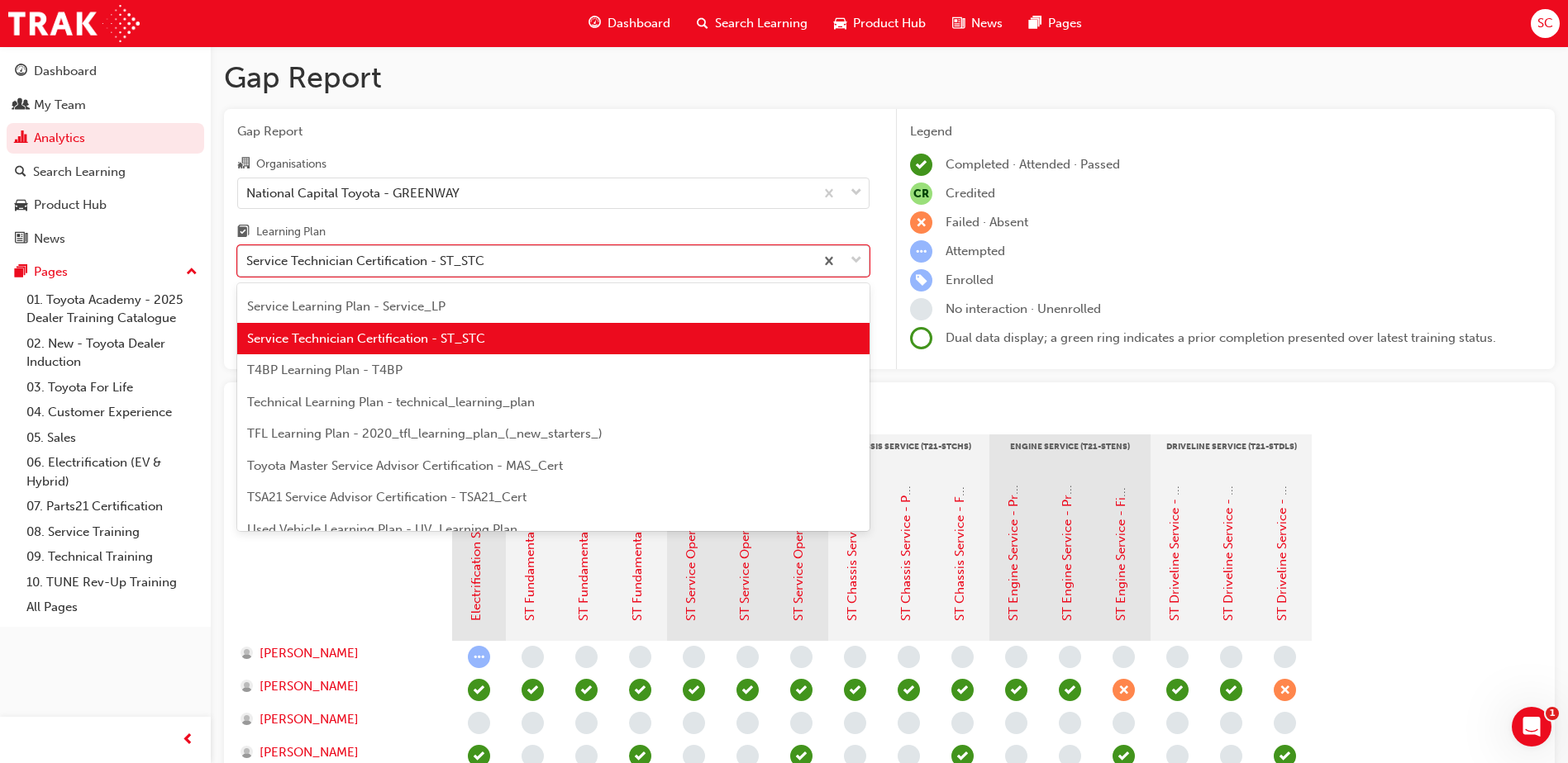
click at [410, 498] on span "TSA21 Service Advisor Certification - TSA21_Cert" at bounding box center [386, 498] width 280 height 15
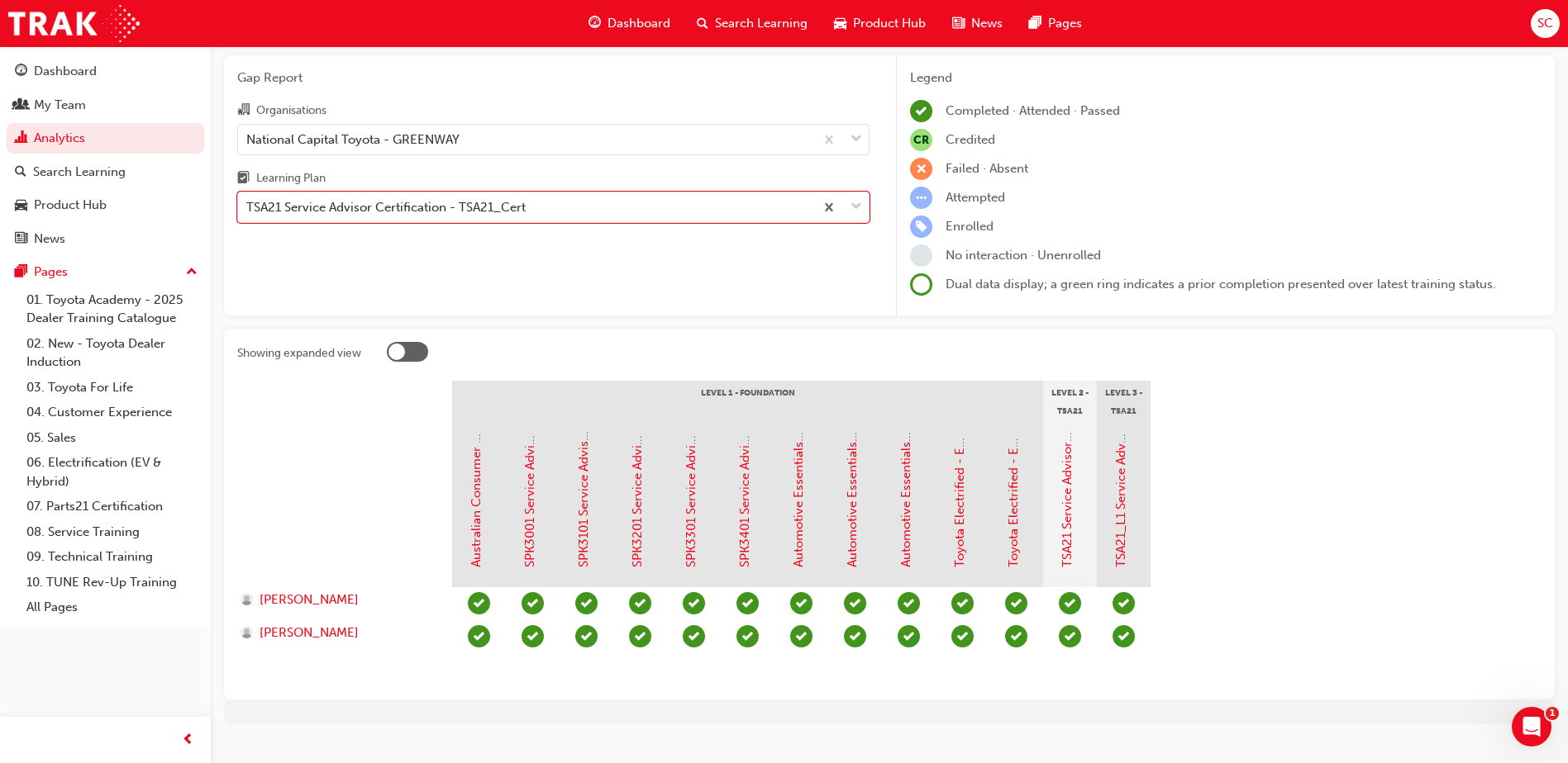
scroll to position [82, 0]
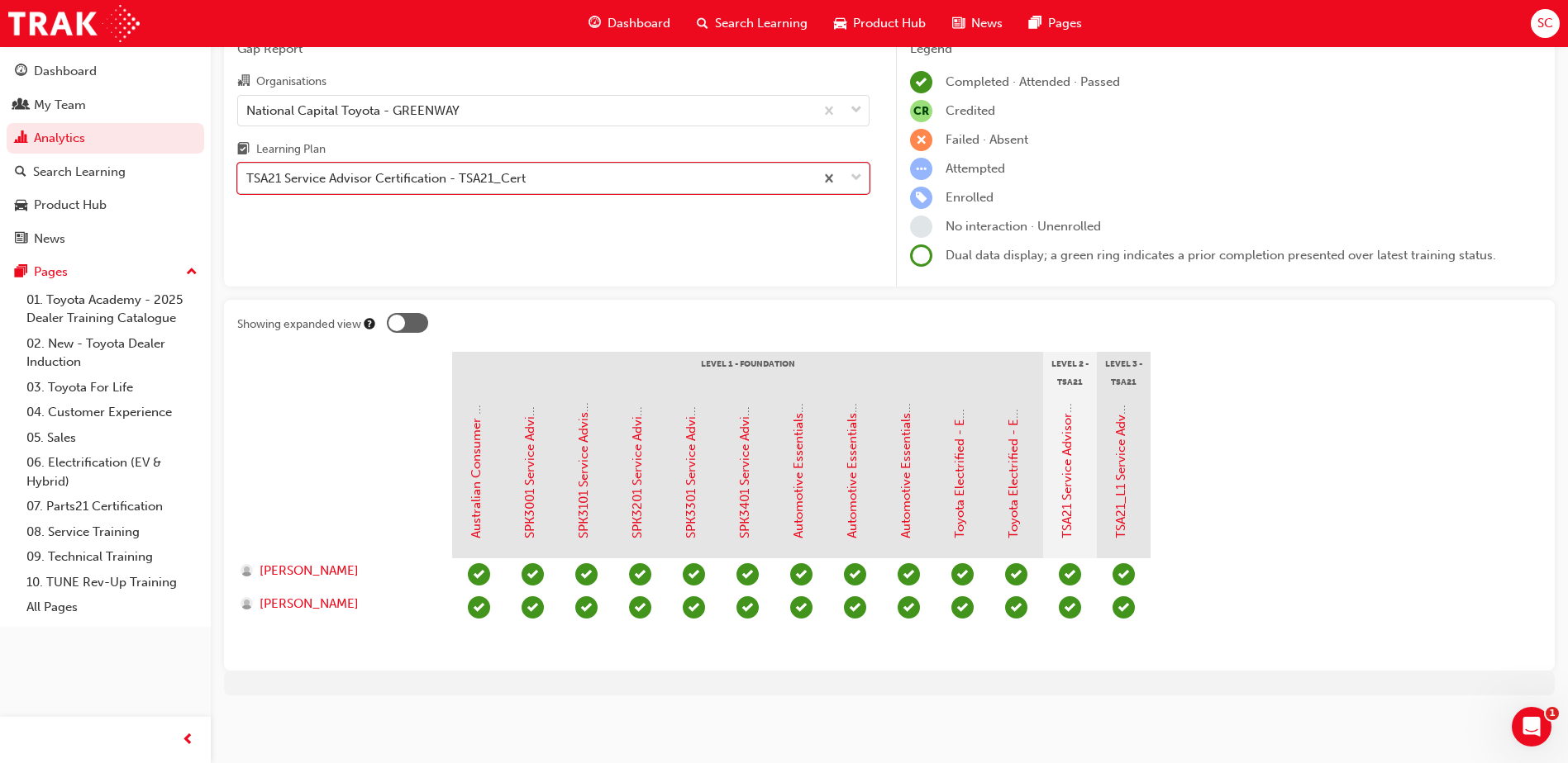
click at [425, 185] on div "TSA21 Service Advisor Certification - TSA21_Cert" at bounding box center [385, 179] width 280 height 19
click at [248, 185] on input "Learning Plan option TSA21 Service Advisor Certification - TSA21_Cert, selected…" at bounding box center [247, 178] width 2 height 14
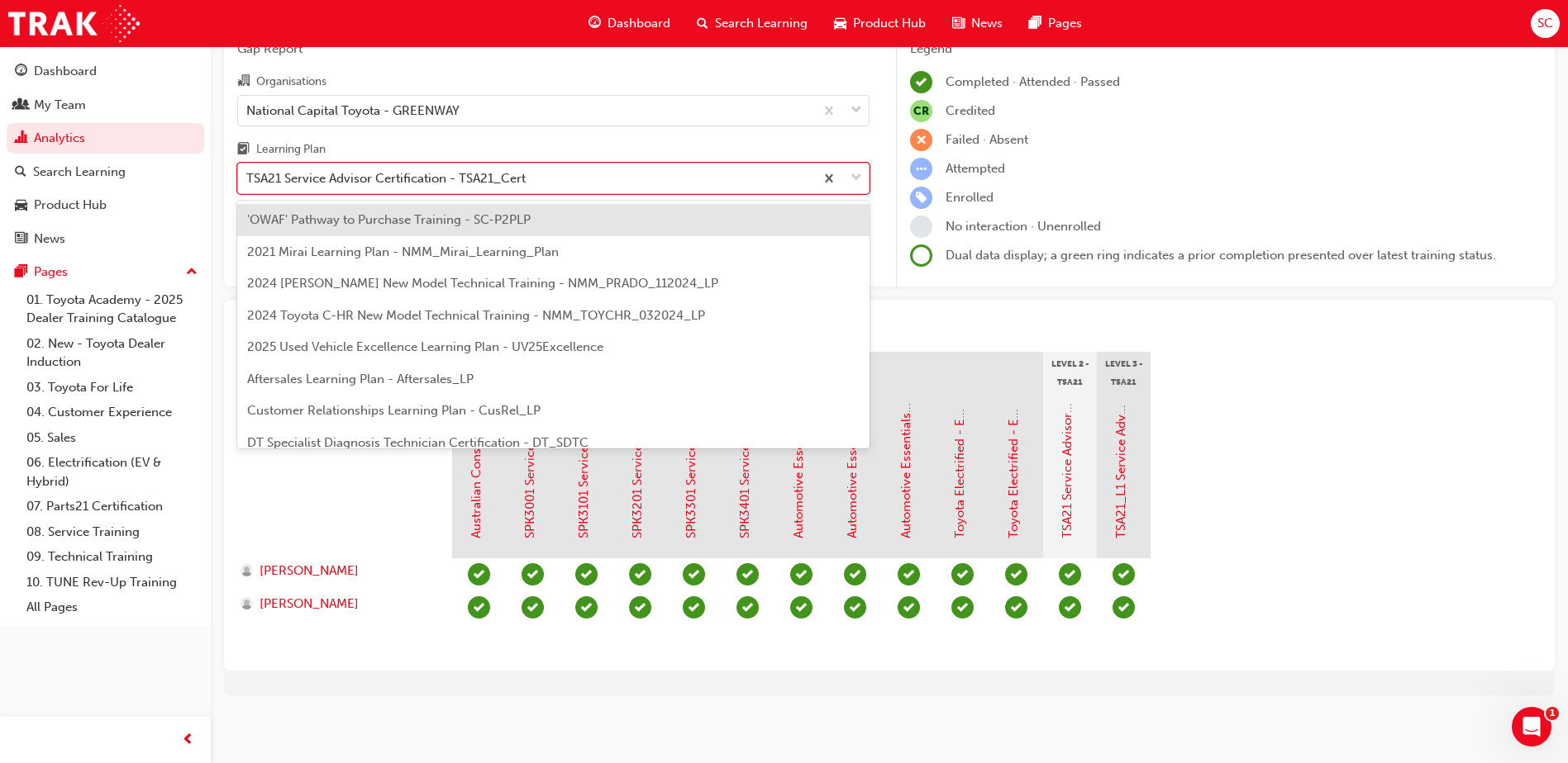
scroll to position [625, 0]
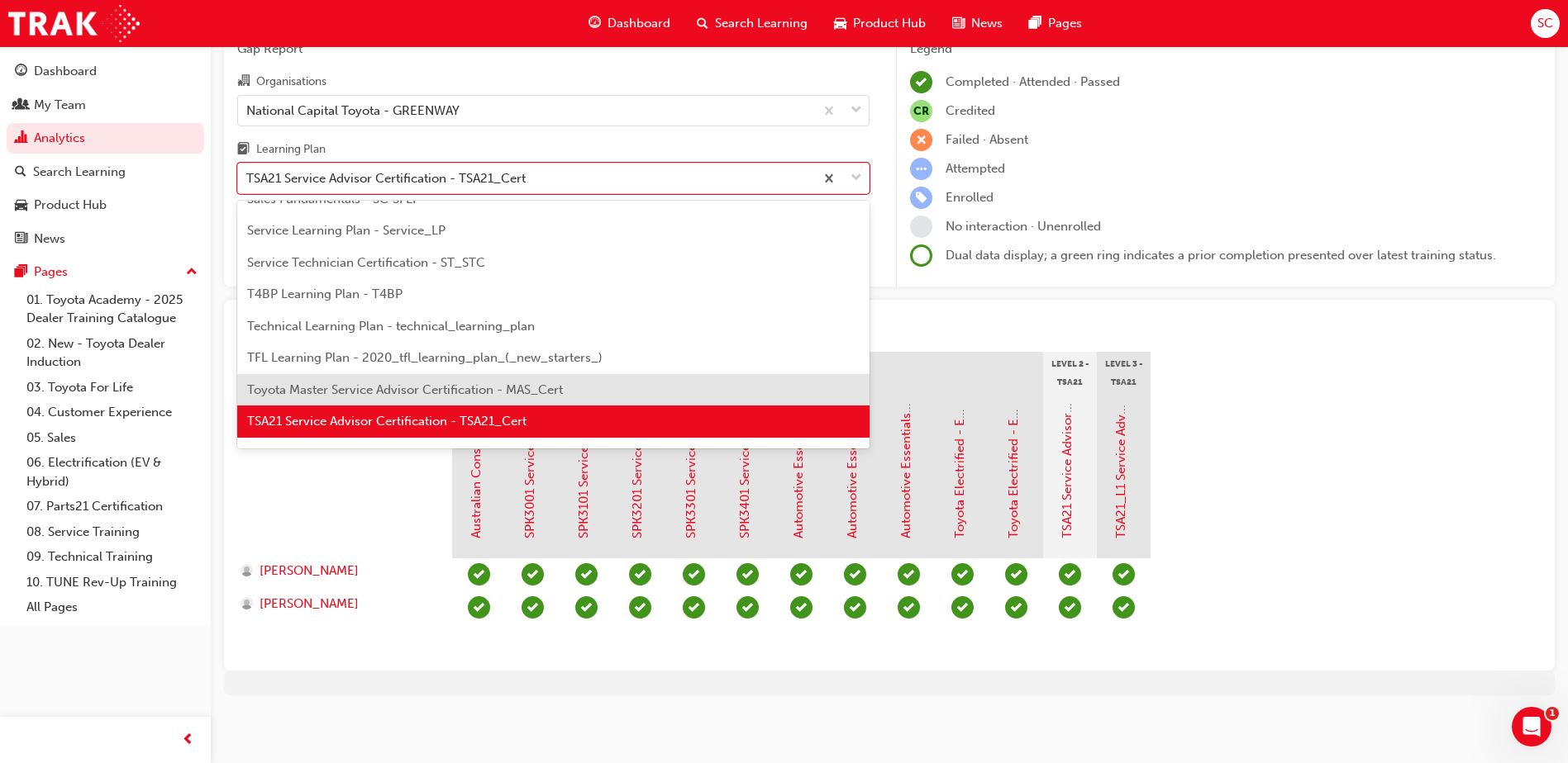
click at [417, 387] on span "Toyota Master Service Advisor Certification - MAS_Cert" at bounding box center [405, 390] width 316 height 15
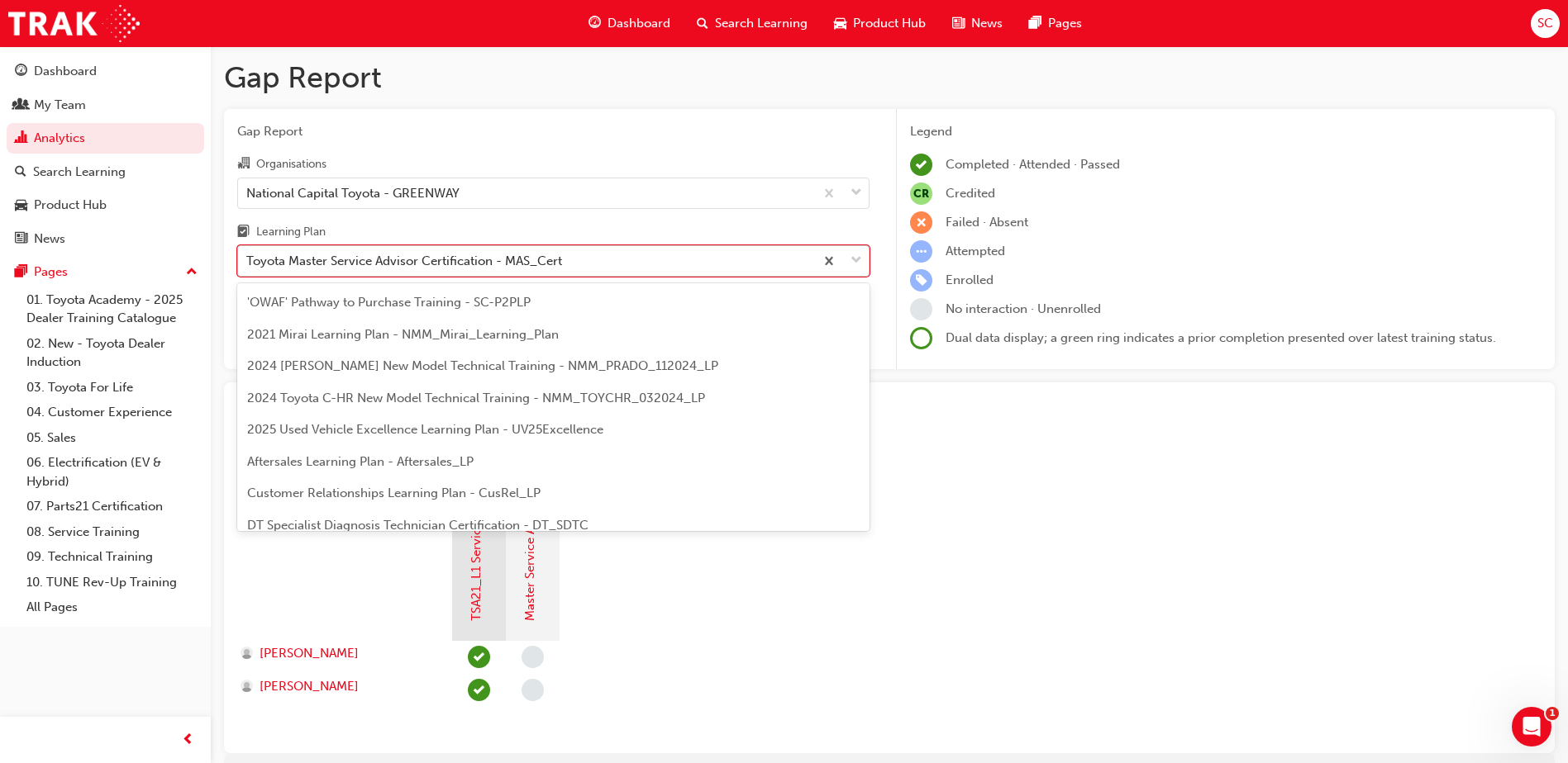
click at [385, 263] on div "Toyota Master Service Advisor Certification - MAS_Cert" at bounding box center [404, 261] width 316 height 19
click at [248, 263] on input "Learning Plan option Toyota Master Service Advisor Certification - MAS_Cert, se…" at bounding box center [247, 260] width 2 height 14
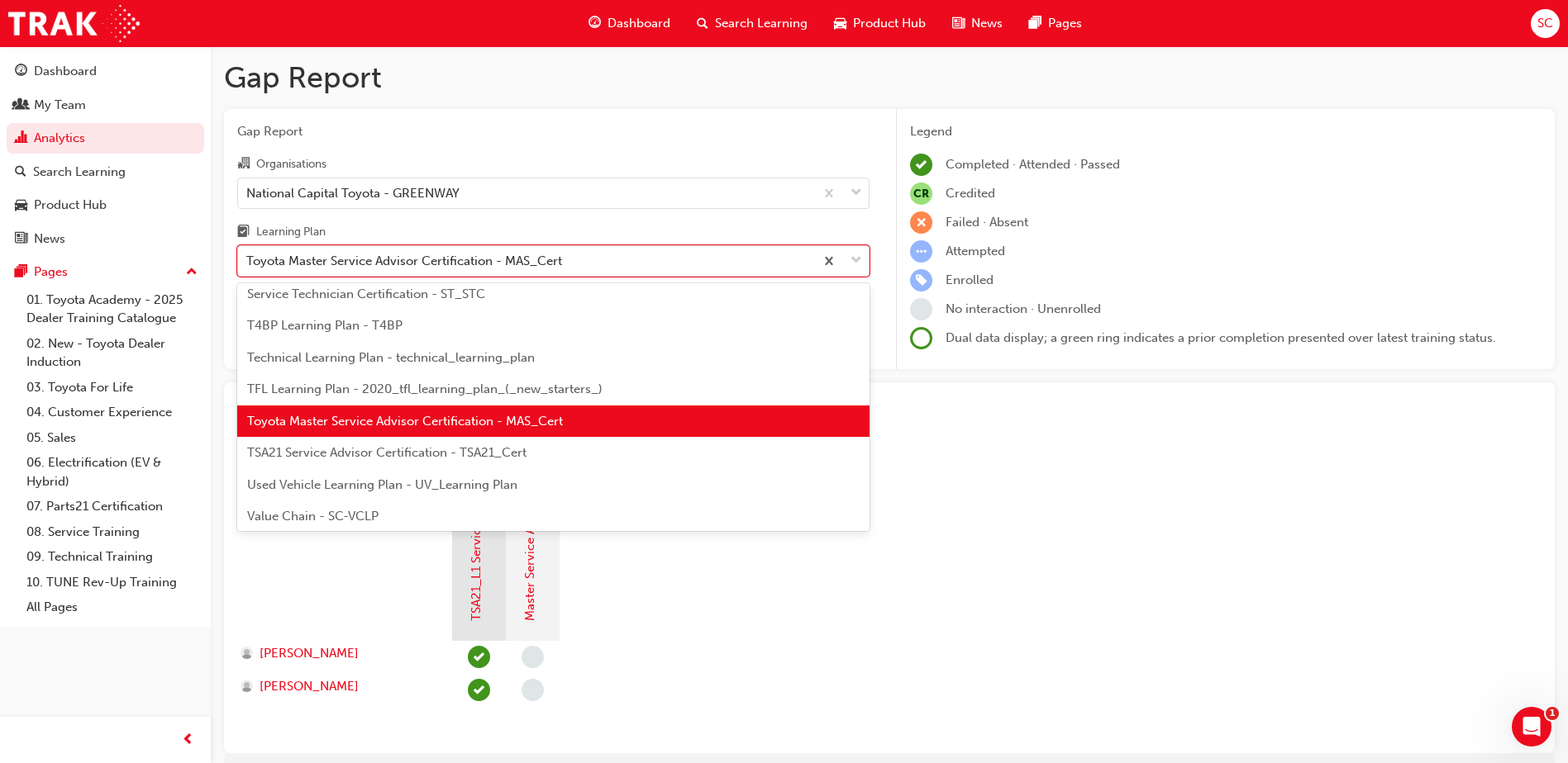
scroll to position [713, 0]
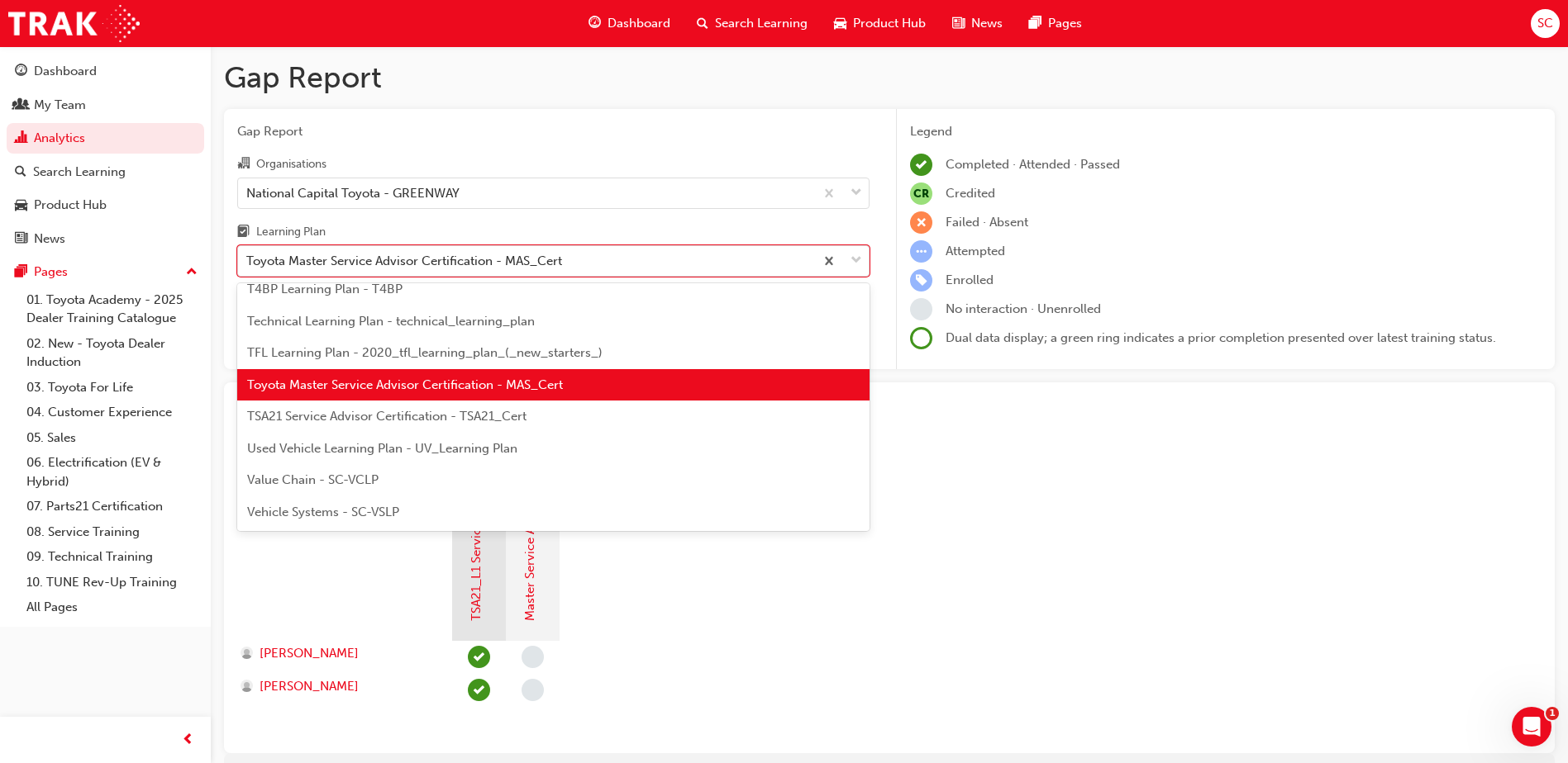
click at [352, 511] on span "Vehicle Systems - SC-VSLP" at bounding box center [323, 512] width 152 height 15
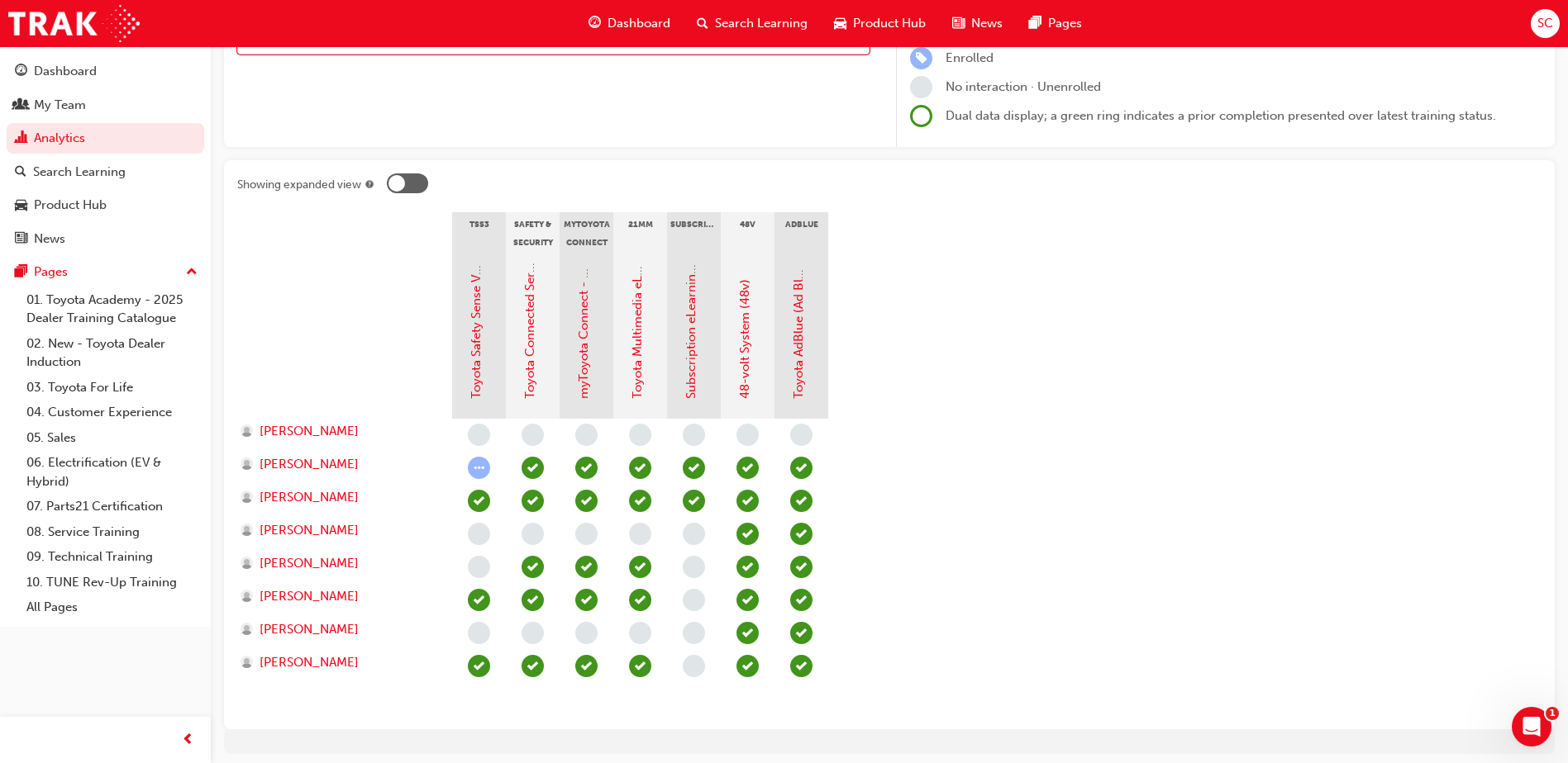
scroll to position [248, 0]
